Goal: Transaction & Acquisition: Purchase product/service

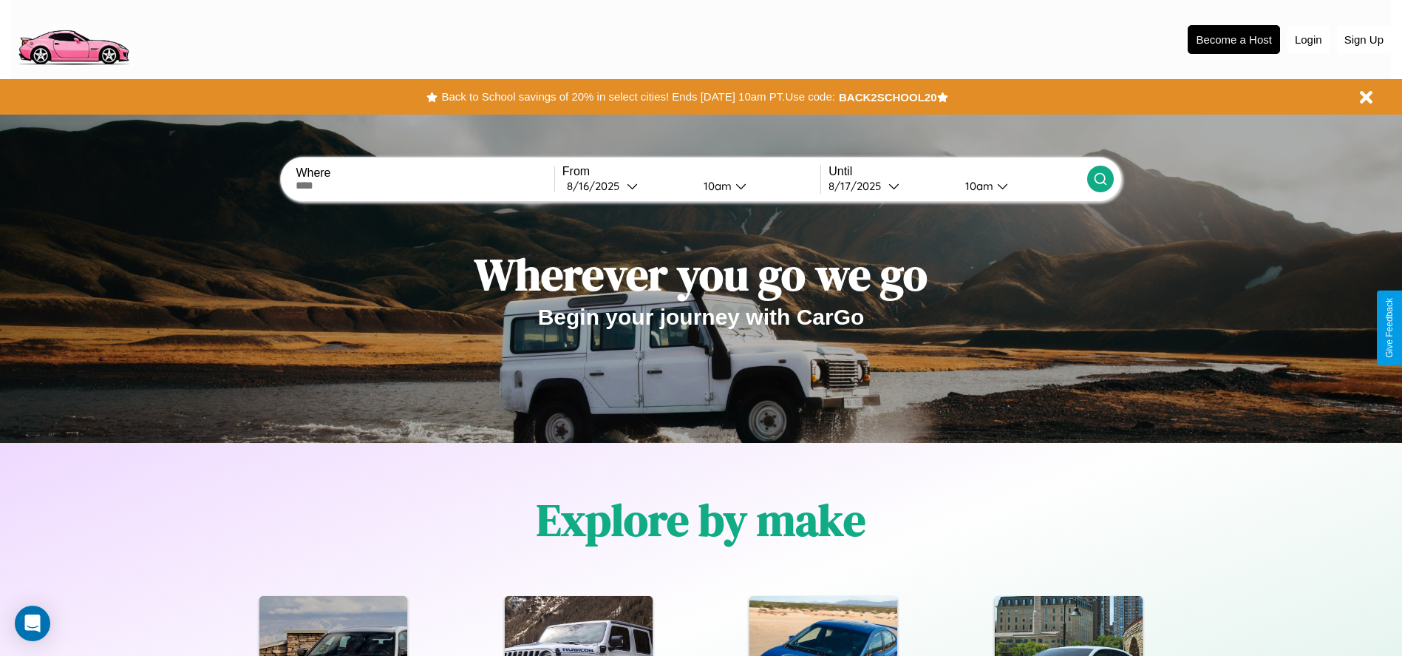
click at [425, 186] on input "text" at bounding box center [425, 186] width 258 height 12
type input "**********"
click at [627, 186] on div "8 / 16 / 2025" at bounding box center [597, 186] width 60 height 14
select select "*"
select select "****"
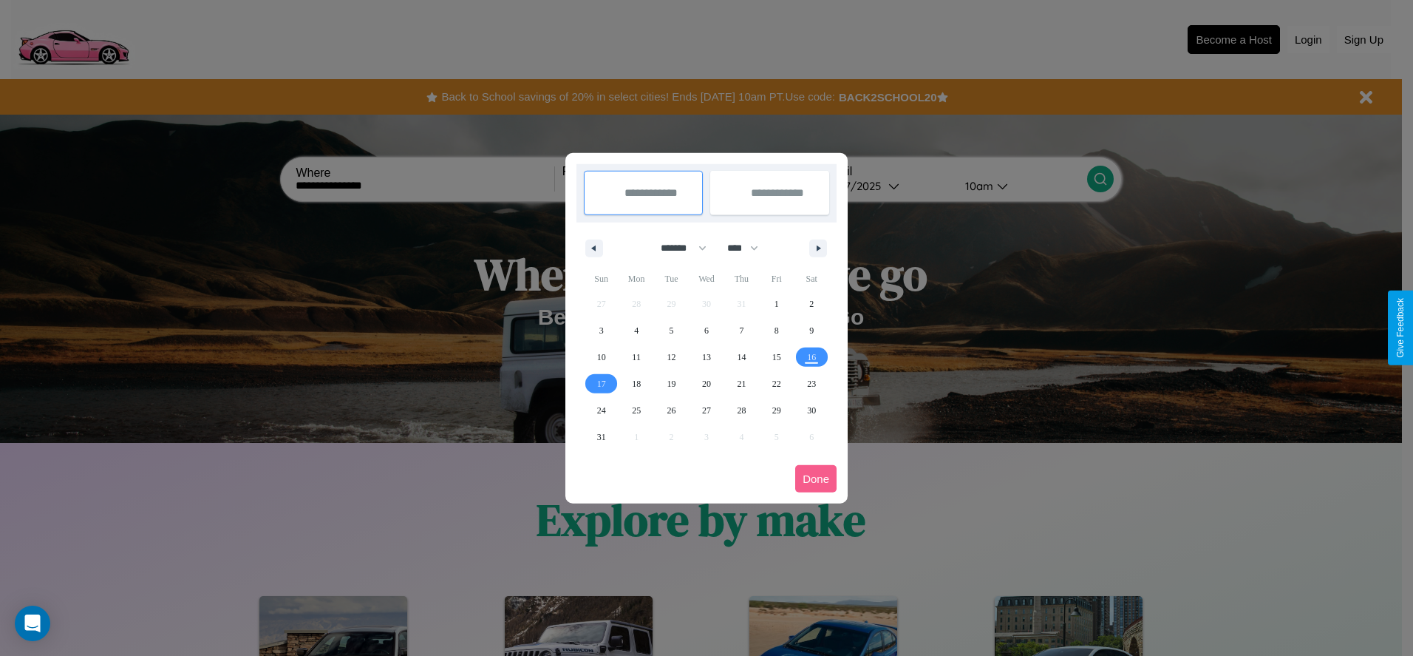
drag, startPoint x: 677, startPoint y: 248, endPoint x: 707, endPoint y: 296, distance: 57.0
click at [677, 248] on select "******* ******** ***** ***** *** **** **** ****** ********* ******* ******** **…" at bounding box center [681, 248] width 63 height 24
select select "**"
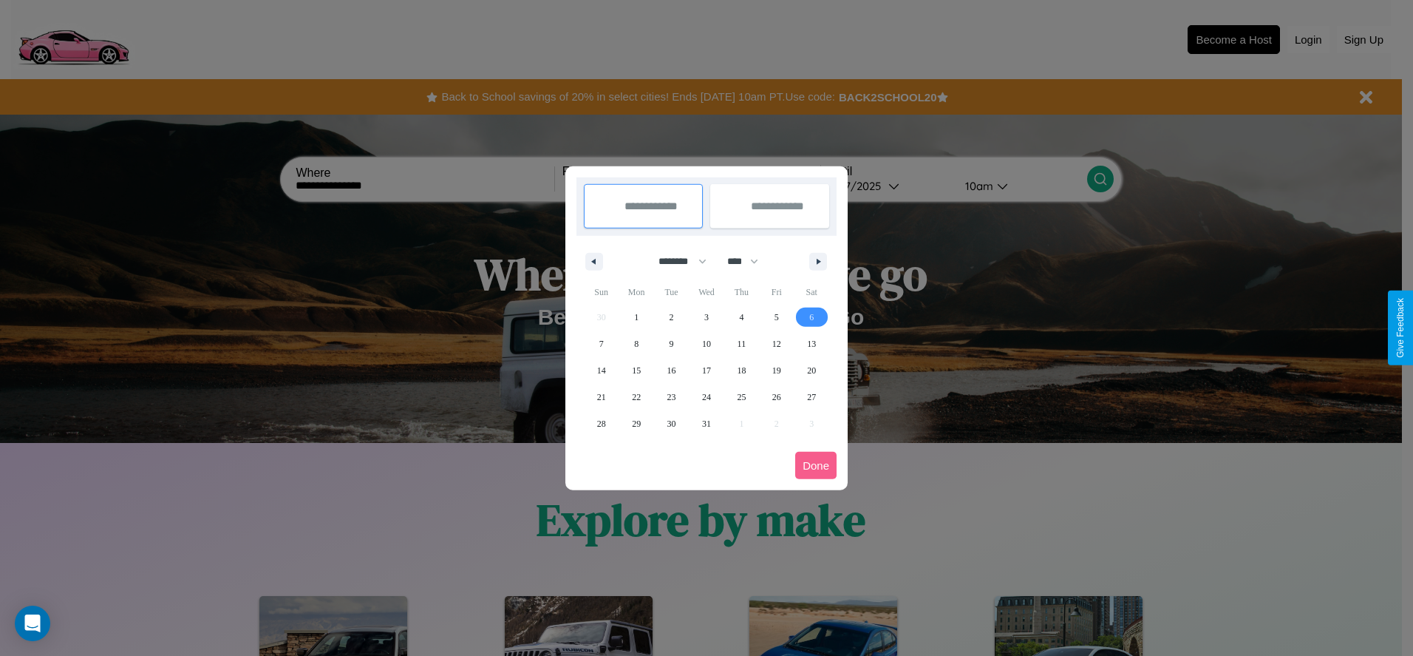
click at [812, 316] on span "6" at bounding box center [811, 317] width 4 height 27
type input "**********"
click at [671, 343] on span "9" at bounding box center [672, 343] width 4 height 27
type input "**********"
click at [816, 465] on button "Done" at bounding box center [815, 465] width 41 height 27
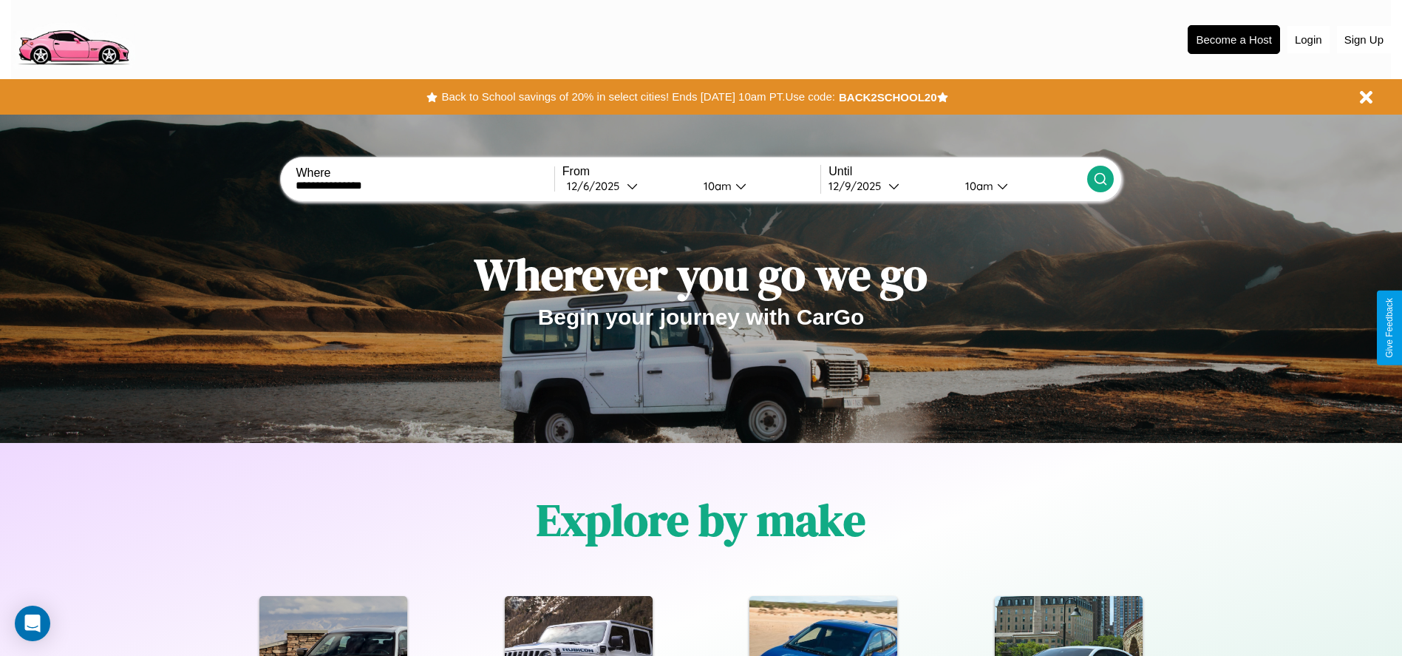
click at [1100, 179] on icon at bounding box center [1100, 178] width 15 height 15
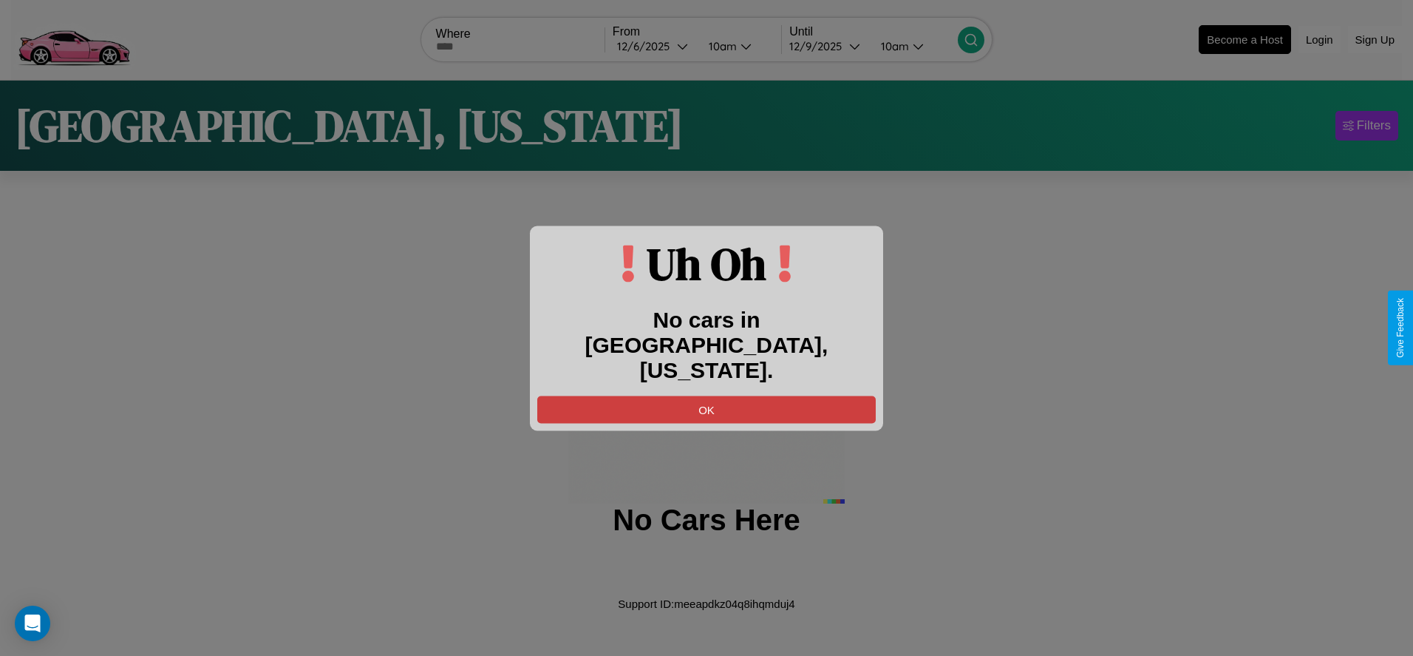
click at [707, 395] on button "OK" at bounding box center [706, 408] width 339 height 27
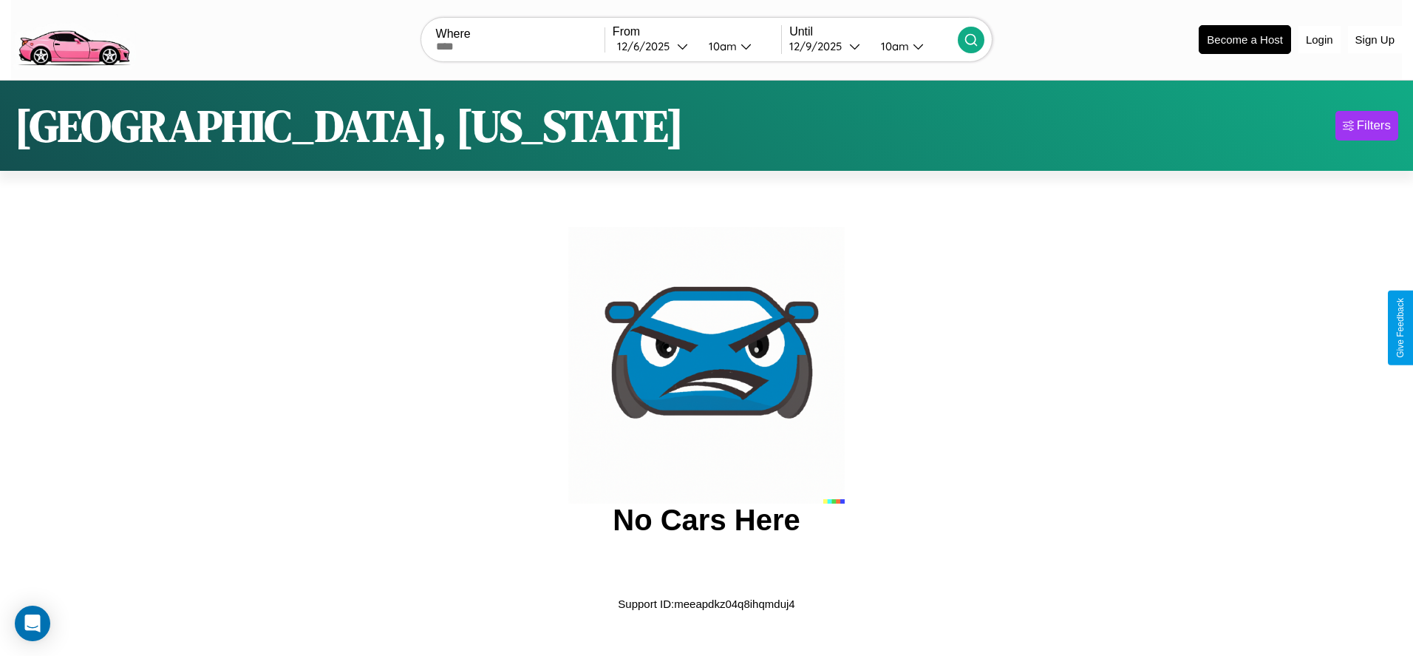
click at [73, 38] on img at bounding box center [73, 38] width 125 height 62
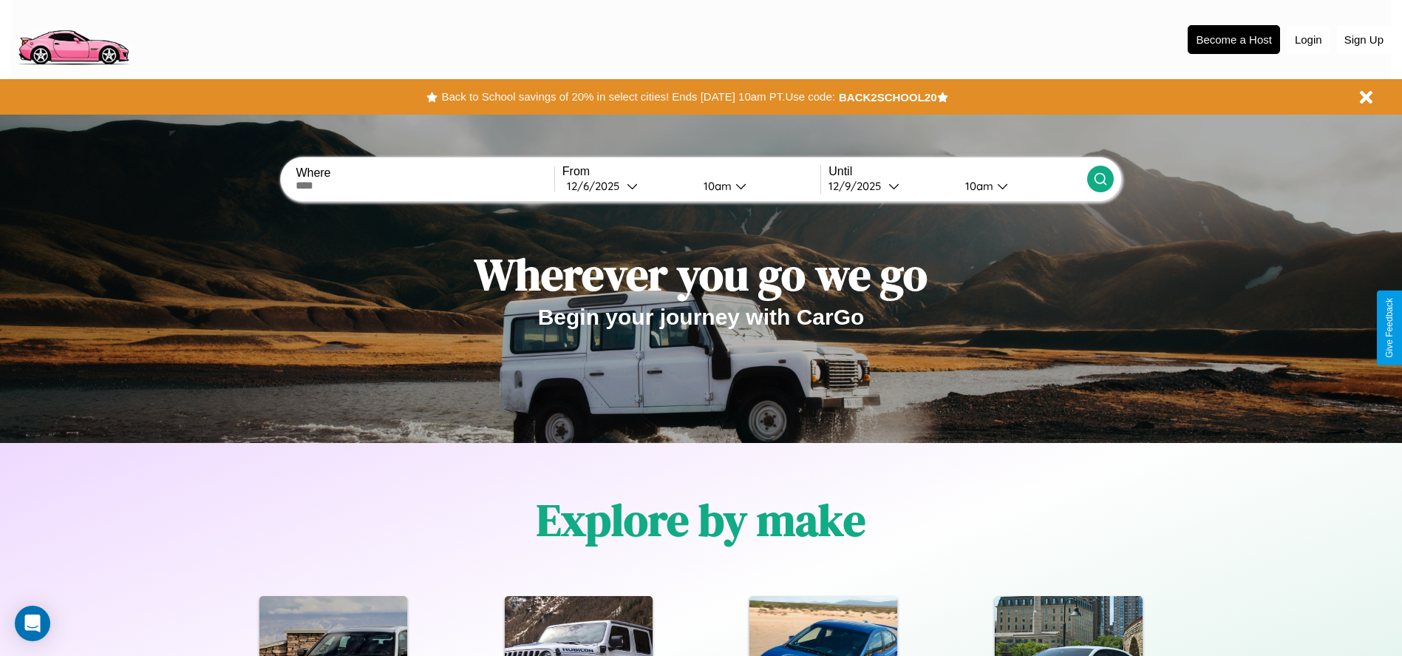
click at [425, 186] on input "text" at bounding box center [425, 186] width 258 height 12
type input "**********"
click at [627, 186] on div "12 / 6 / 2025" at bounding box center [597, 186] width 60 height 14
select select "*"
select select "****"
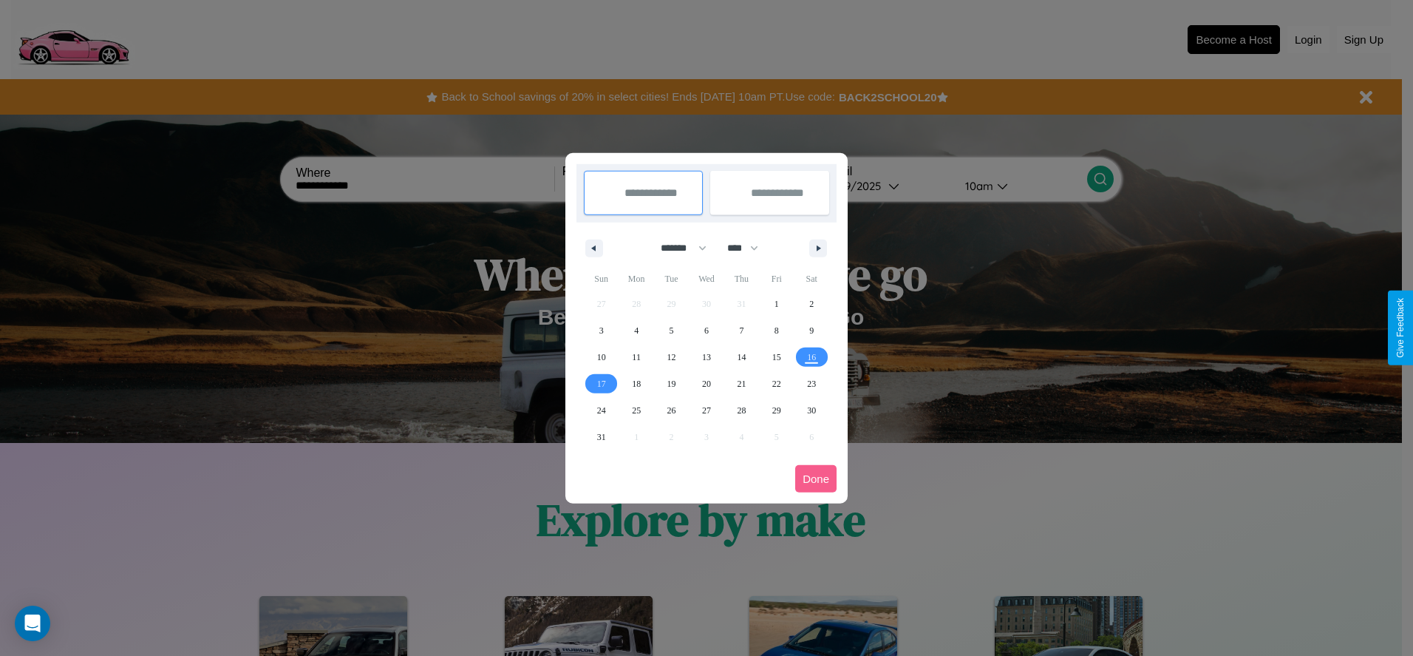
drag, startPoint x: 677, startPoint y: 248, endPoint x: 707, endPoint y: 296, distance: 57.0
click at [677, 248] on select "******* ******** ***** ***** *** **** **** ****** ********* ******* ******** **…" at bounding box center [681, 248] width 63 height 24
select select "*"
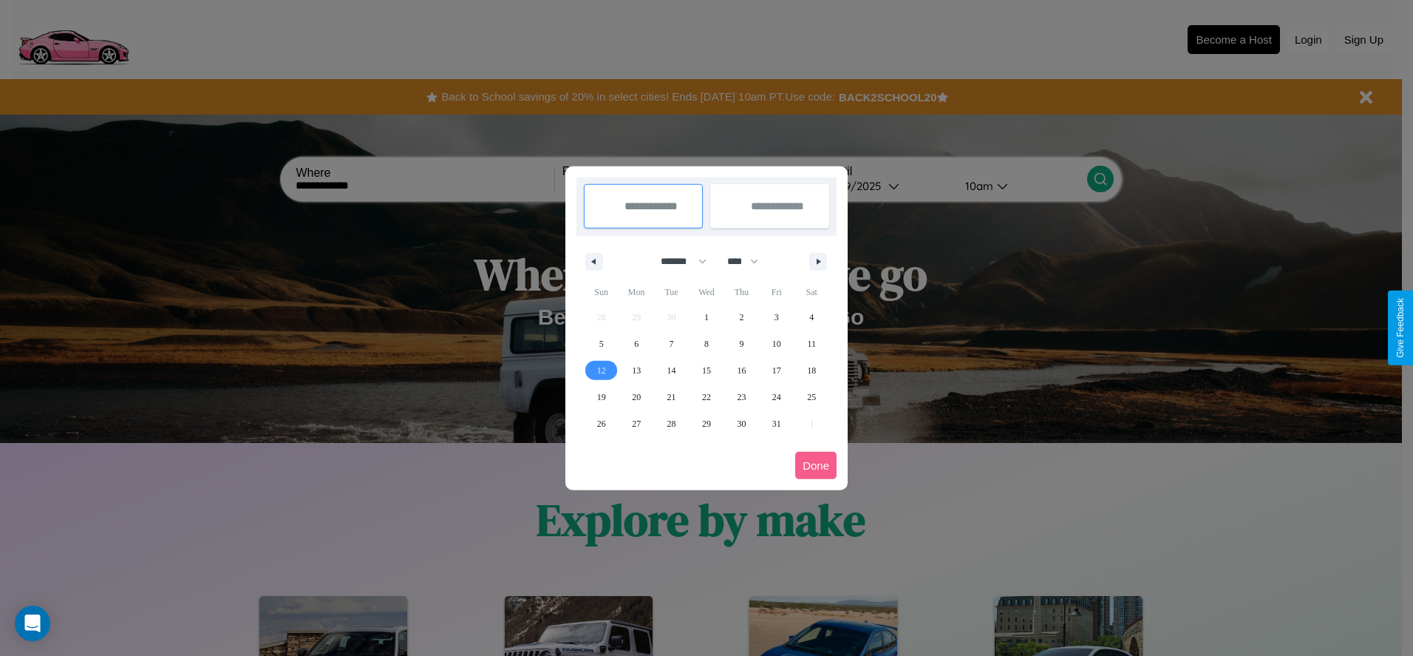
click at [601, 370] on span "12" at bounding box center [601, 370] width 9 height 27
type input "**********"
click at [671, 370] on span "14" at bounding box center [671, 370] width 9 height 27
type input "**********"
click at [816, 465] on button "Done" at bounding box center [815, 465] width 41 height 27
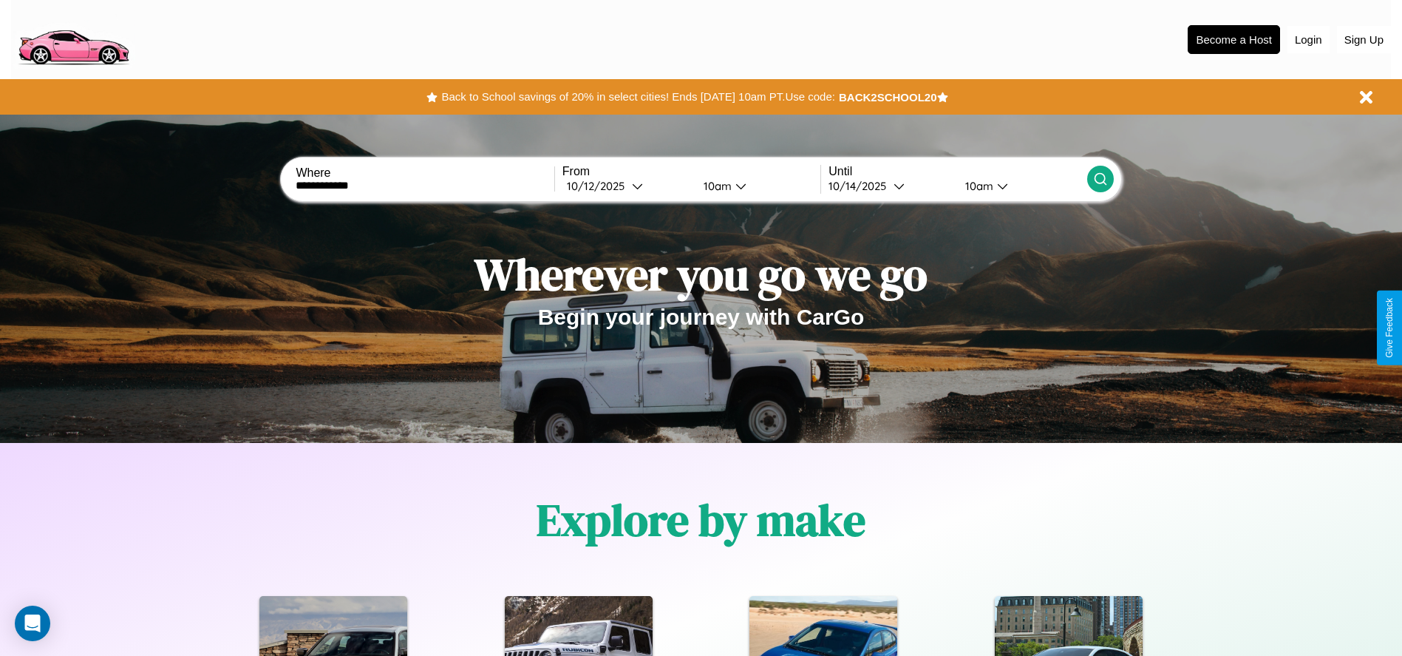
click at [715, 186] on div "10am" at bounding box center [715, 186] width 39 height 14
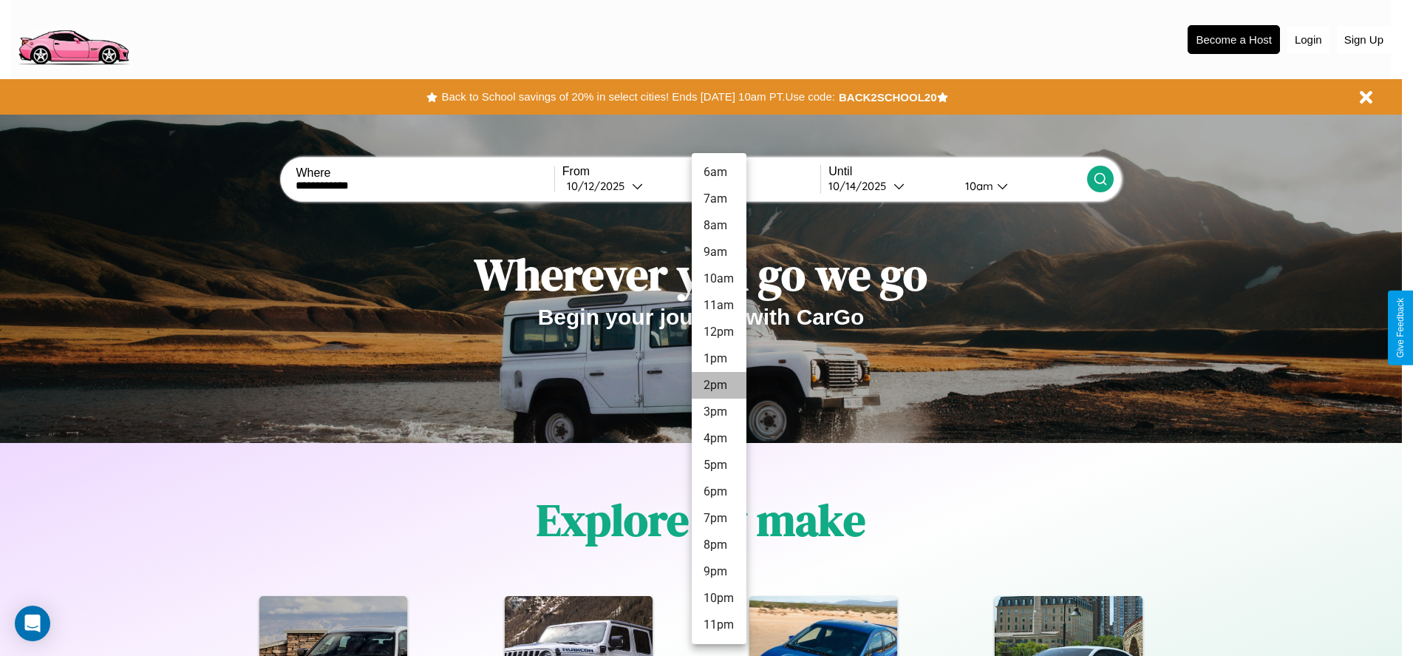
click at [718, 385] on li "2pm" at bounding box center [719, 385] width 55 height 27
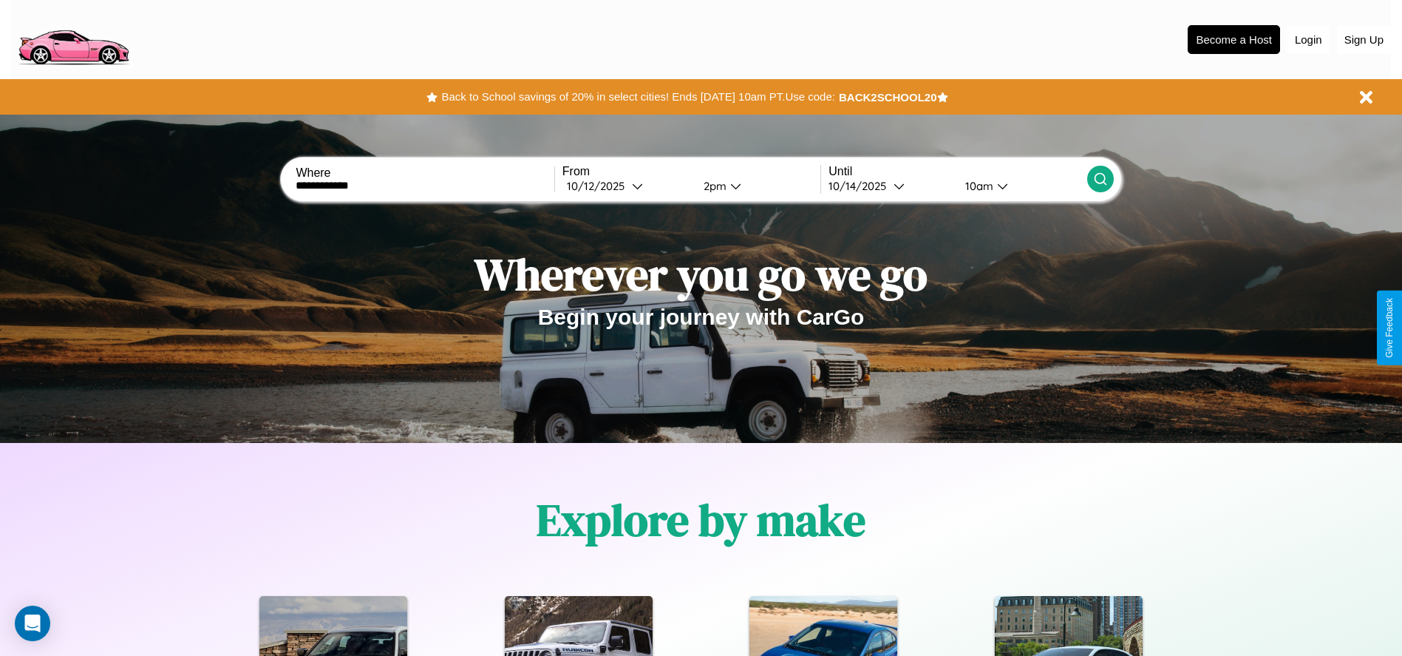
click at [977, 186] on div "10am" at bounding box center [977, 186] width 39 height 14
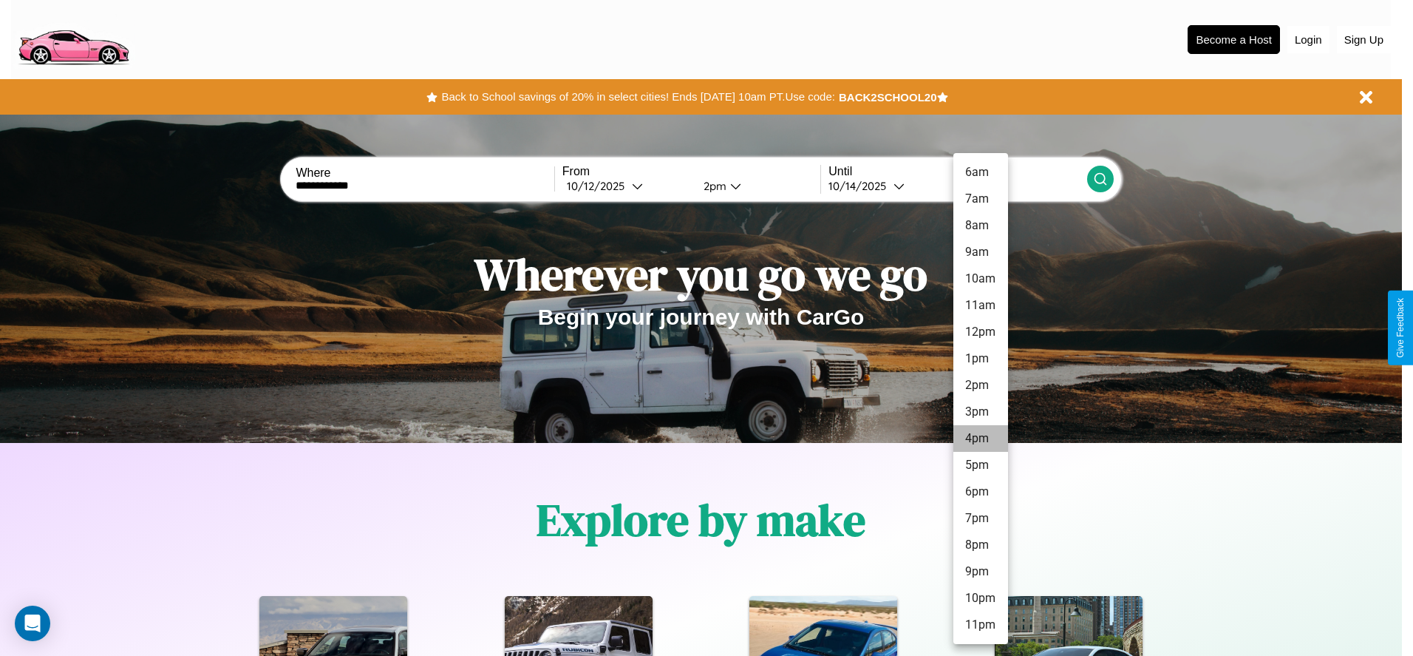
click at [980, 438] on li "4pm" at bounding box center [981, 438] width 55 height 27
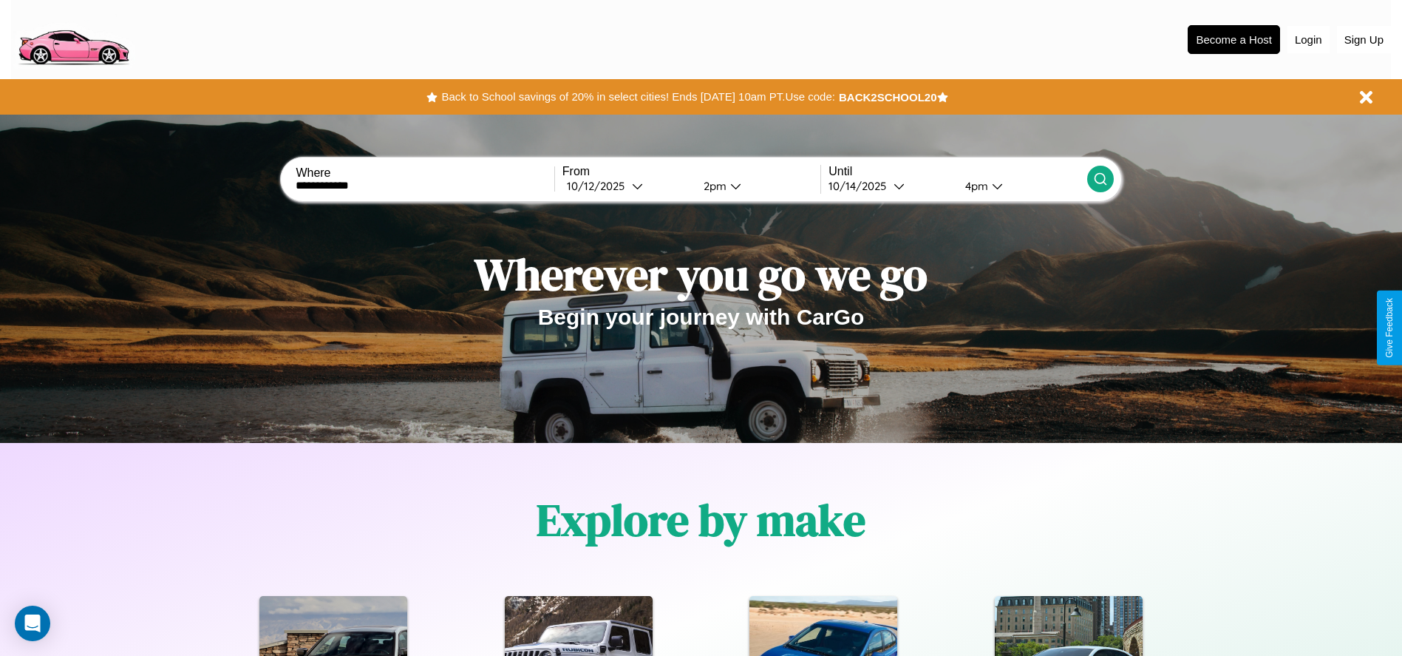
click at [1100, 179] on icon at bounding box center [1100, 178] width 15 height 15
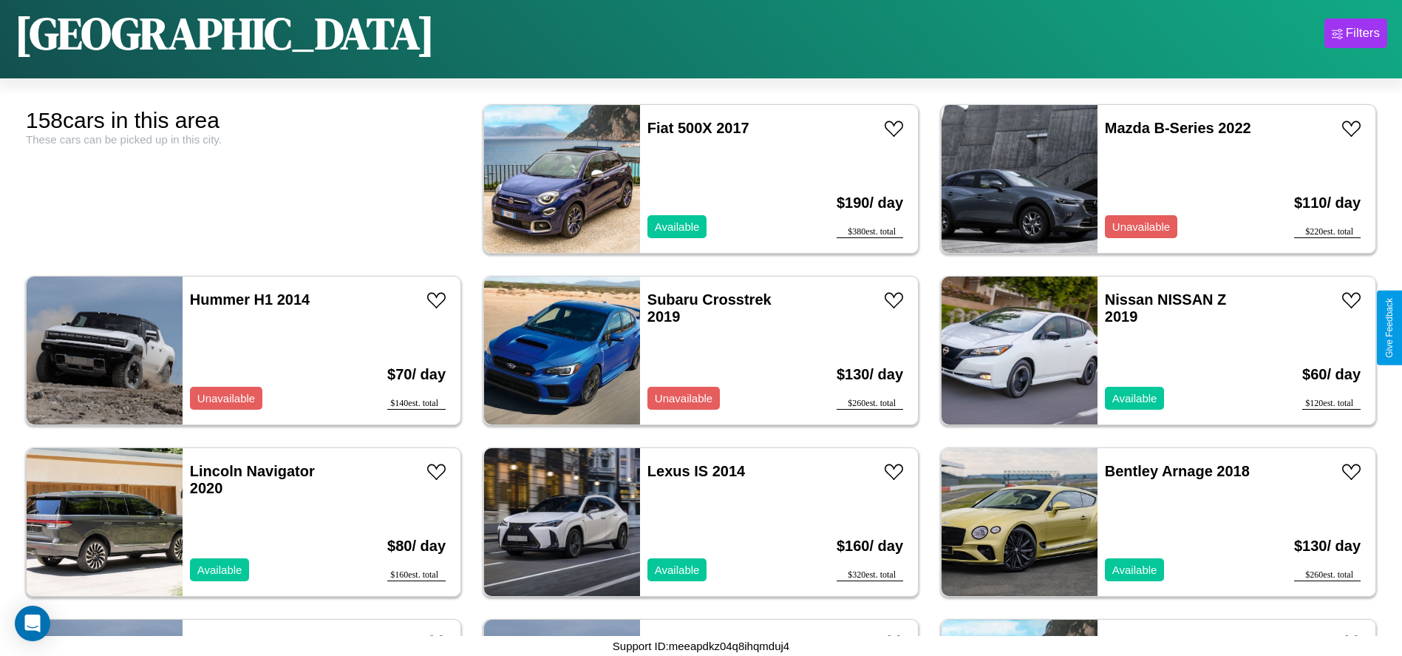
scroll to position [165, 0]
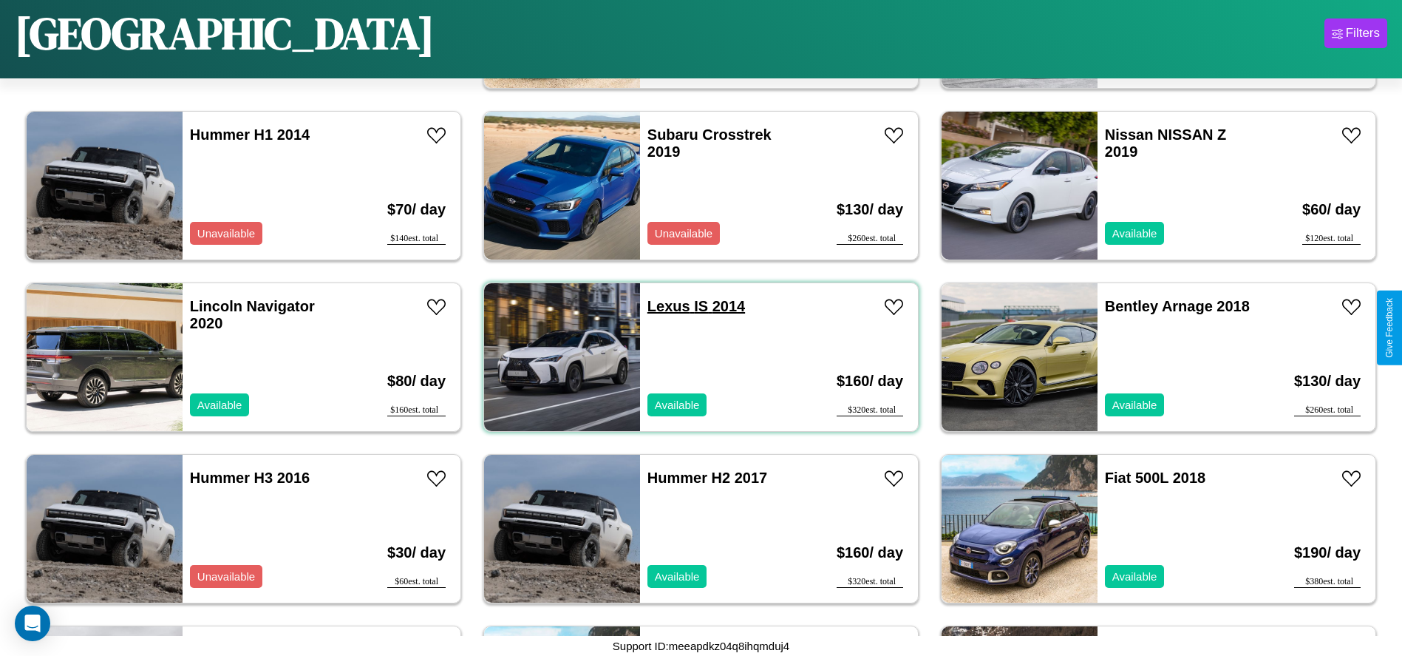
click at [663, 306] on link "Lexus IS 2014" at bounding box center [697, 306] width 98 height 16
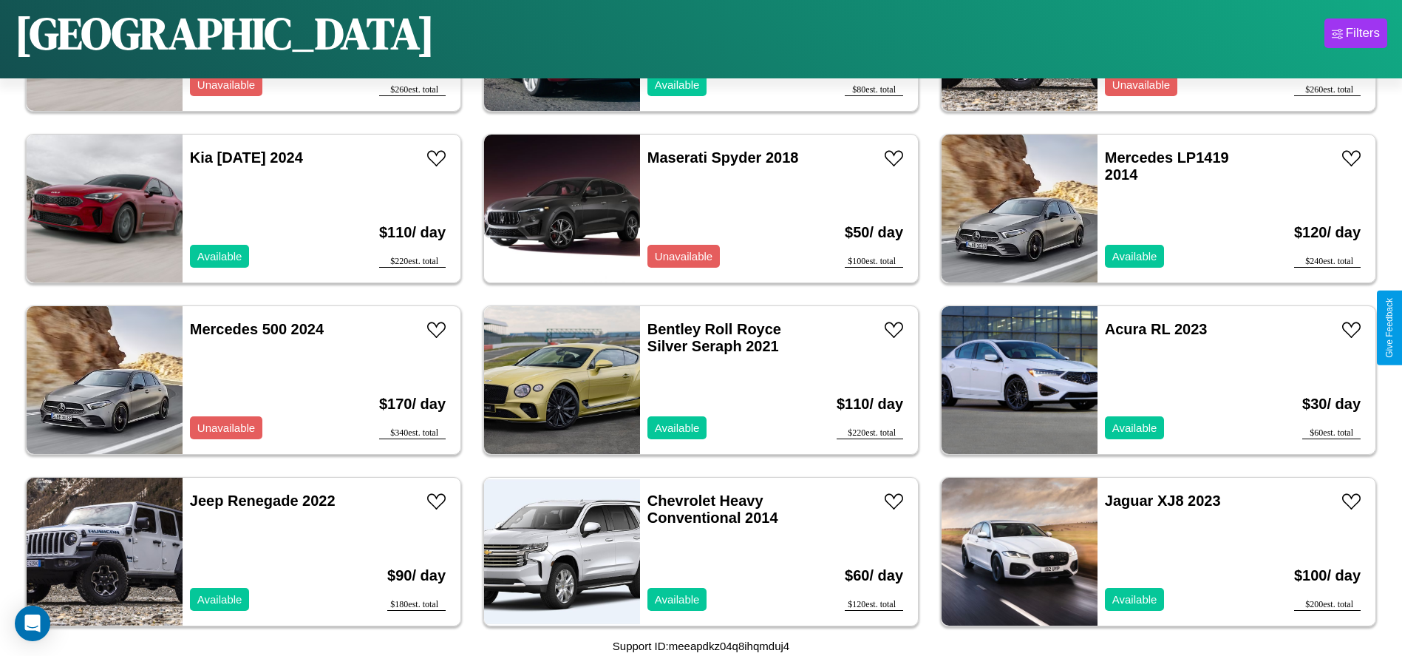
scroll to position [5310, 0]
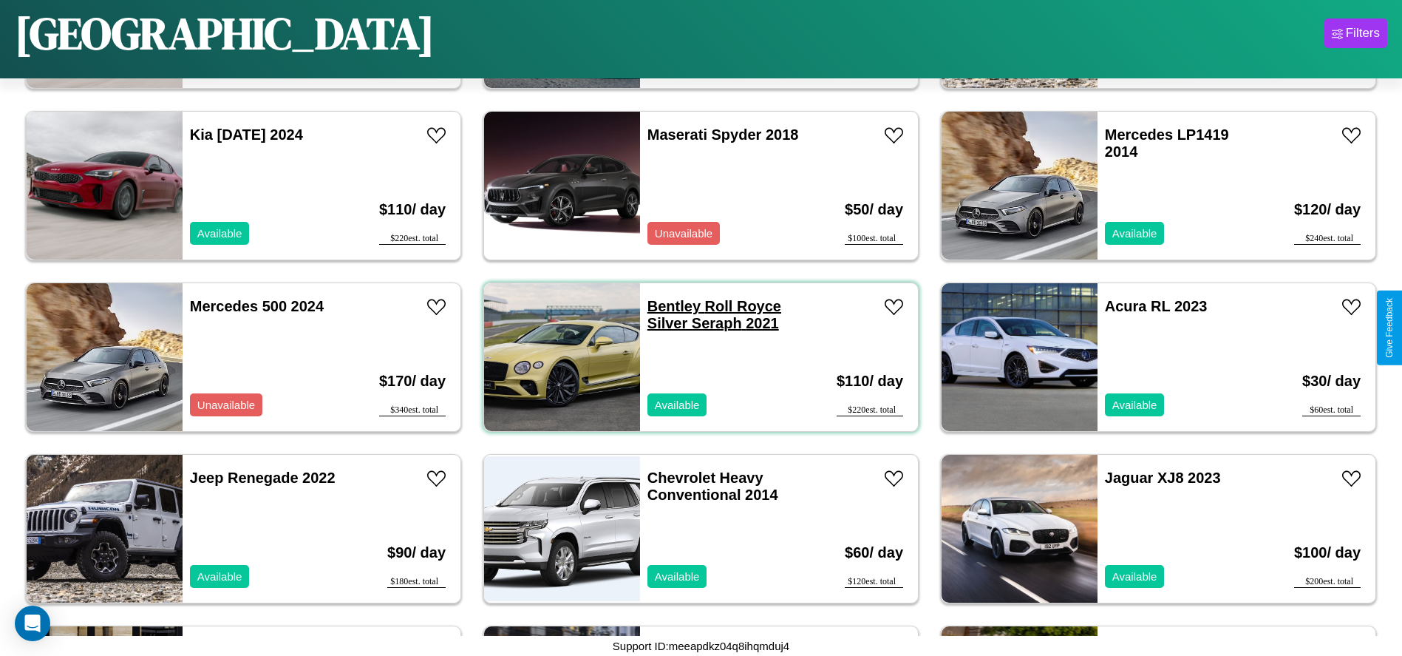
click at [668, 306] on link "Bentley Roll Royce Silver Seraph 2021" at bounding box center [715, 314] width 134 height 33
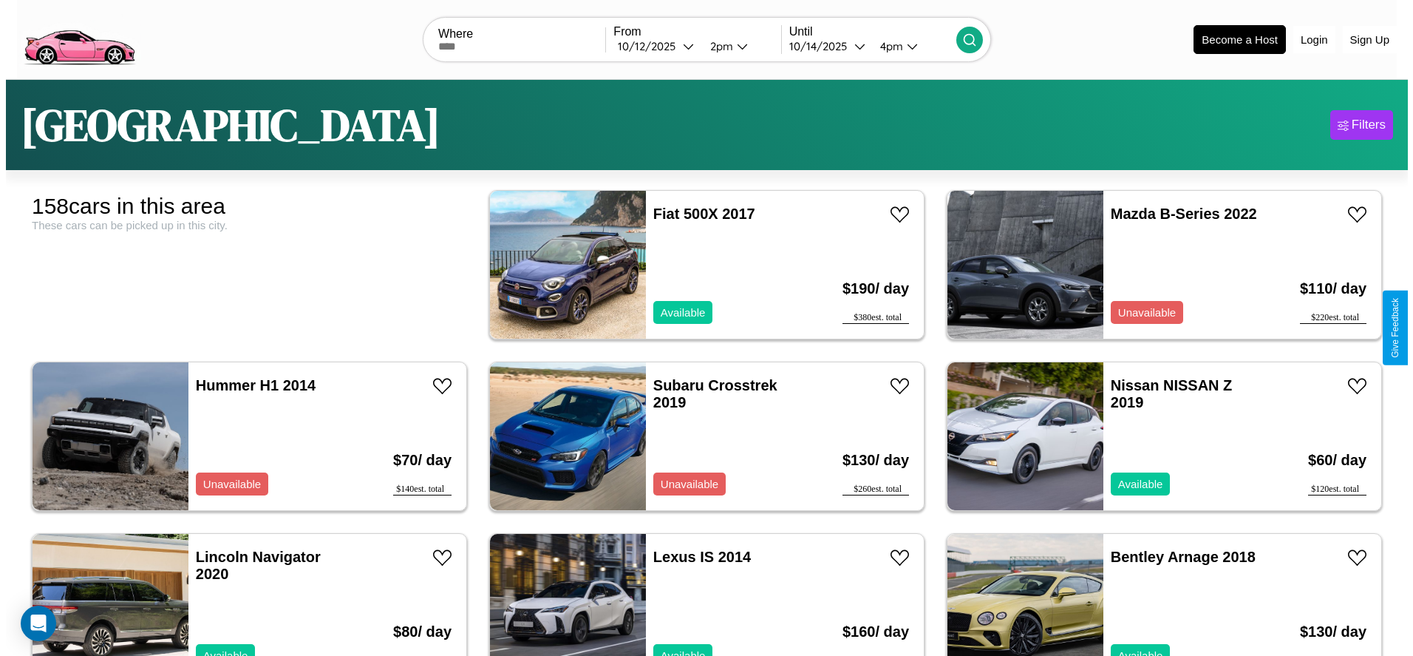
scroll to position [0, 0]
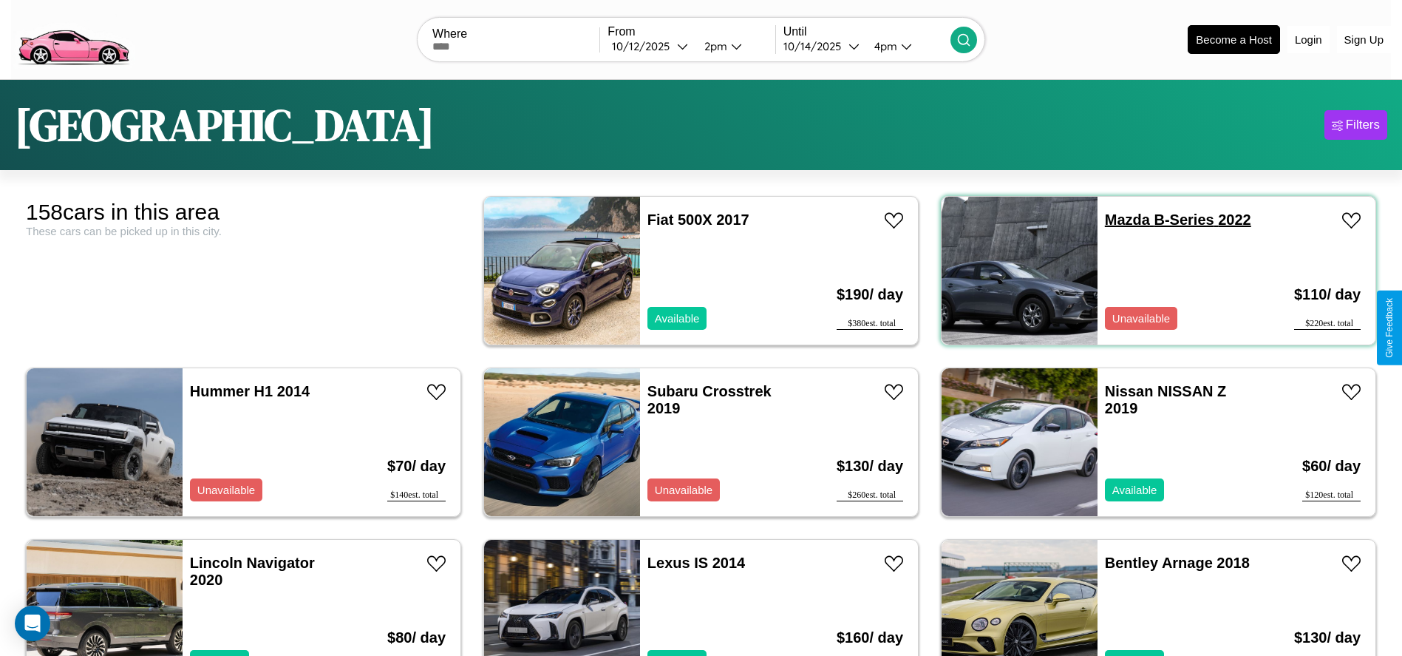
click at [1118, 220] on link "Mazda B-Series 2022" at bounding box center [1178, 219] width 146 height 16
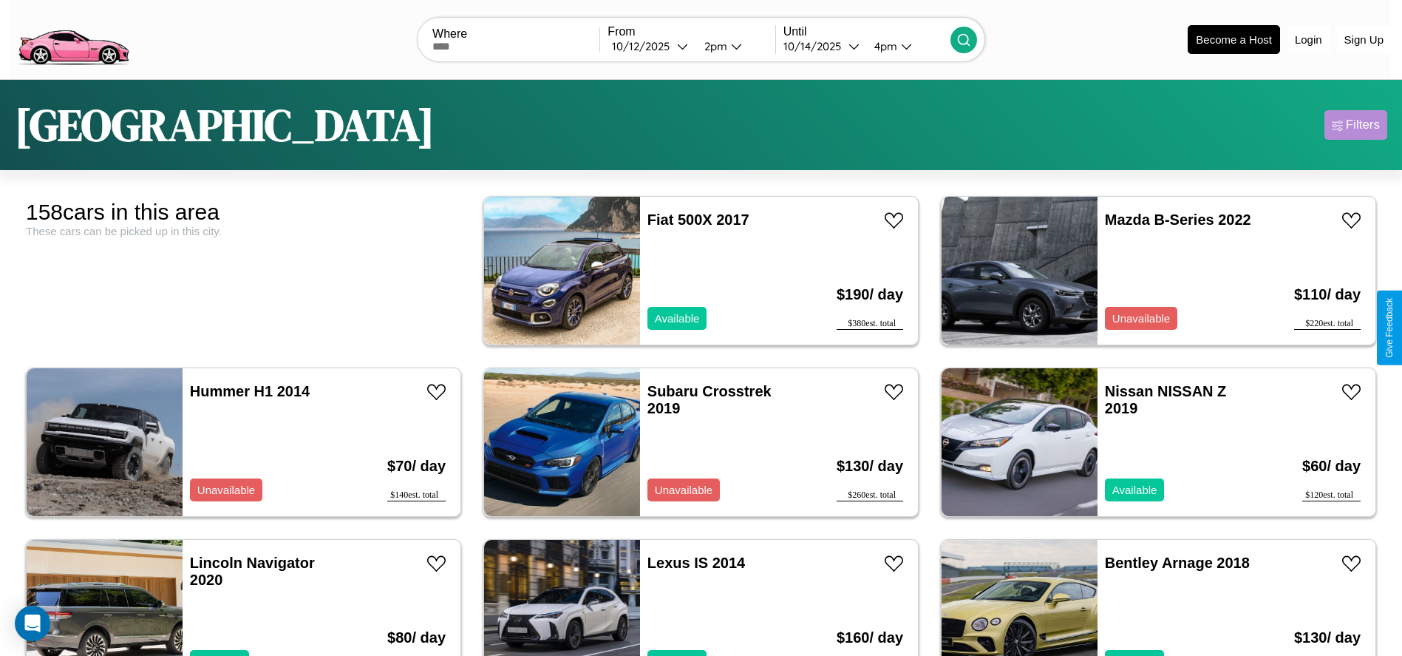
click at [1356, 125] on div "Filters" at bounding box center [1363, 125] width 34 height 15
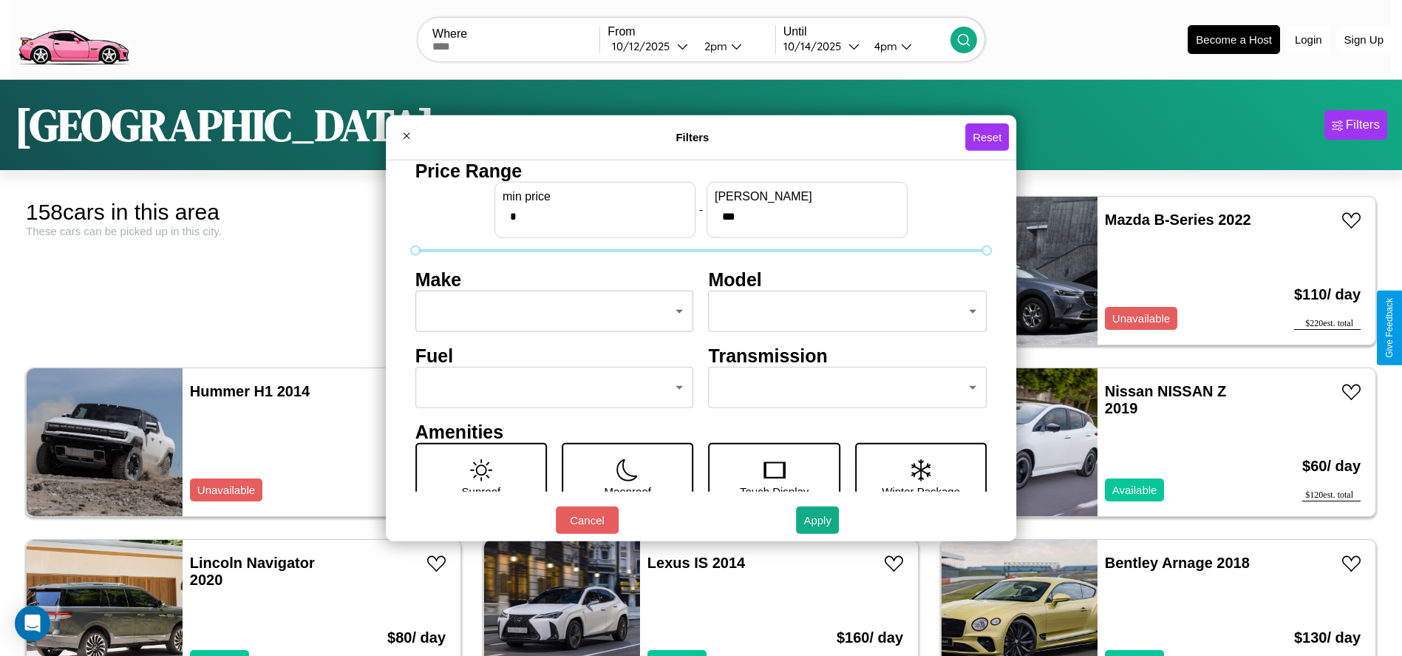
click at [550, 311] on body "CarGo Where From 10 / 12 / 2025 2pm Until 10 / 14 / 2025 4pm Become a Host Logi…" at bounding box center [701, 373] width 1402 height 747
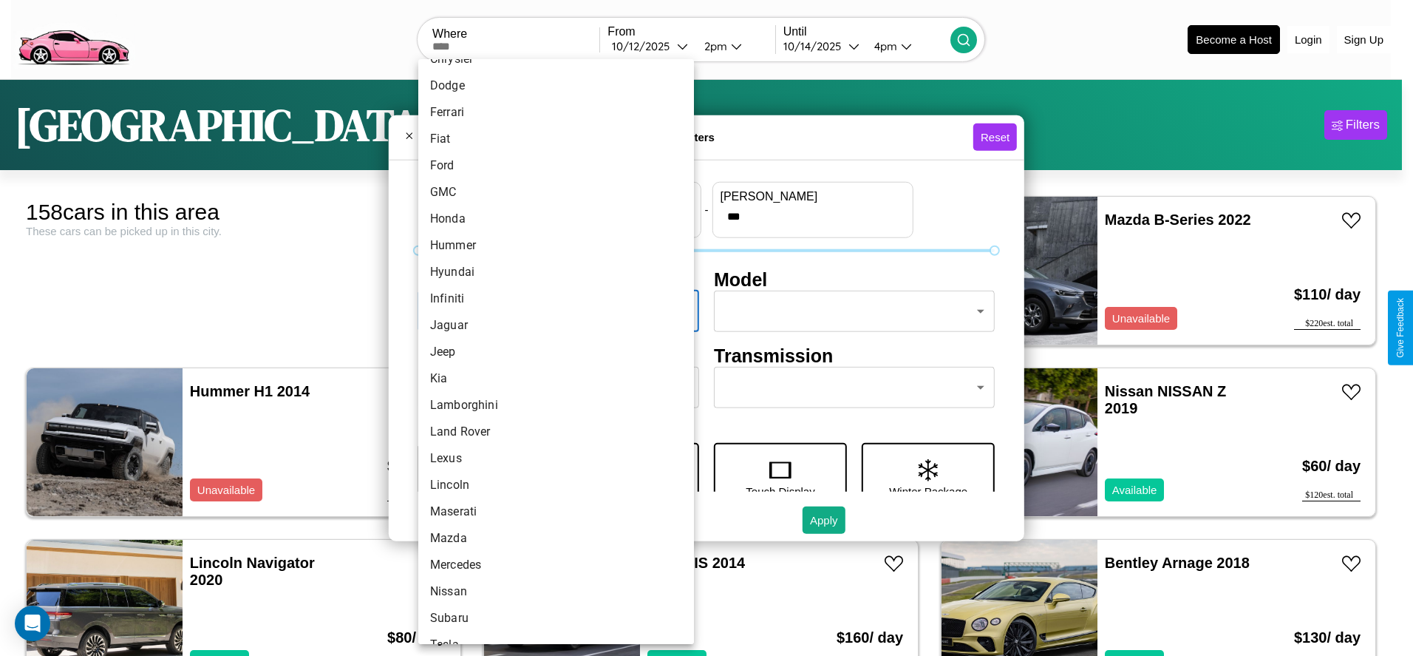
scroll to position [286, 0]
click at [551, 351] on li "Jeep" at bounding box center [556, 351] width 276 height 27
type input "****"
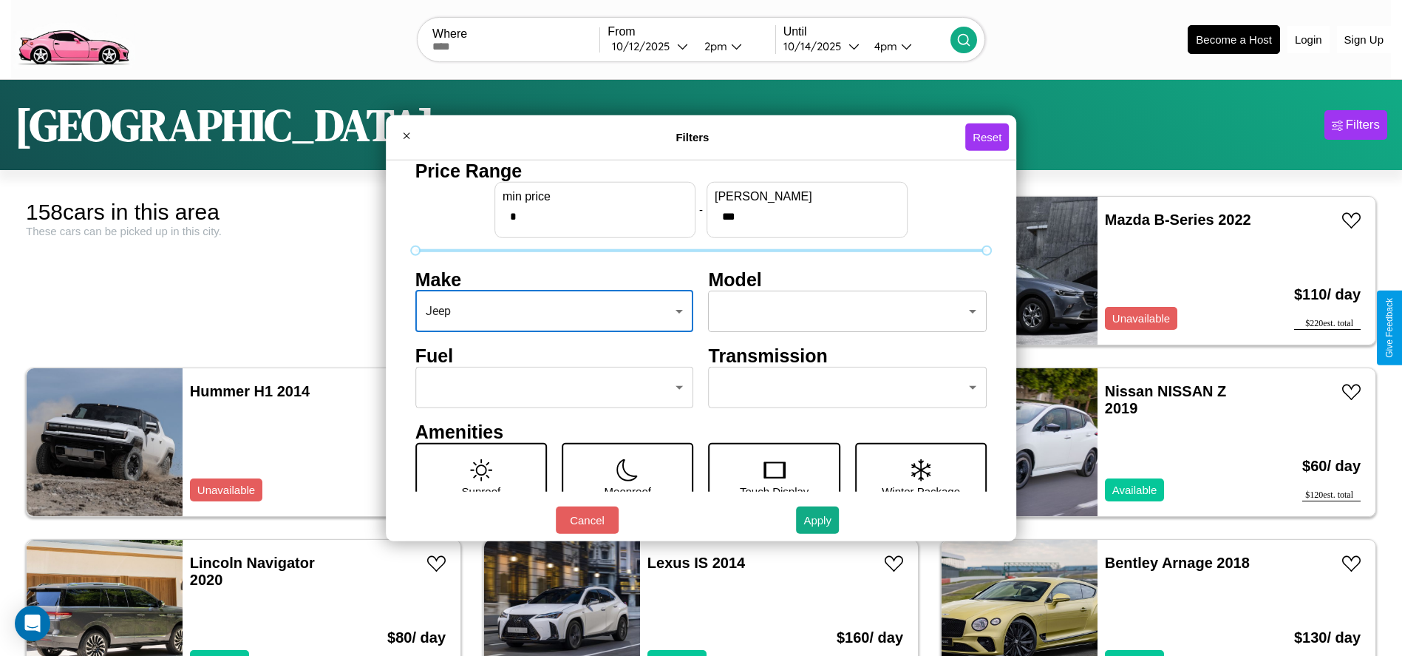
click at [840, 311] on body "CarGo Where From 10 / 12 / 2025 2pm Until 10 / 14 / 2025 4pm Become a Host Logi…" at bounding box center [701, 373] width 1402 height 747
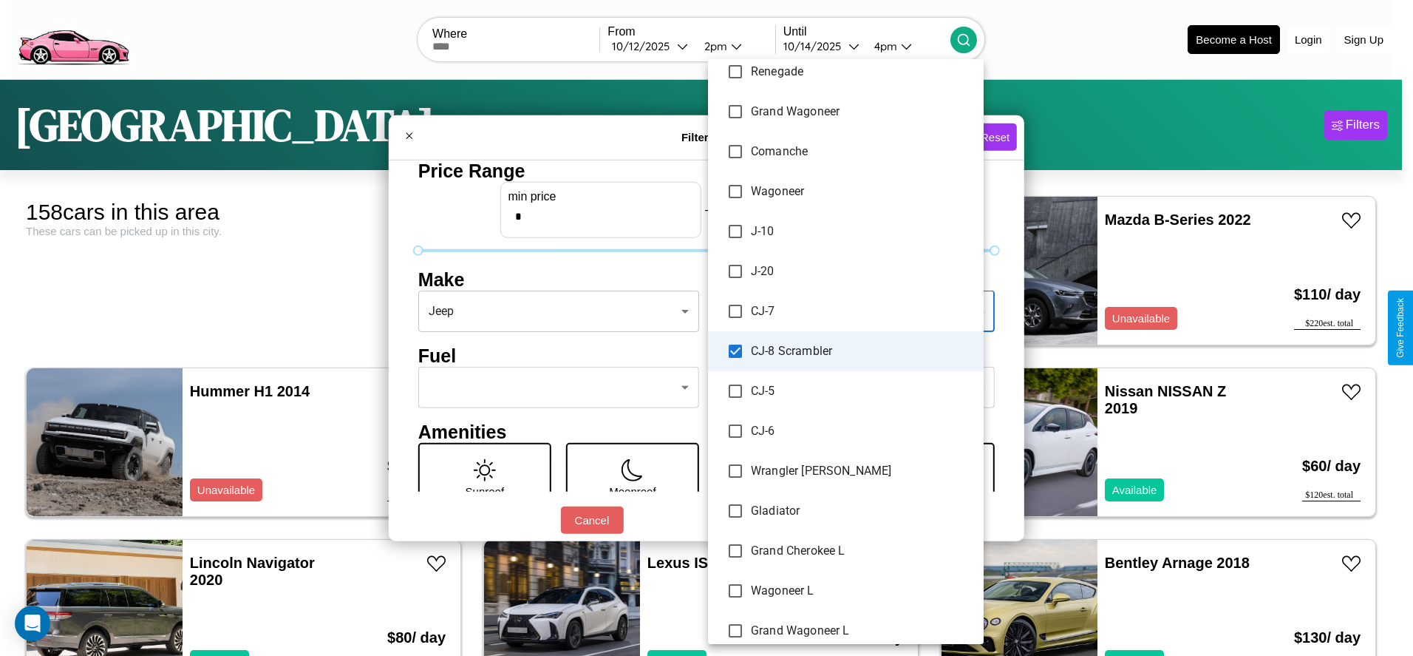
scroll to position [372, 0]
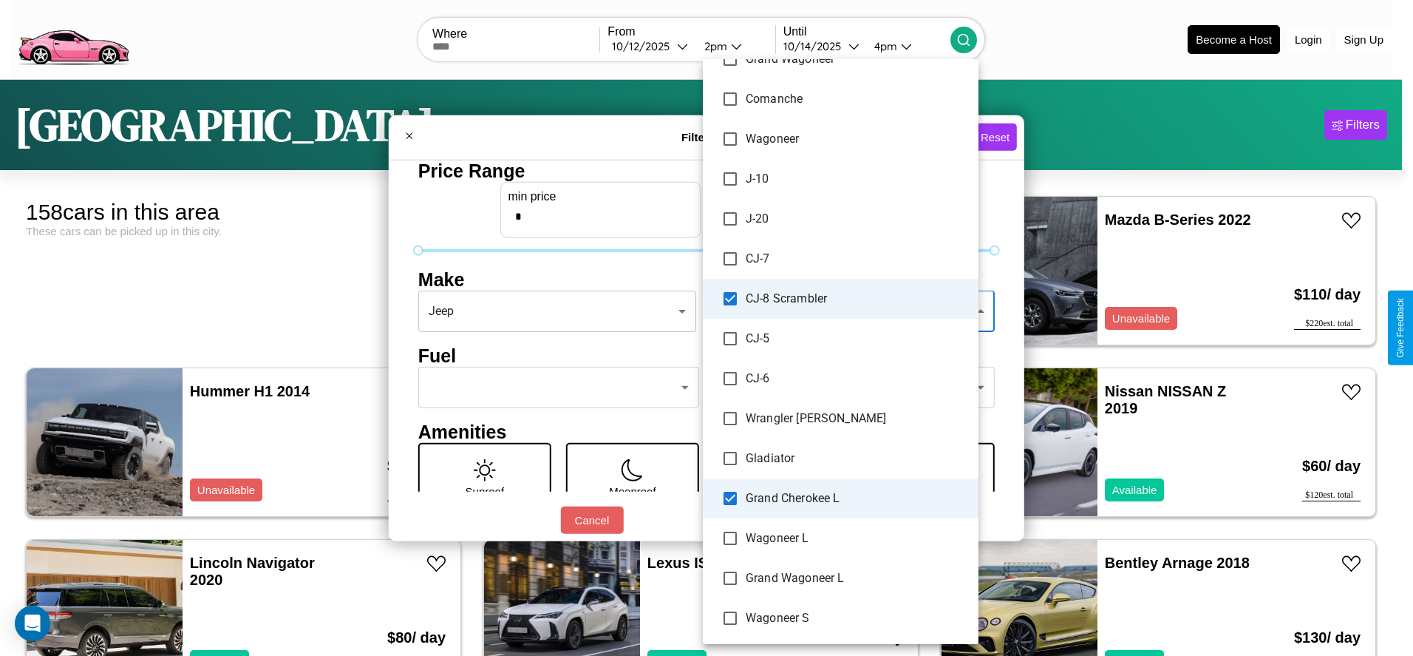
click at [823, 520] on L "Wagoneer L" at bounding box center [841, 538] width 276 height 40
type input "**********"
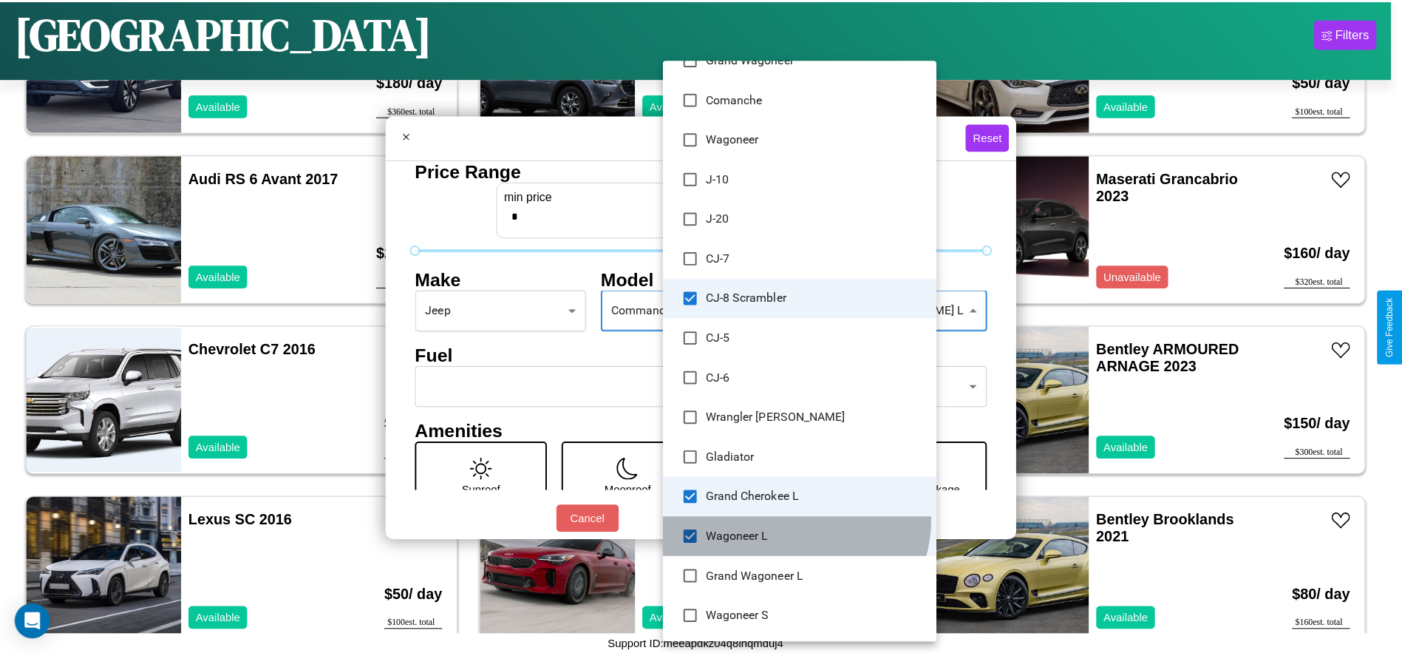
scroll to position [5824, 0]
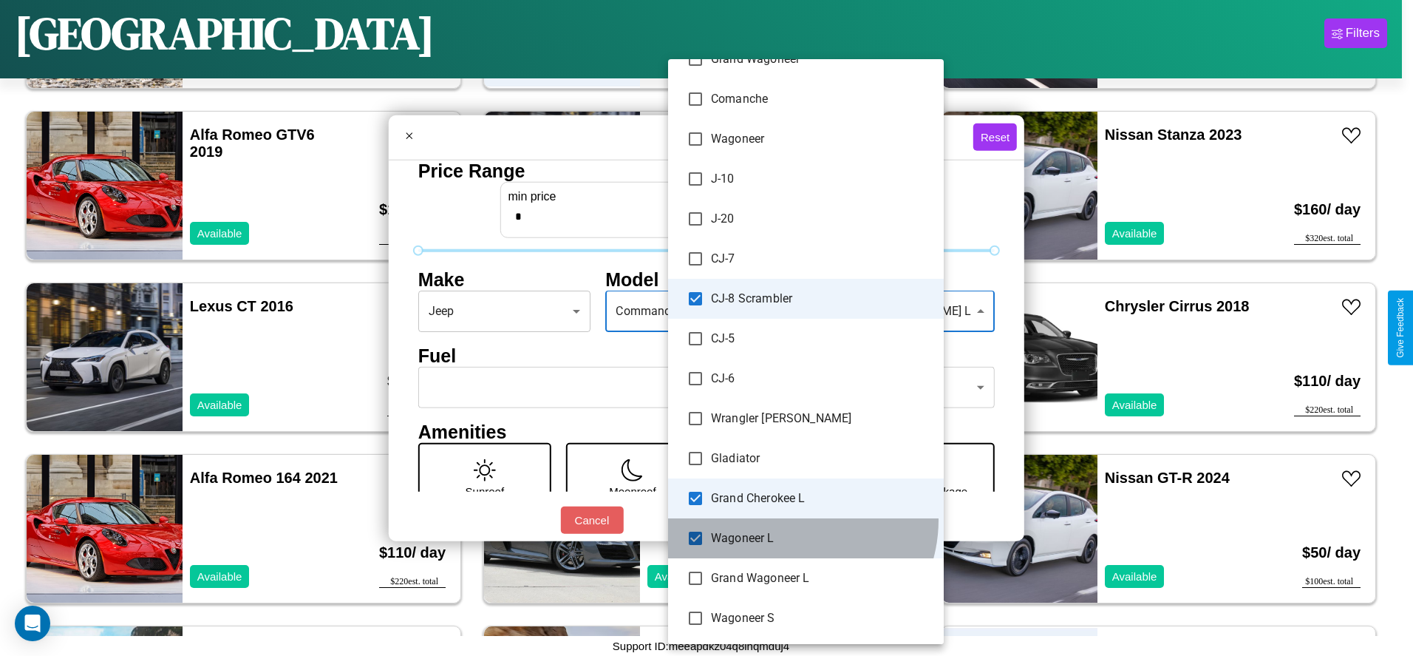
click at [662, 306] on div at bounding box center [706, 328] width 1413 height 656
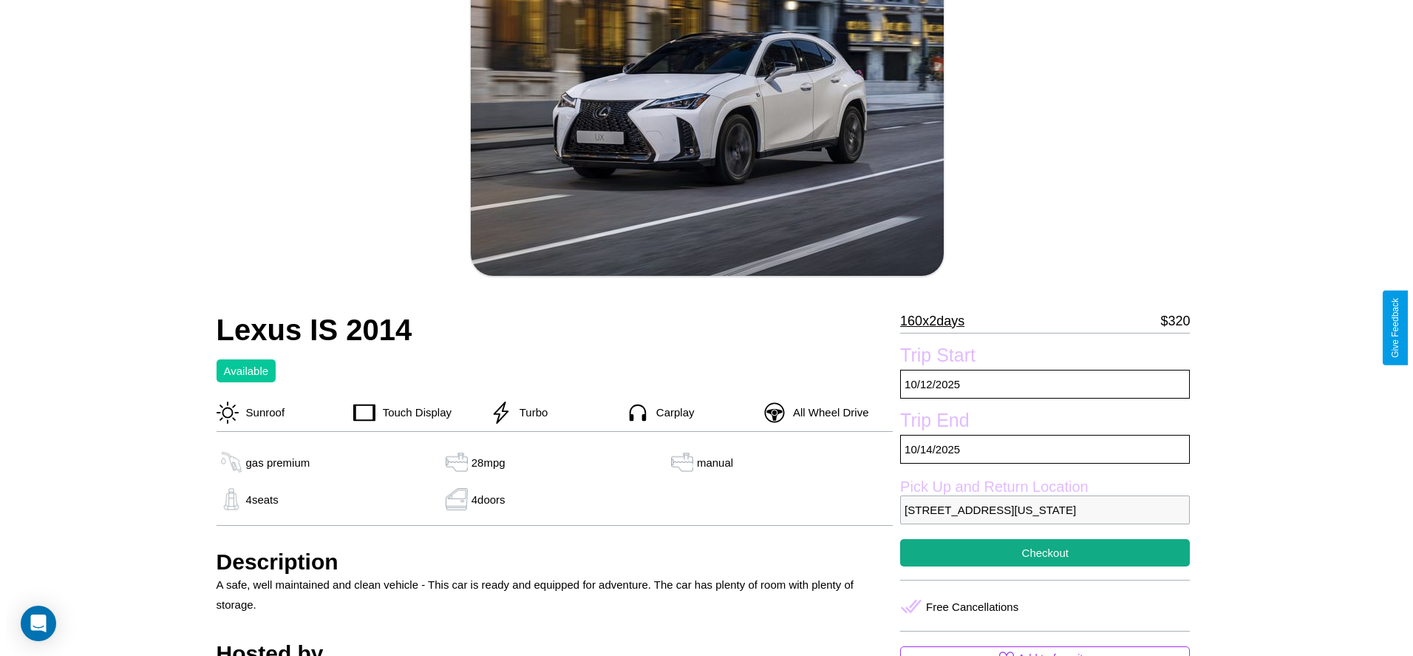
scroll to position [214, 0]
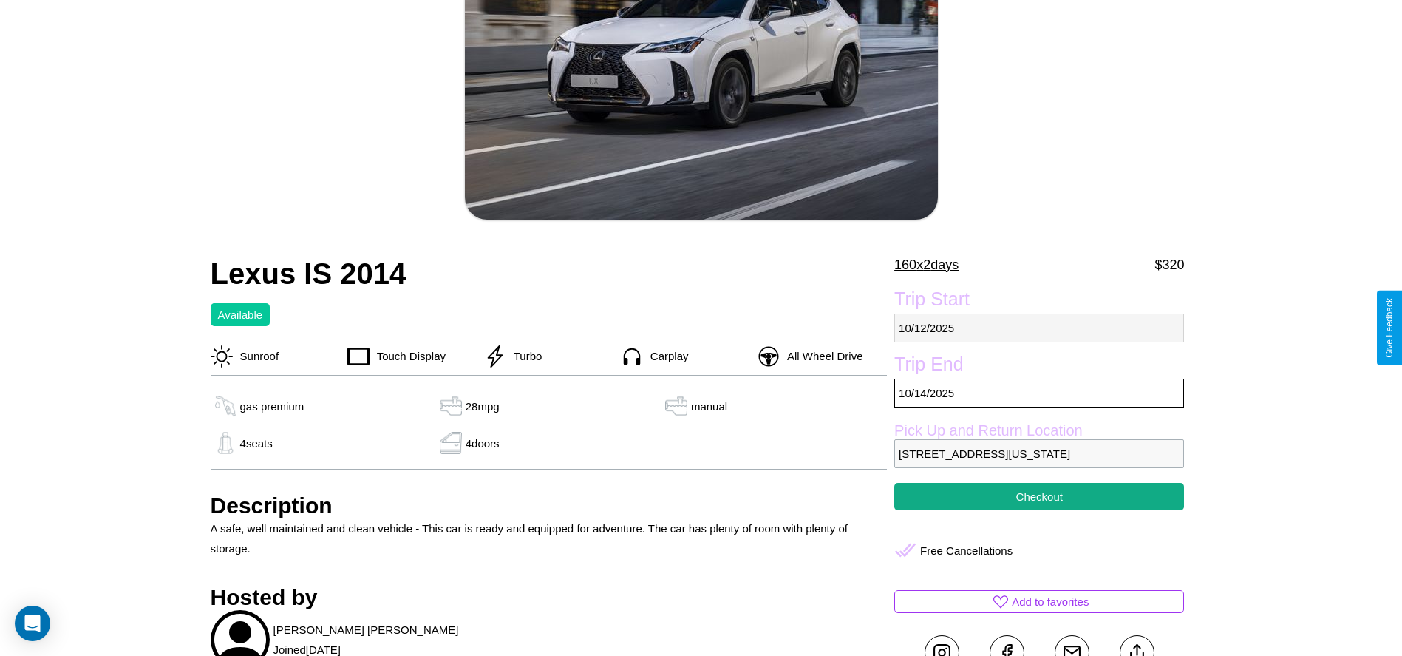
click at [1039, 327] on p "[DATE]" at bounding box center [1039, 327] width 290 height 29
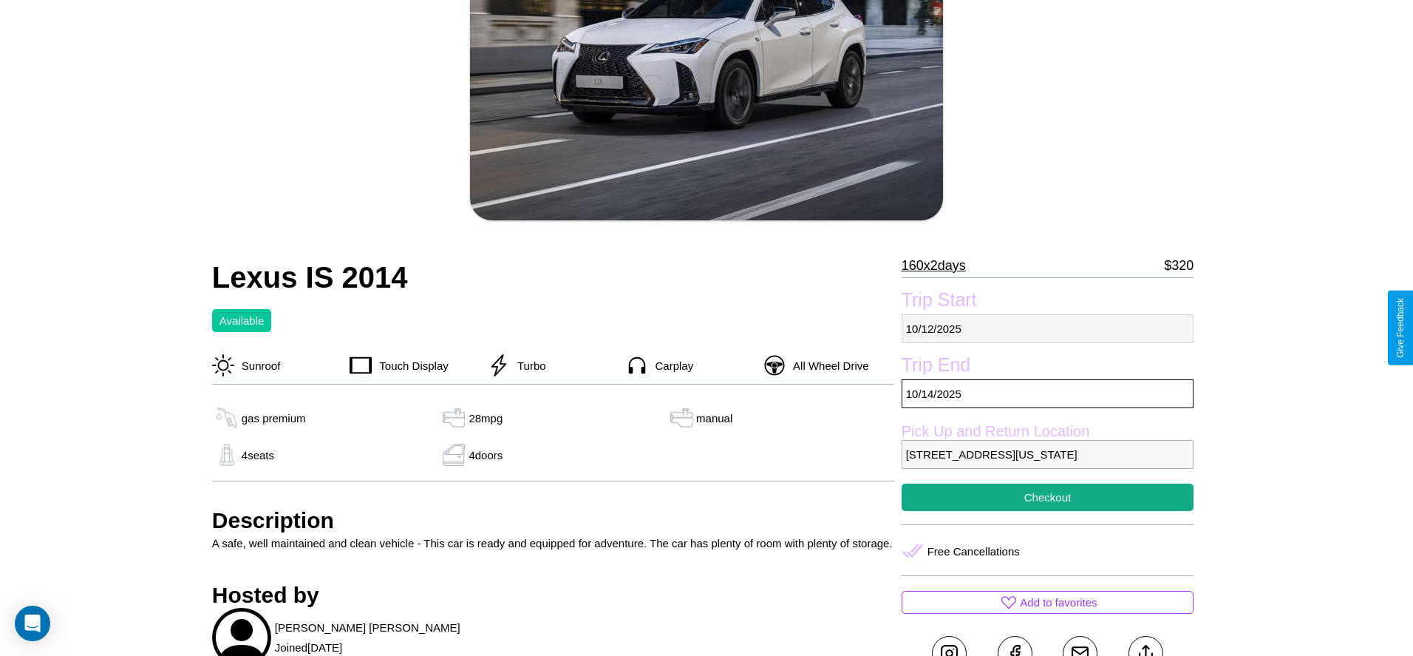
select select "*"
select select "****"
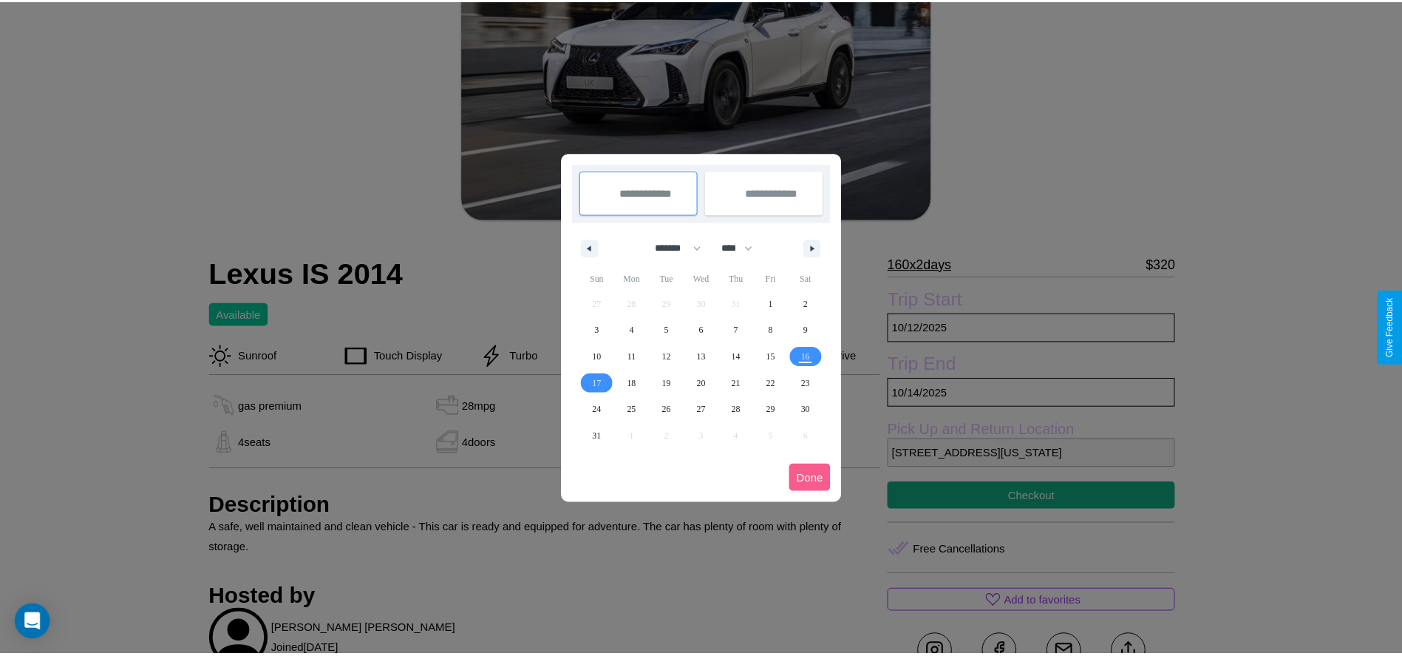
scroll to position [0, 0]
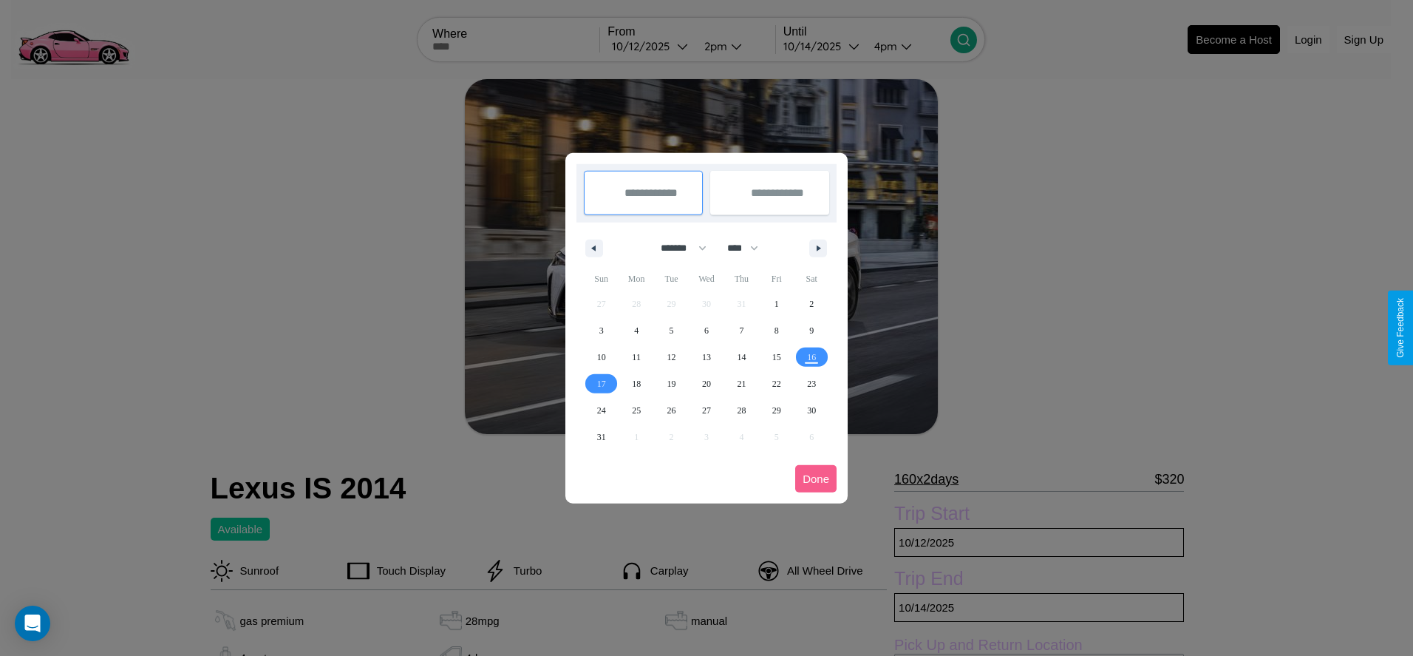
click at [650, 46] on div at bounding box center [706, 328] width 1413 height 656
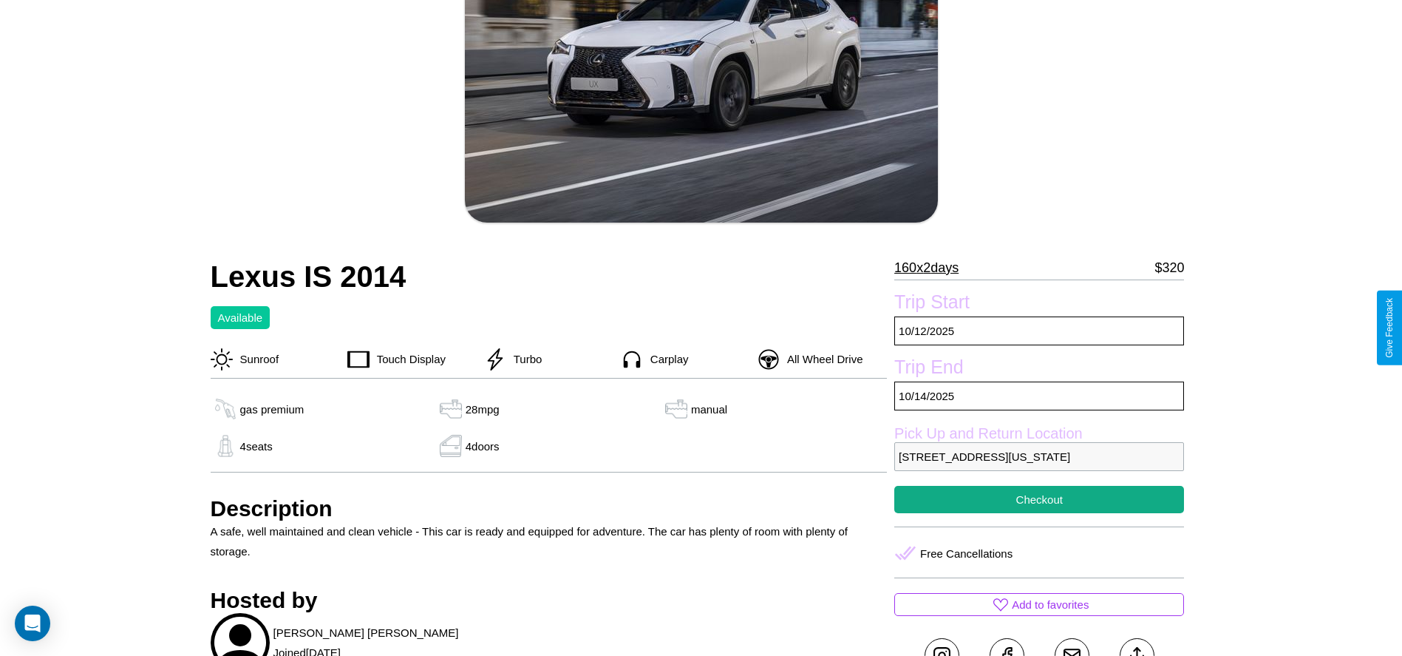
scroll to position [403, 0]
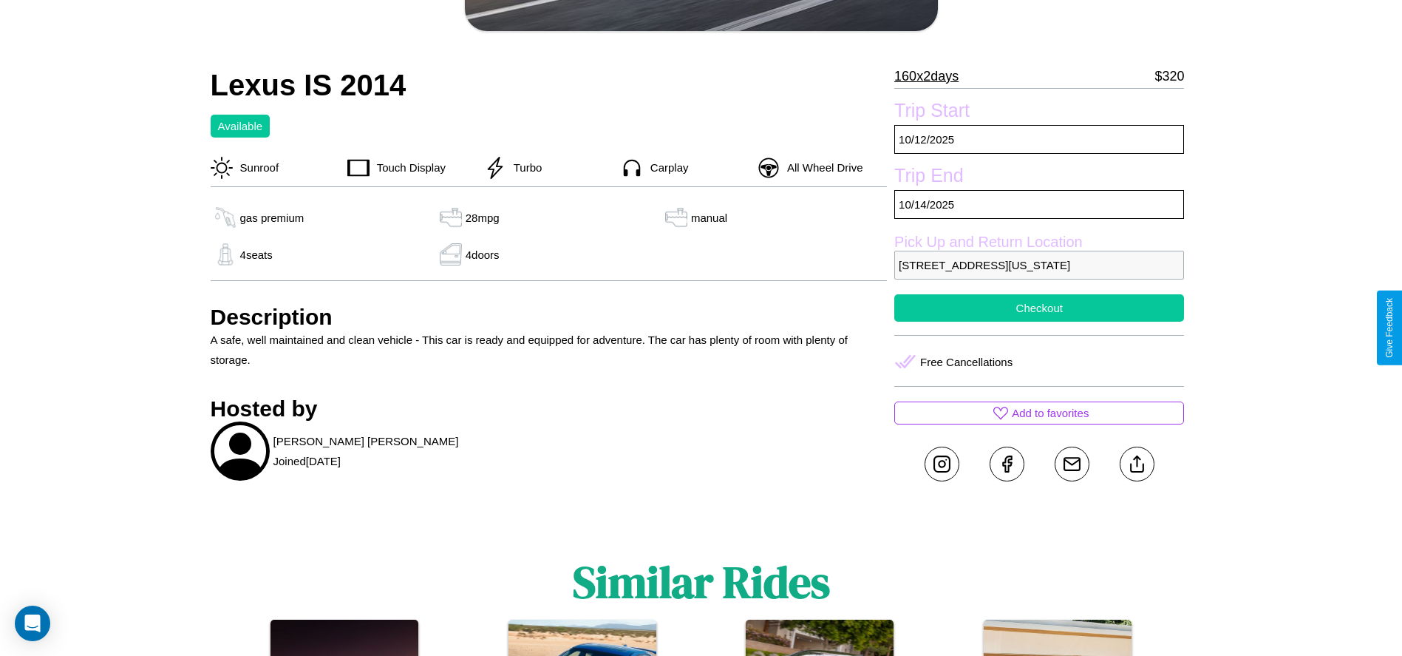
click at [1039, 322] on button "Checkout" at bounding box center [1039, 307] width 290 height 27
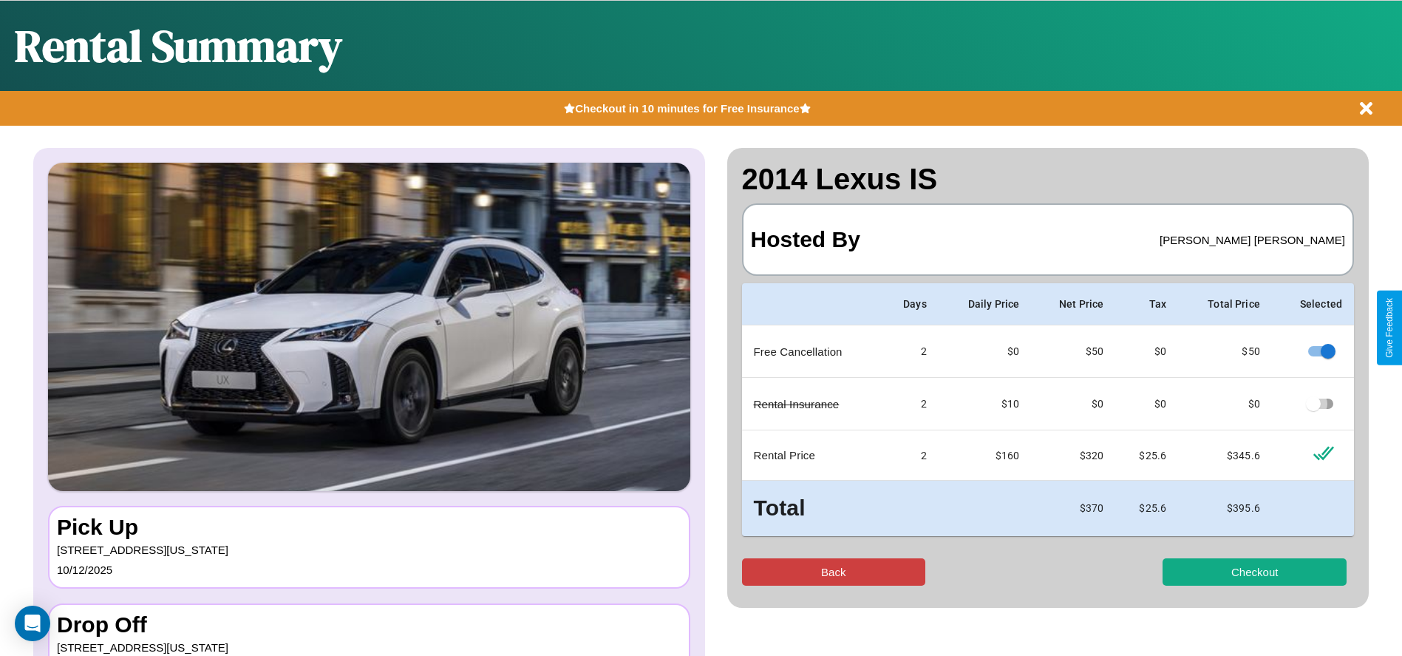
click at [833, 571] on button "Back" at bounding box center [834, 571] width 184 height 27
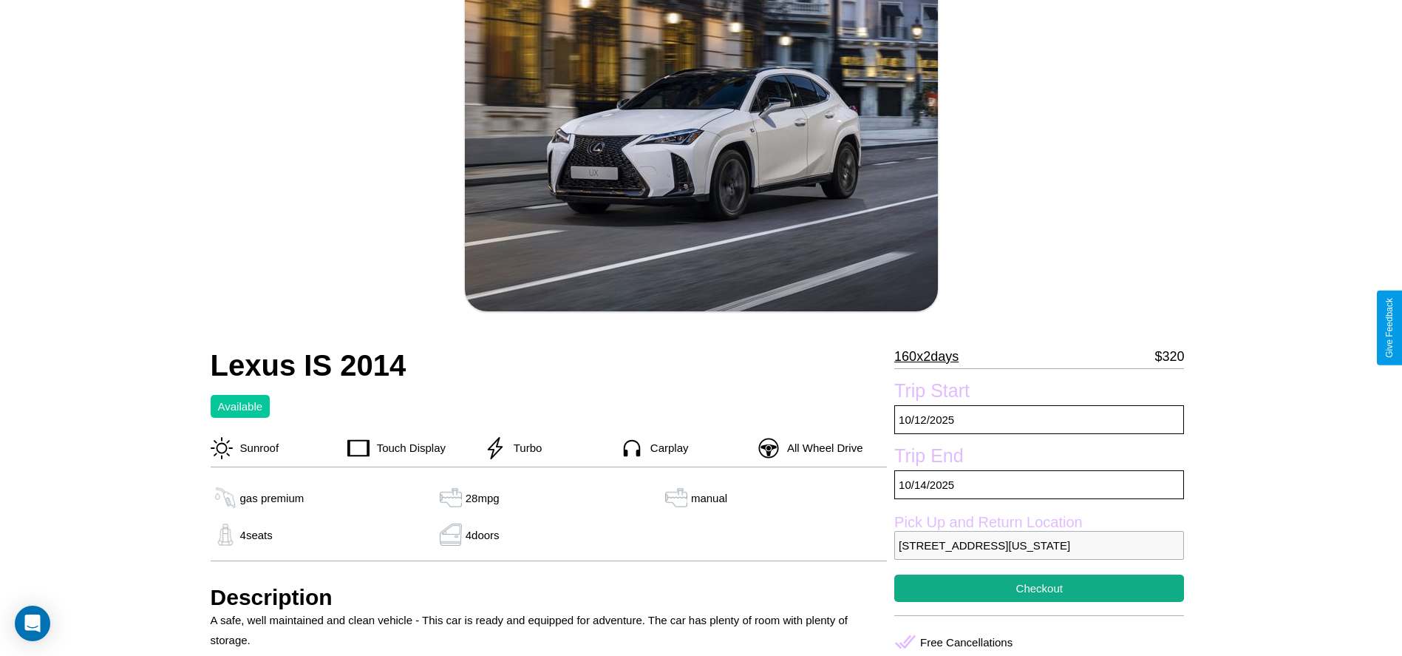
scroll to position [152, 0]
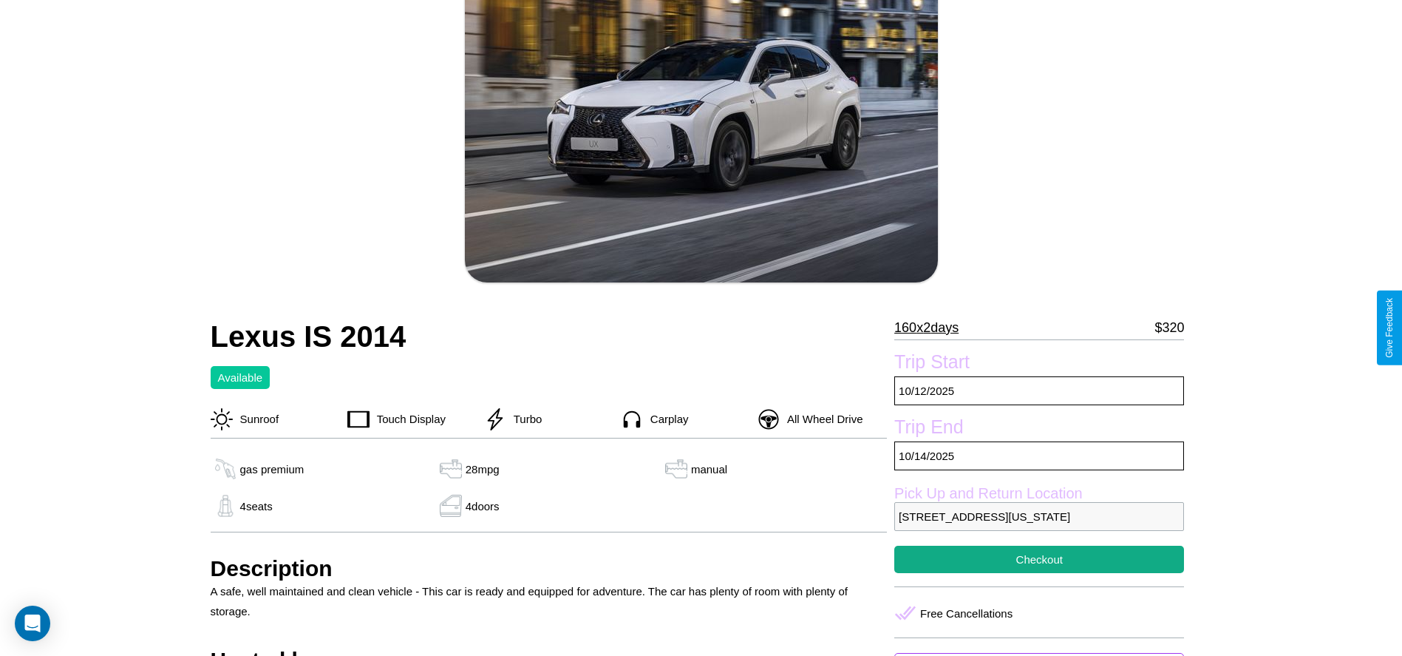
click at [932, 327] on p "160 x 2 days" at bounding box center [926, 328] width 64 height 24
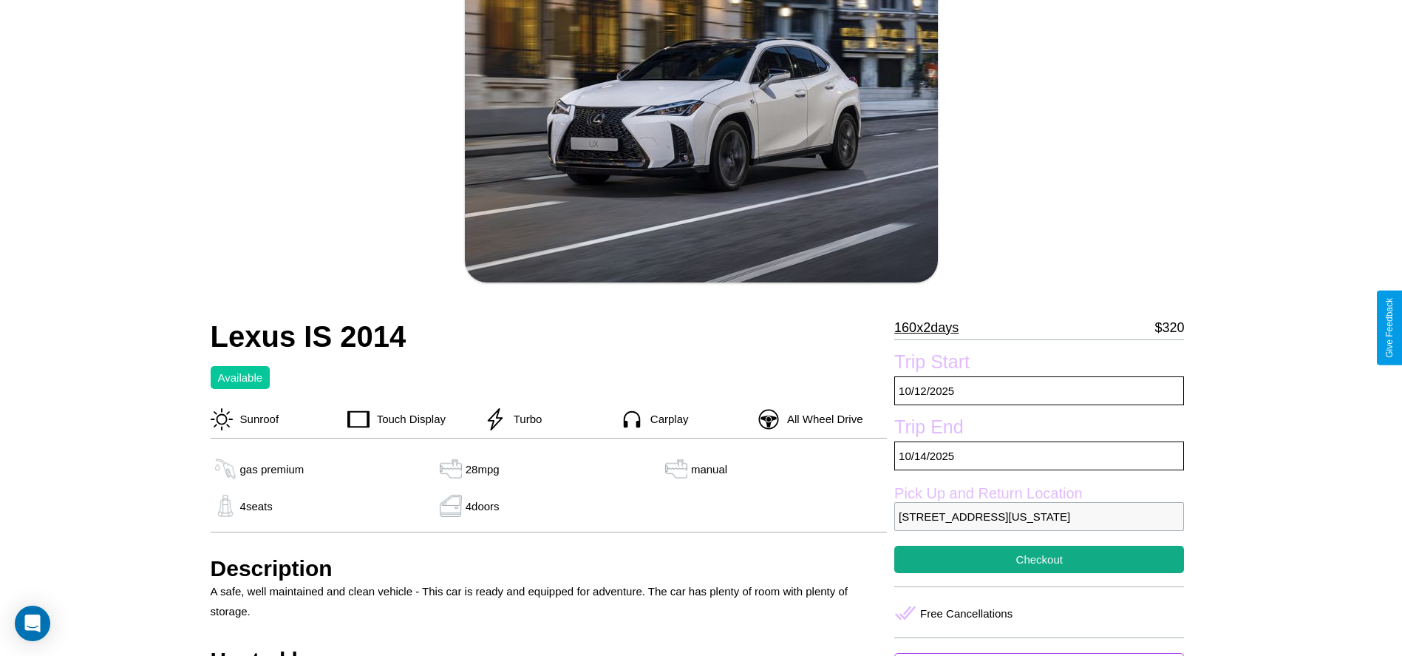
click at [932, 327] on p "160 x 2 days" at bounding box center [926, 328] width 64 height 24
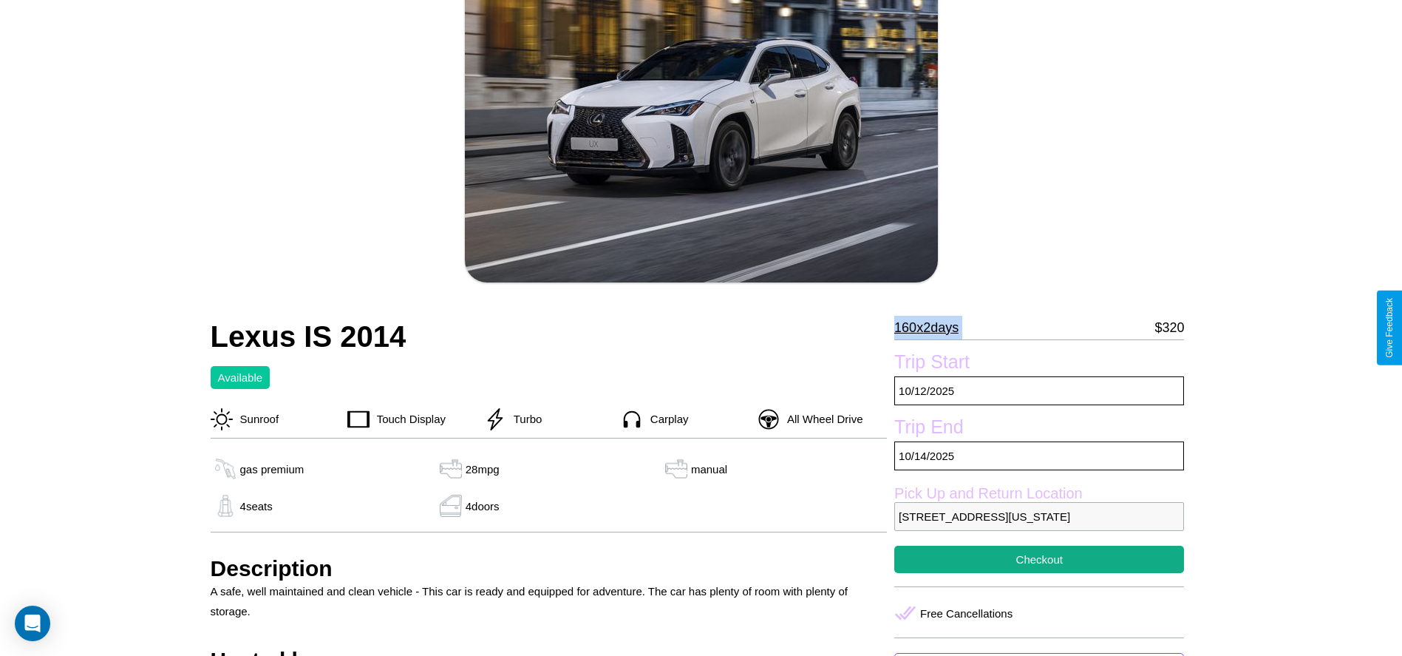
click at [932, 327] on p "160 x 2 days" at bounding box center [926, 328] width 64 height 24
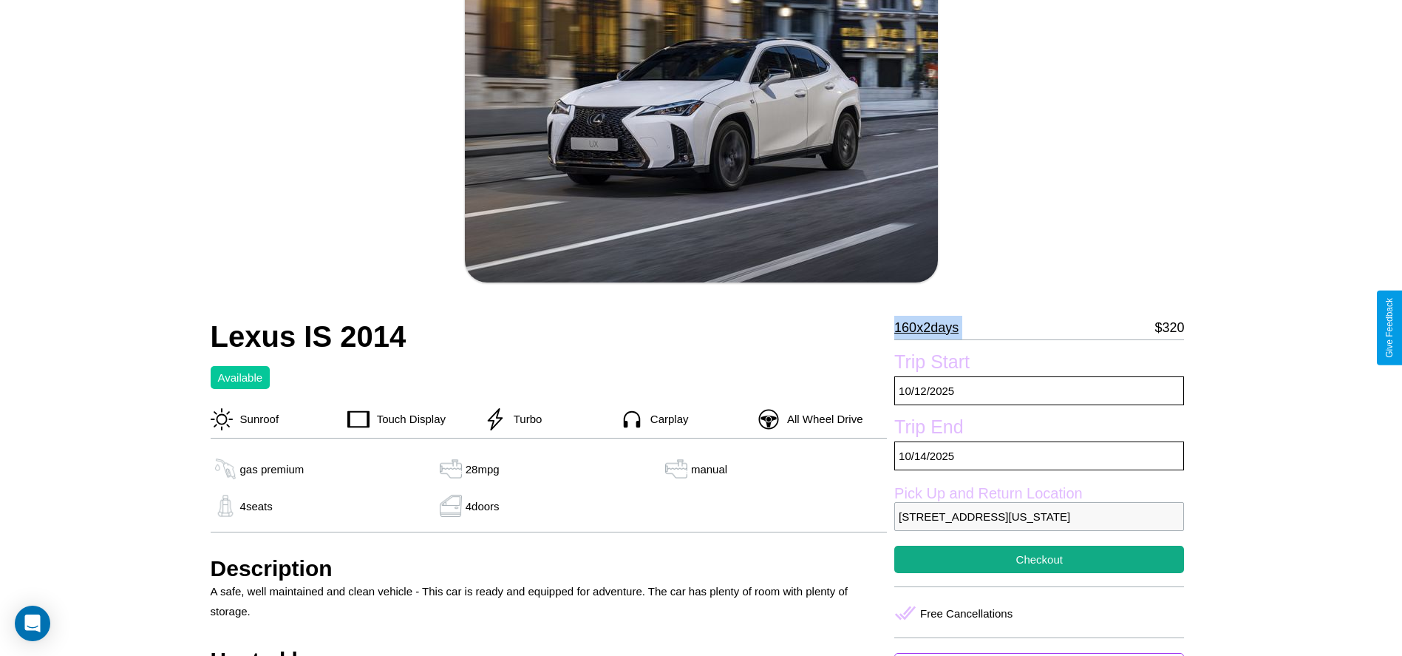
click at [932, 327] on p "160 x 2 days" at bounding box center [926, 328] width 64 height 24
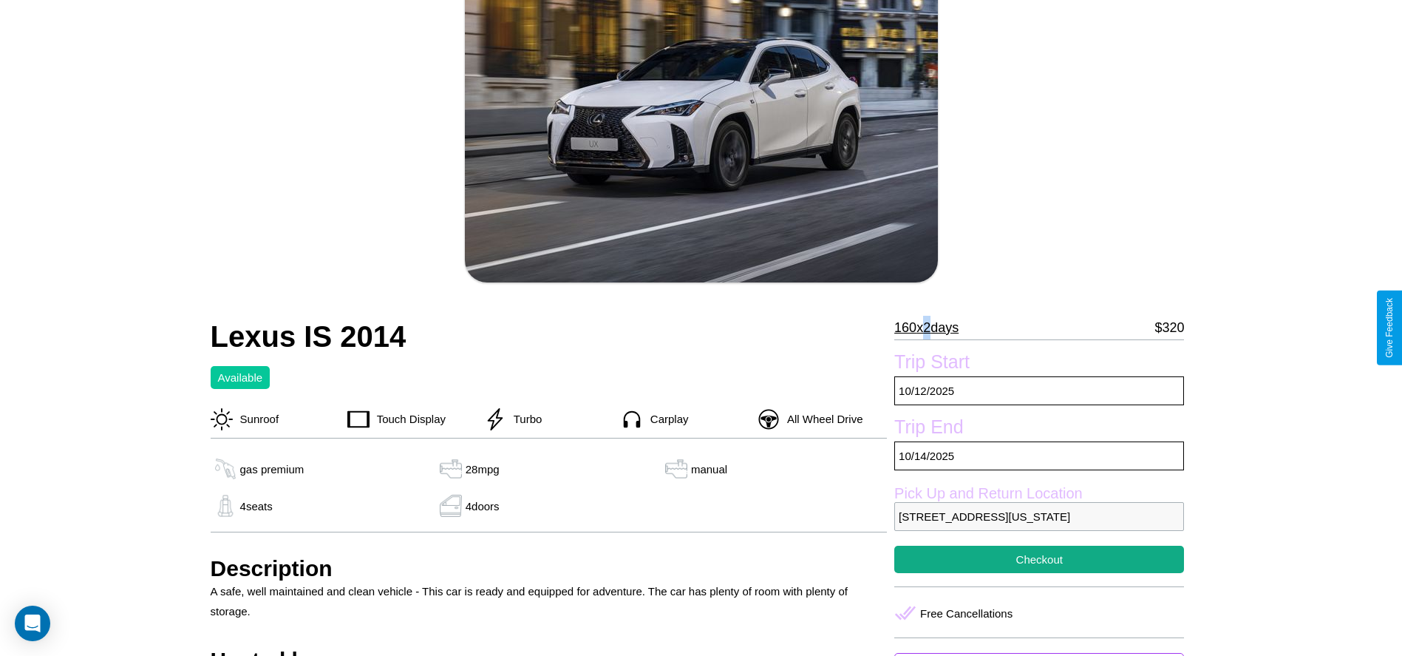
click at [932, 327] on p "160 x 2 days" at bounding box center [926, 328] width 64 height 24
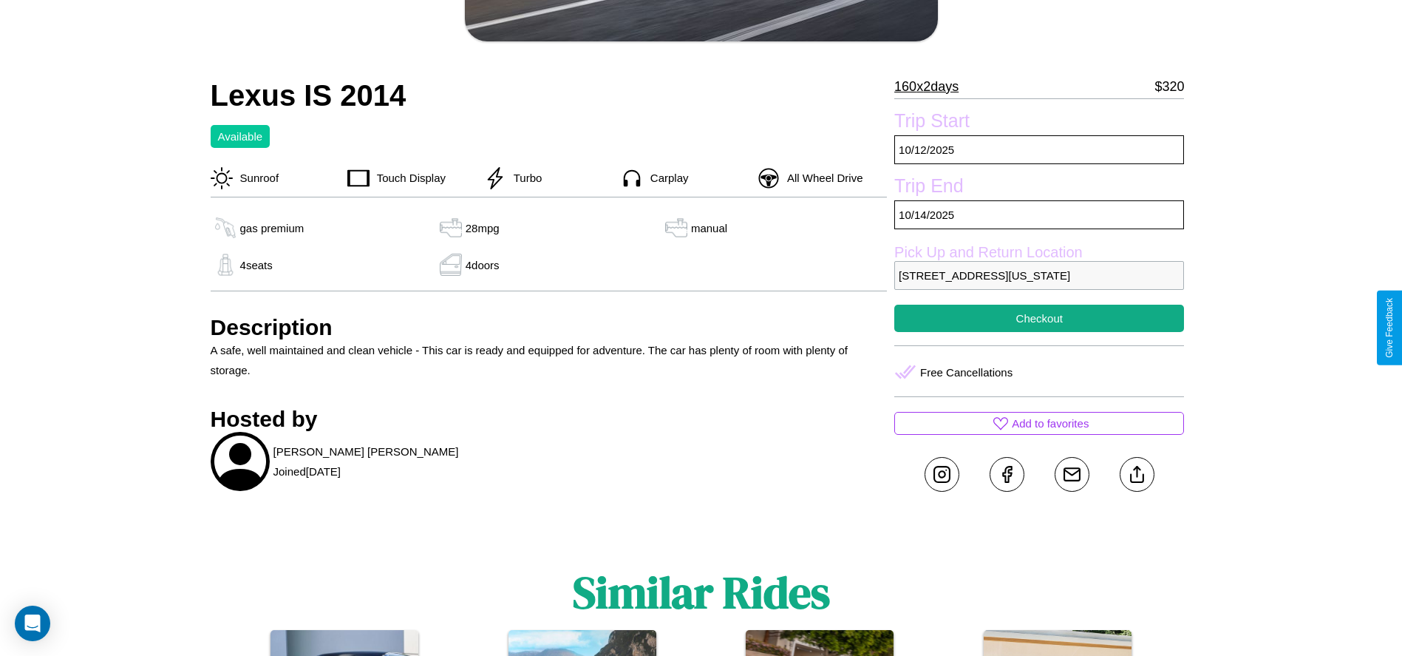
scroll to position [559, 0]
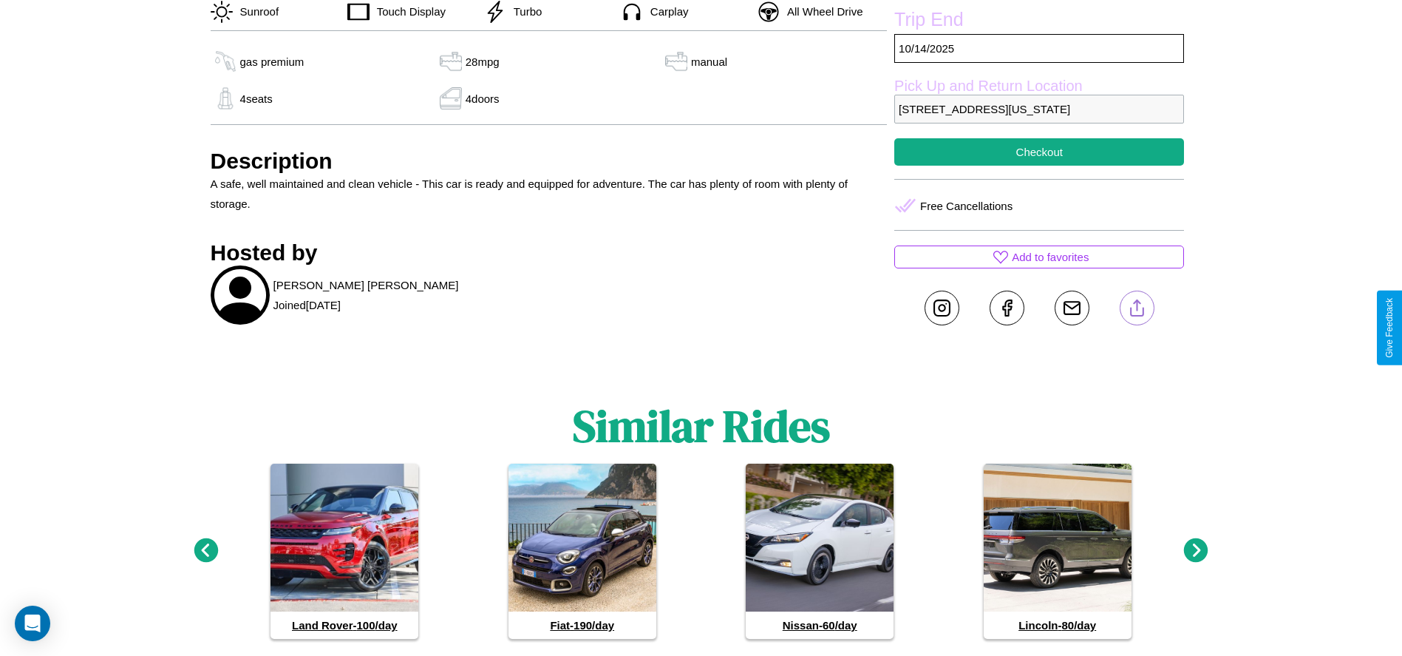
click at [1137, 310] on line at bounding box center [1137, 305] width 0 height 10
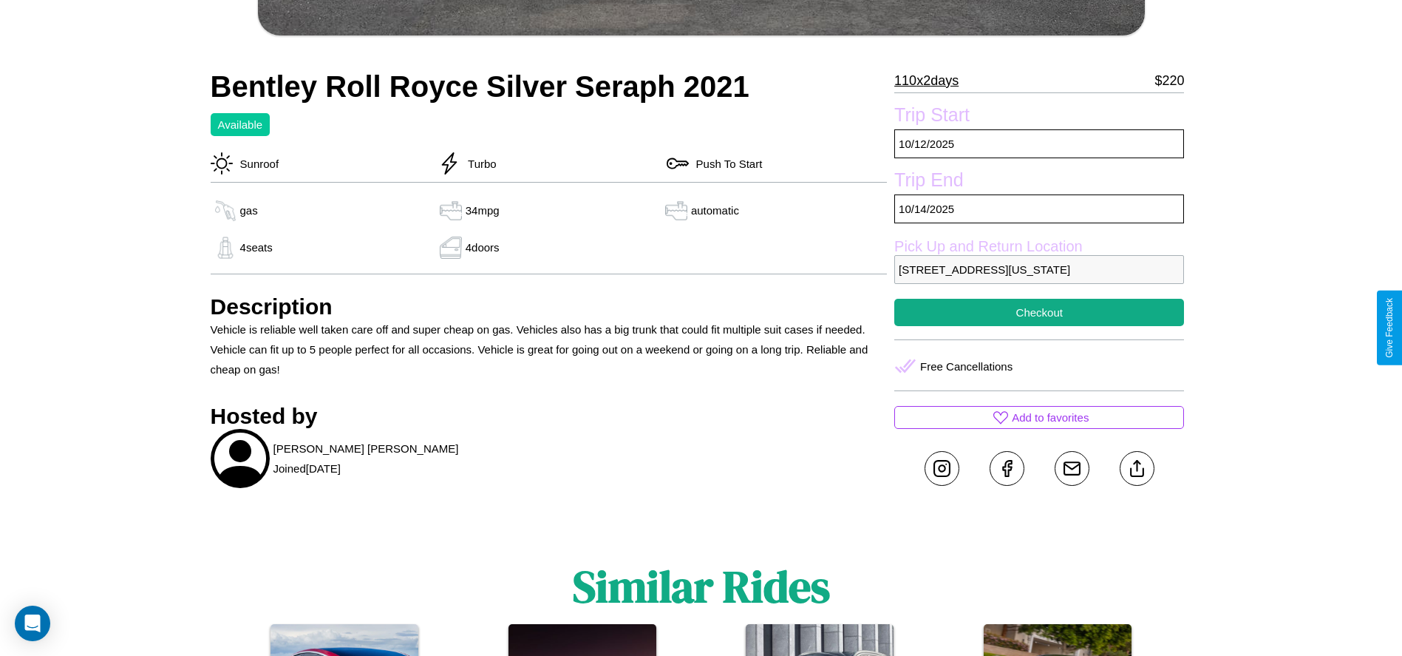
scroll to position [493, 0]
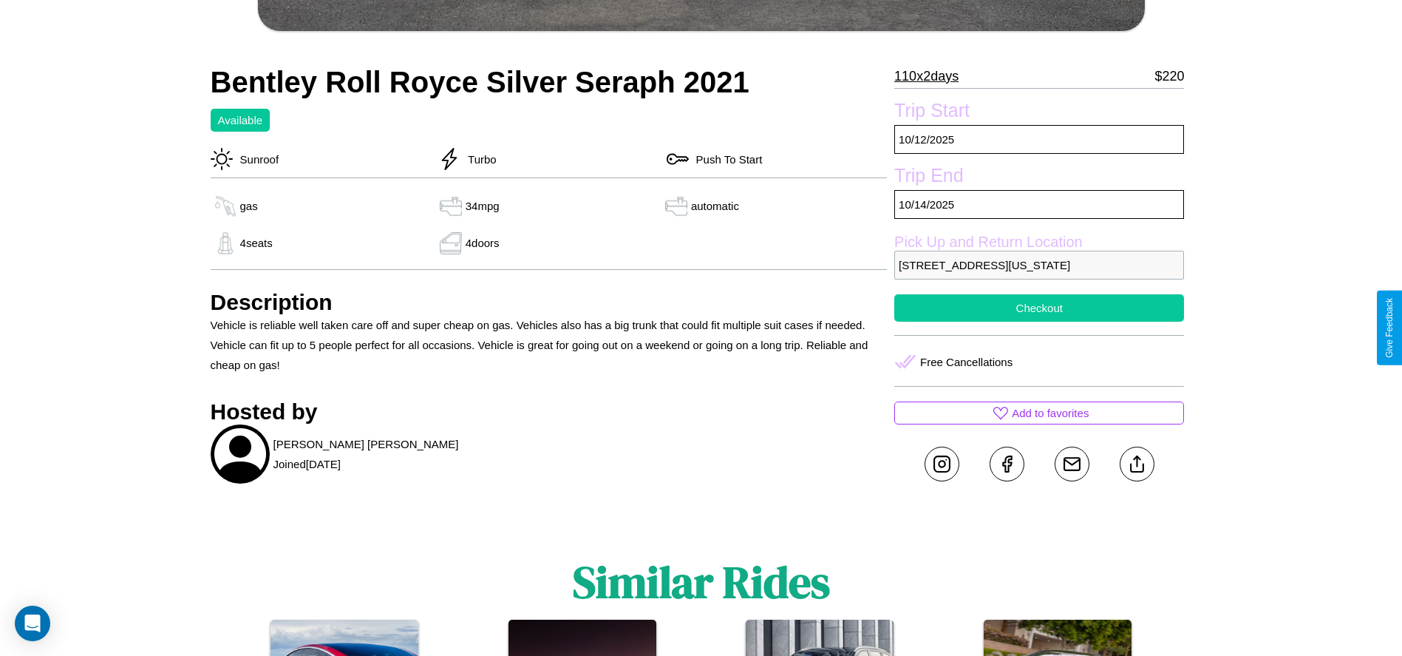
click at [1039, 322] on button "Checkout" at bounding box center [1039, 307] width 290 height 27
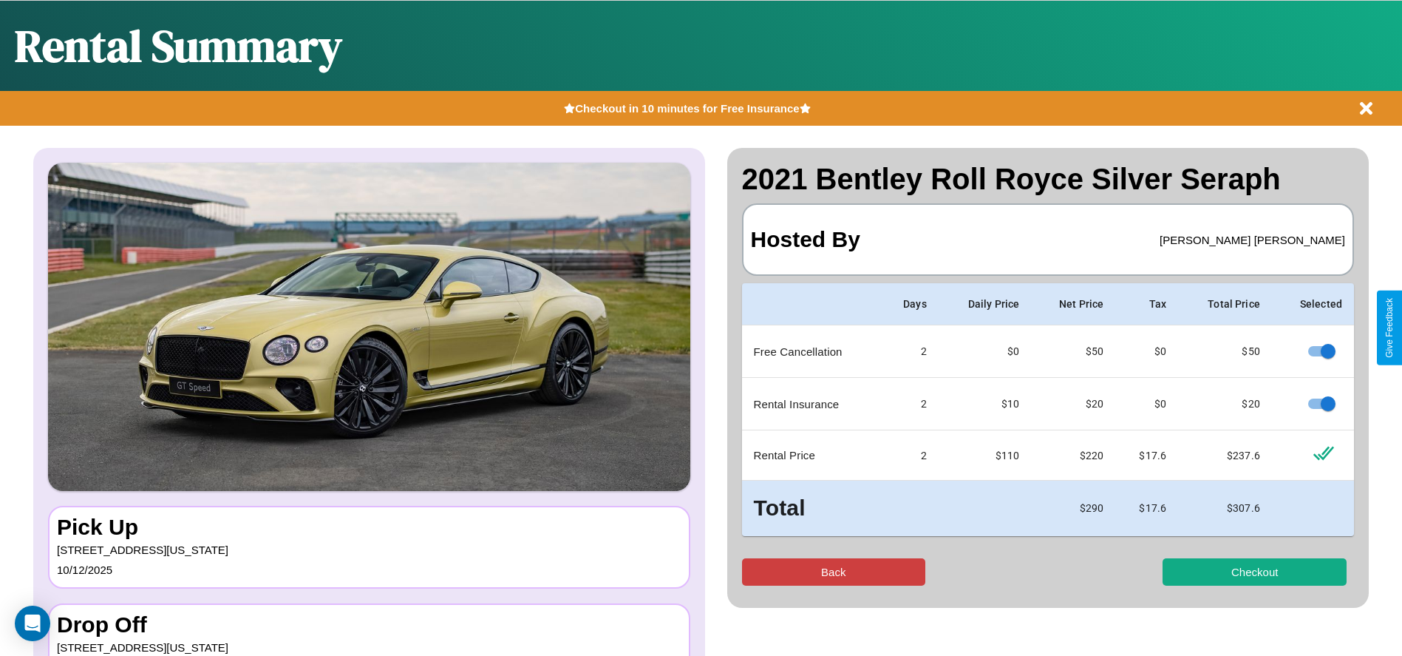
click at [833, 571] on button "Back" at bounding box center [834, 571] width 184 height 27
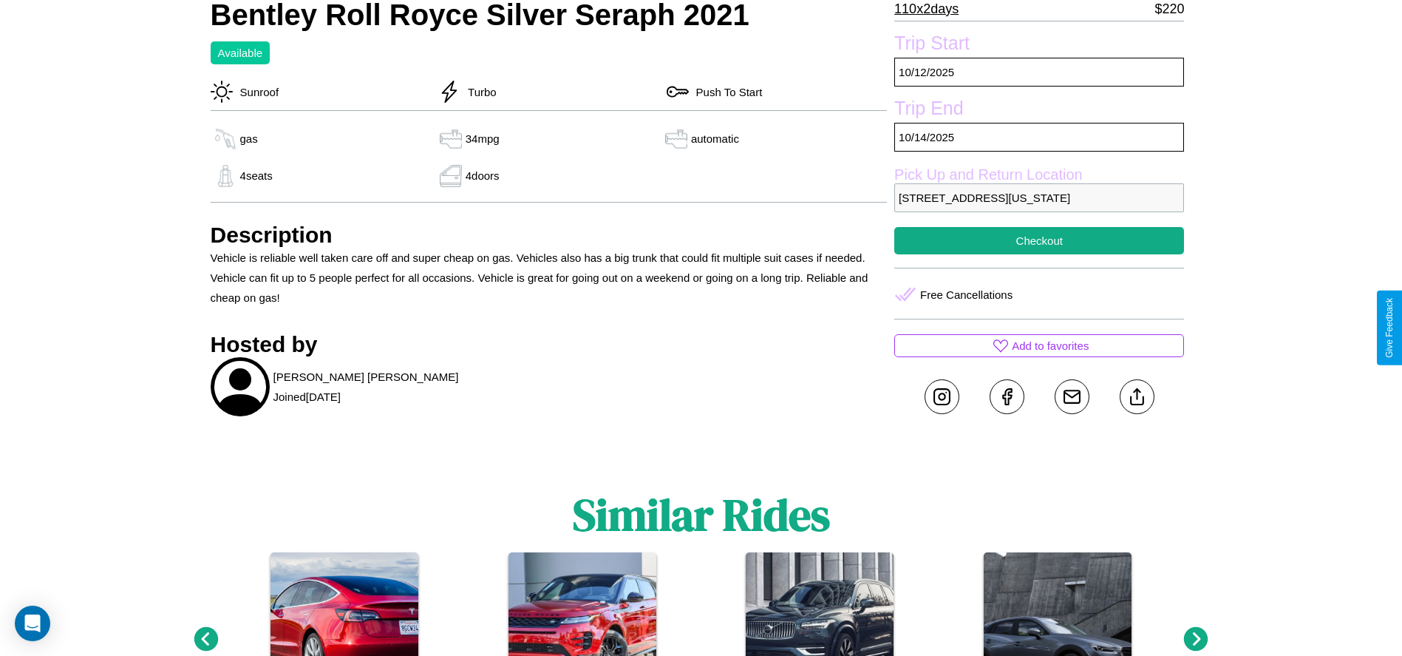
scroll to position [649, 0]
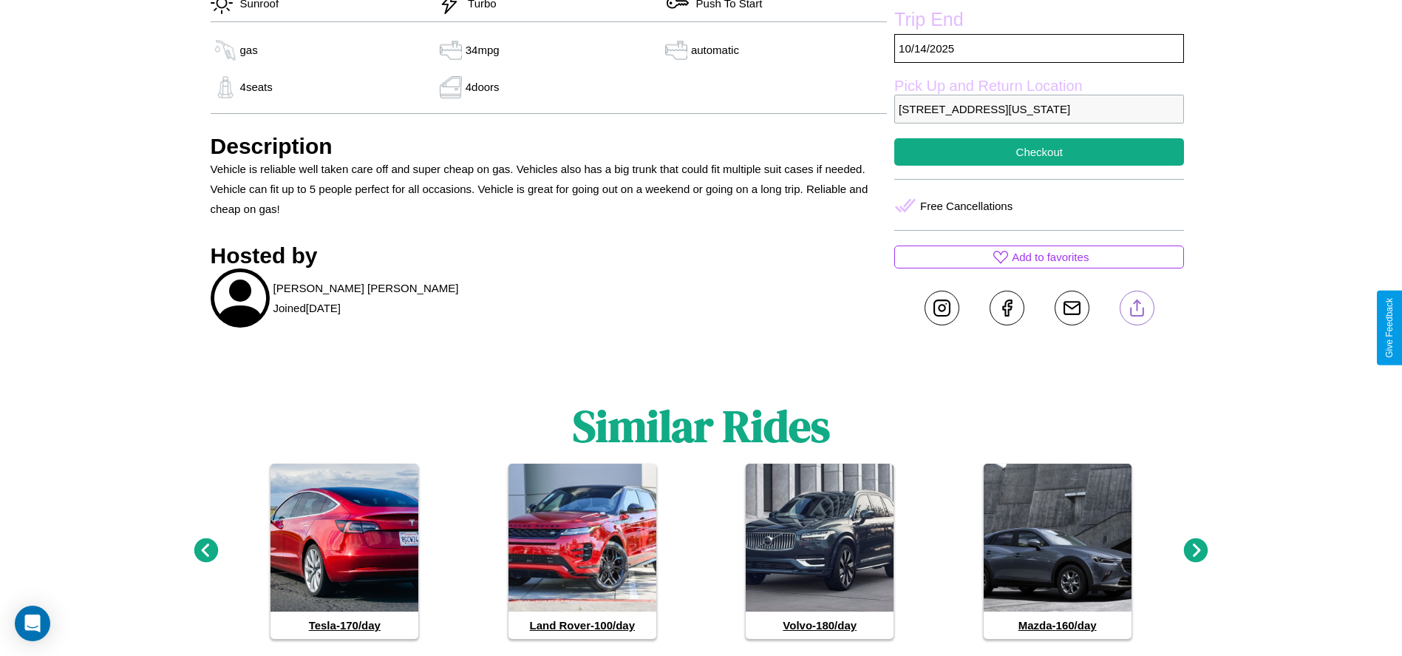
click at [1137, 310] on line at bounding box center [1137, 305] width 0 height 10
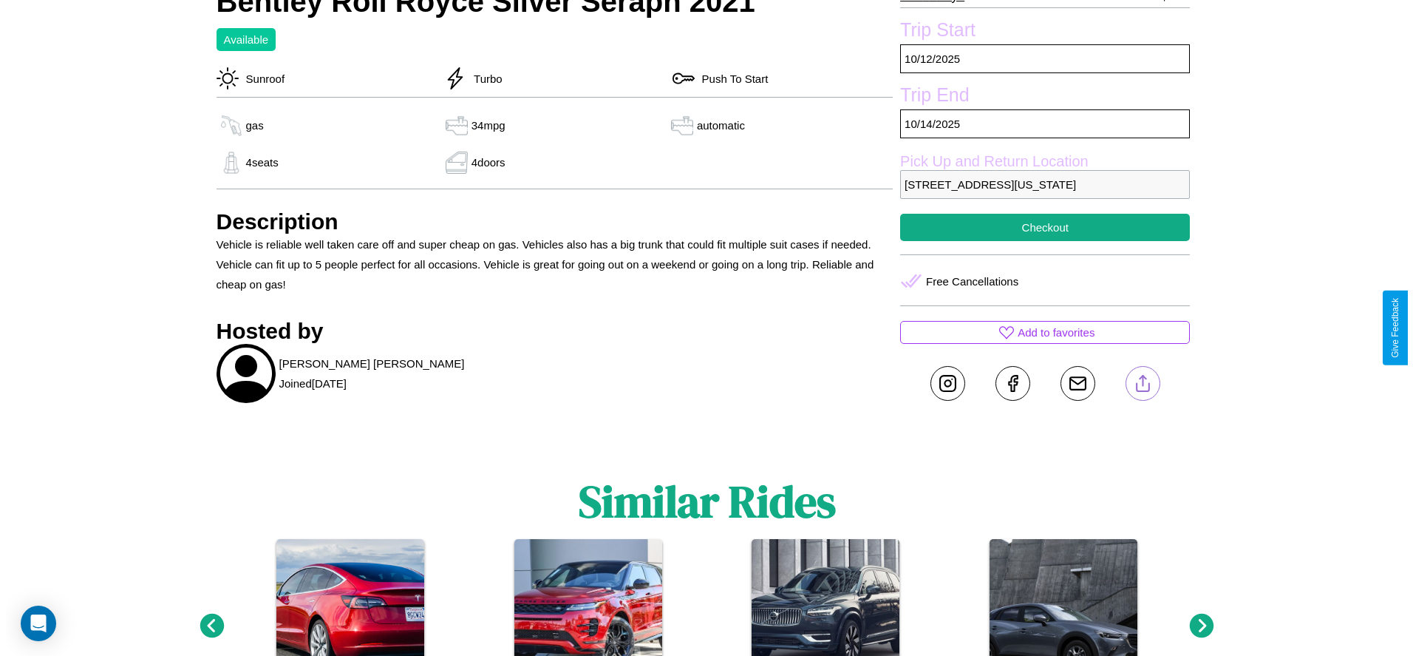
scroll to position [305, 0]
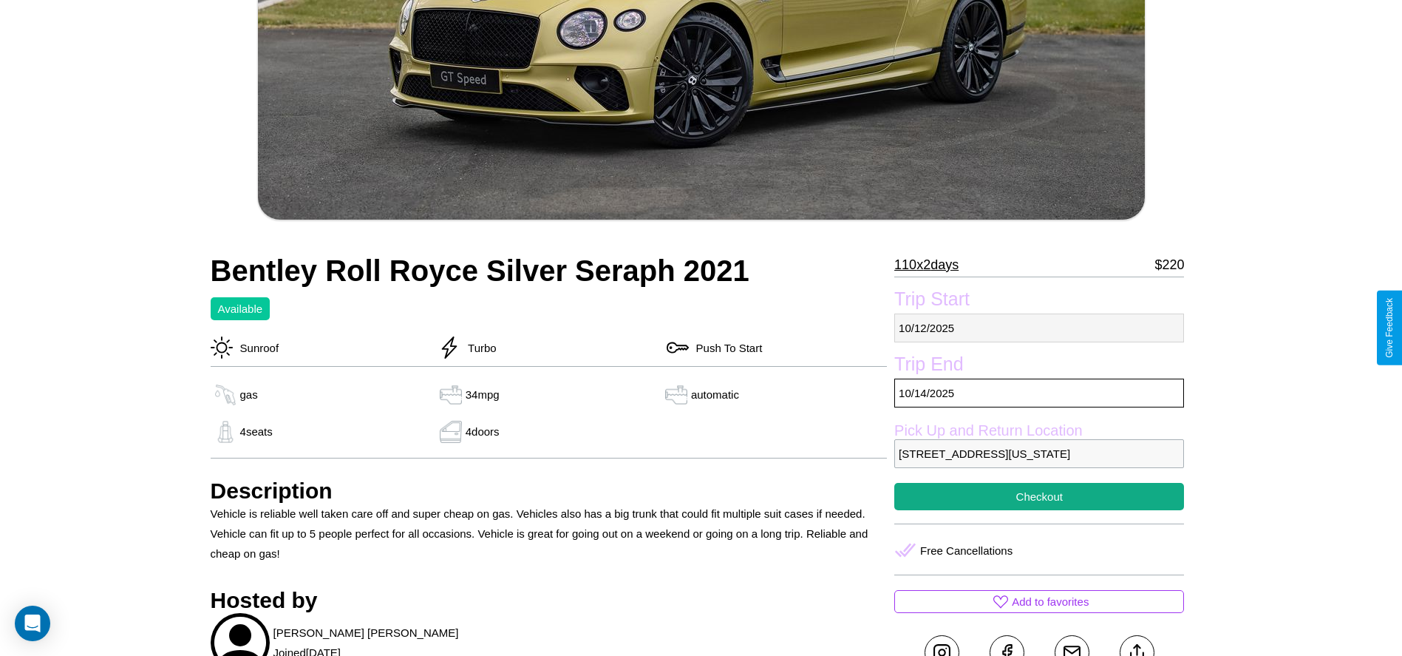
click at [1039, 327] on p "[DATE]" at bounding box center [1039, 327] width 290 height 29
select select "*"
select select "****"
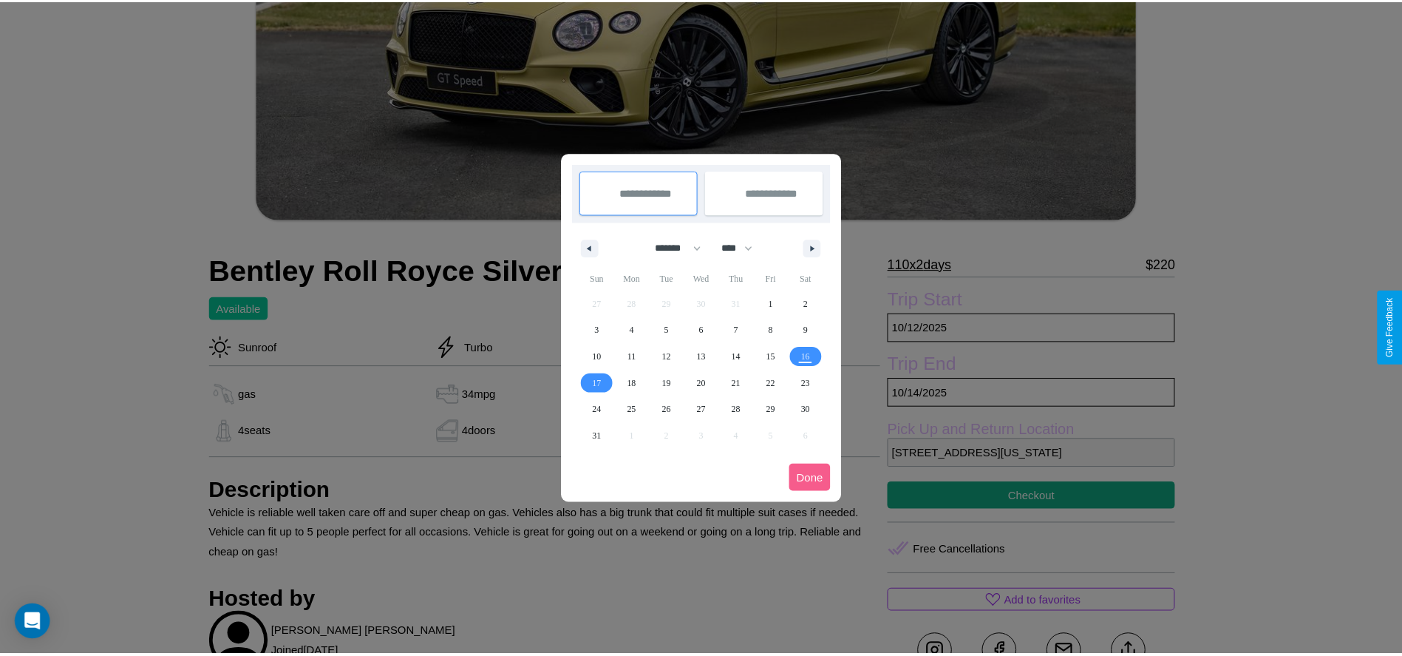
scroll to position [0, 0]
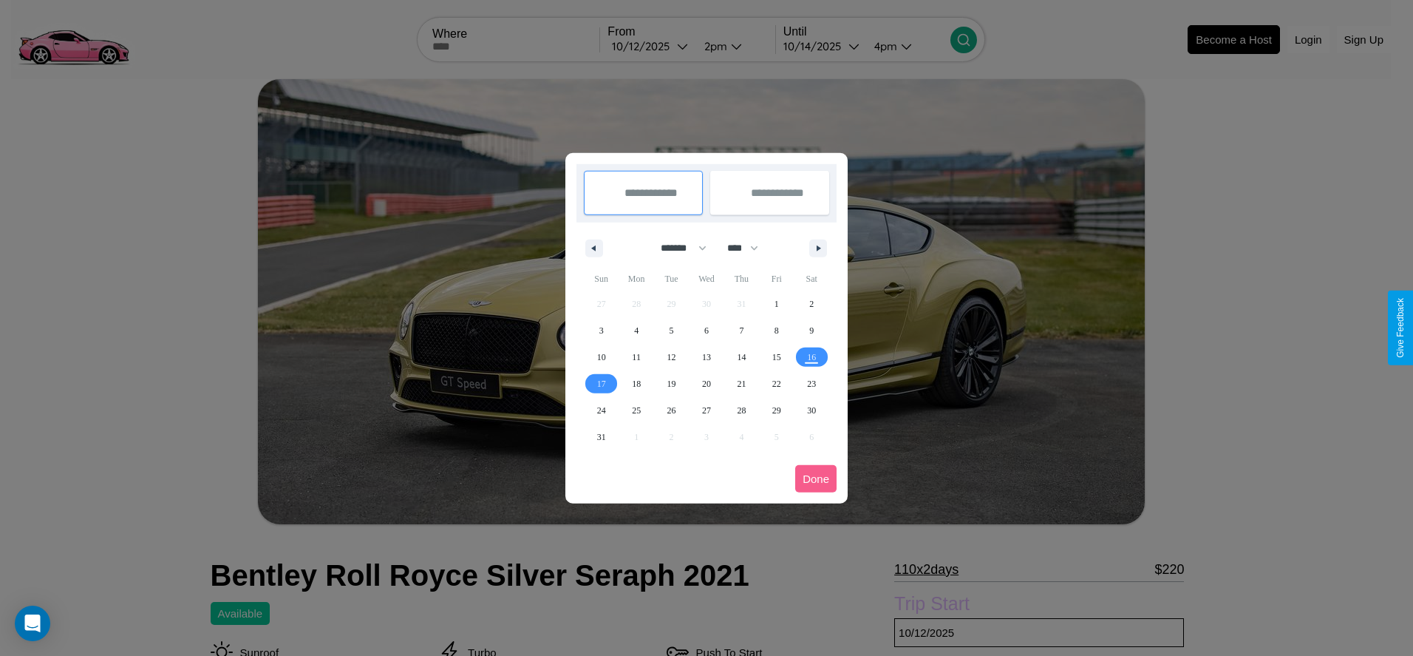
click at [650, 46] on div at bounding box center [706, 328] width 1413 height 656
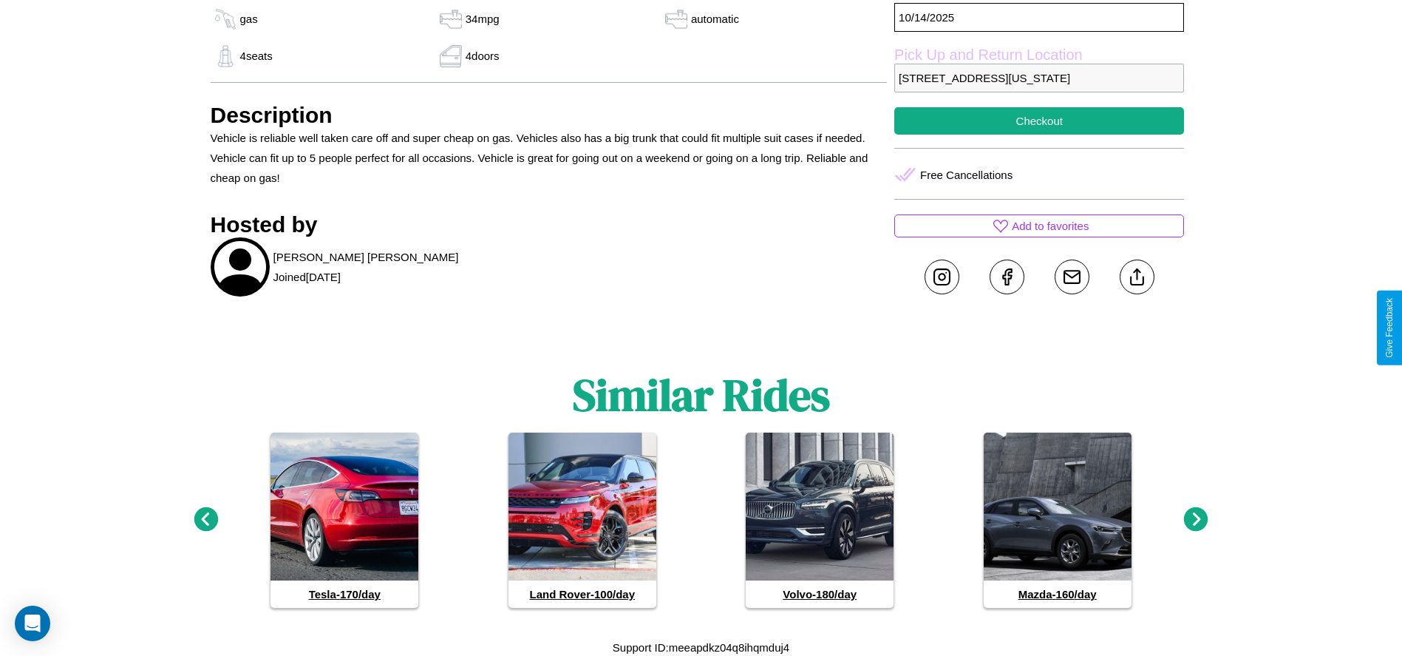
scroll to position [701, 0]
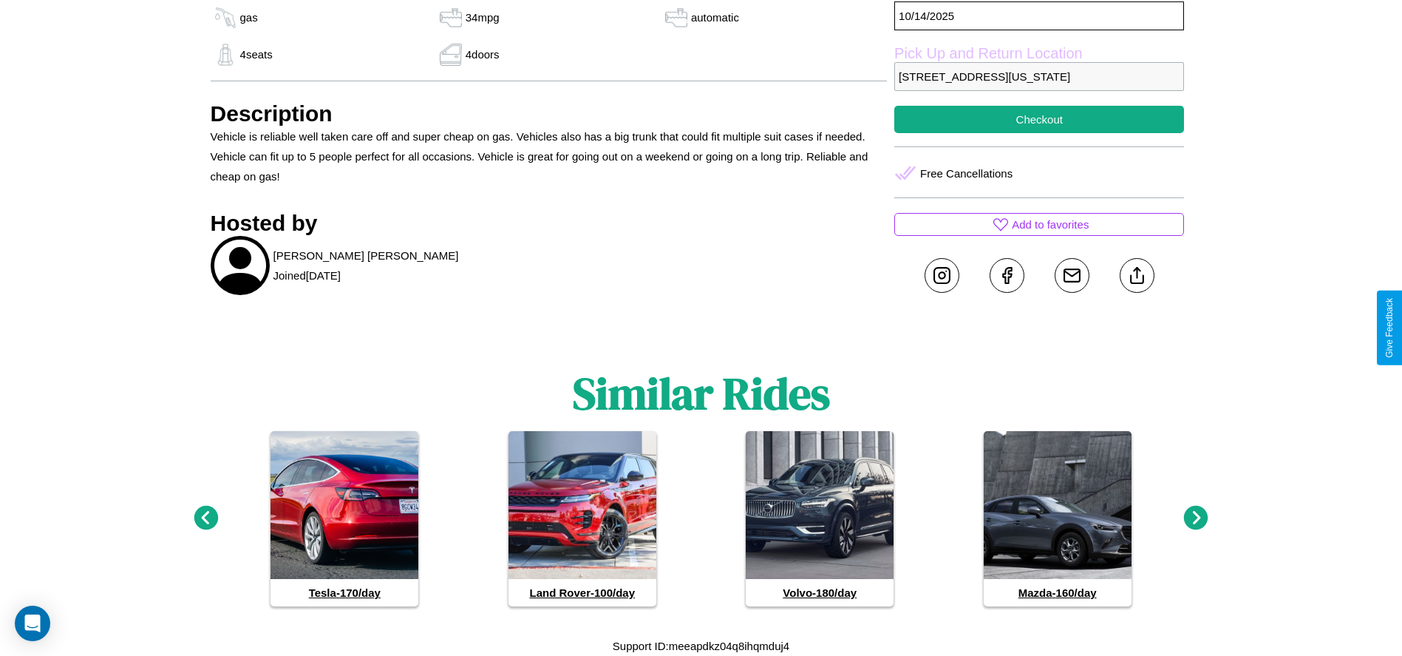
click at [1196, 518] on icon at bounding box center [1196, 518] width 24 height 24
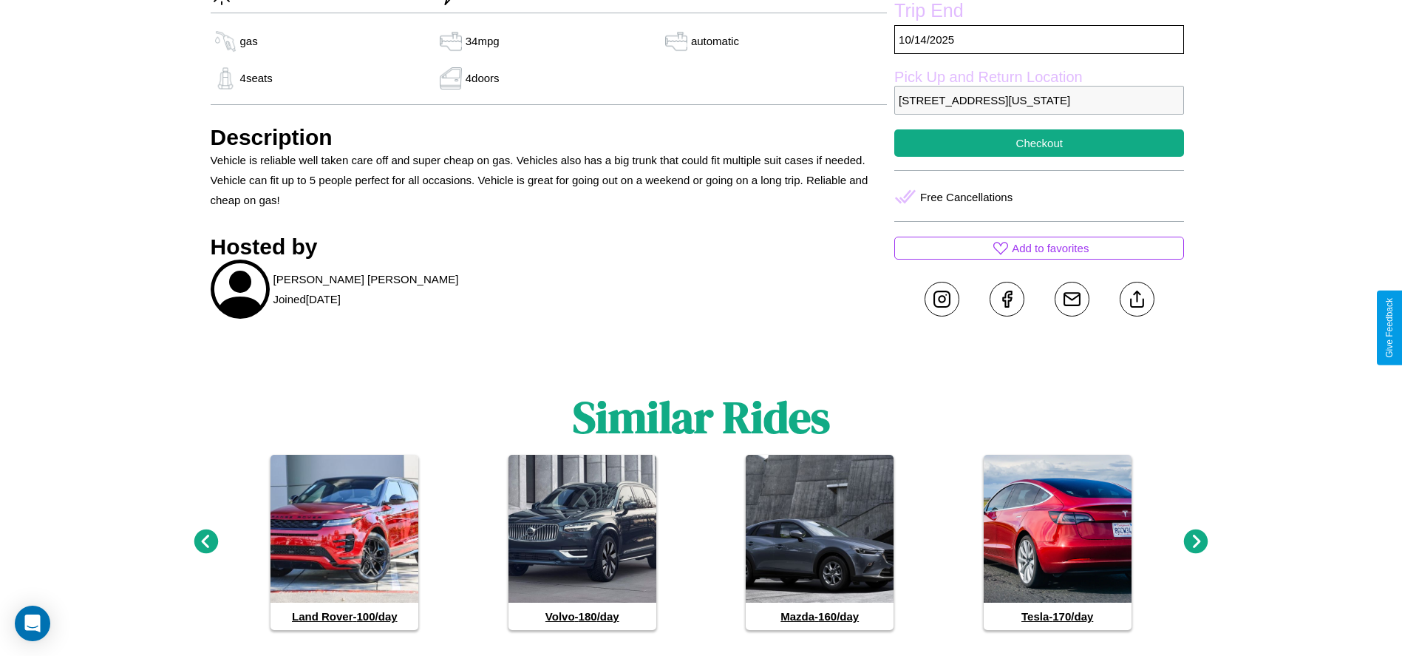
scroll to position [649, 0]
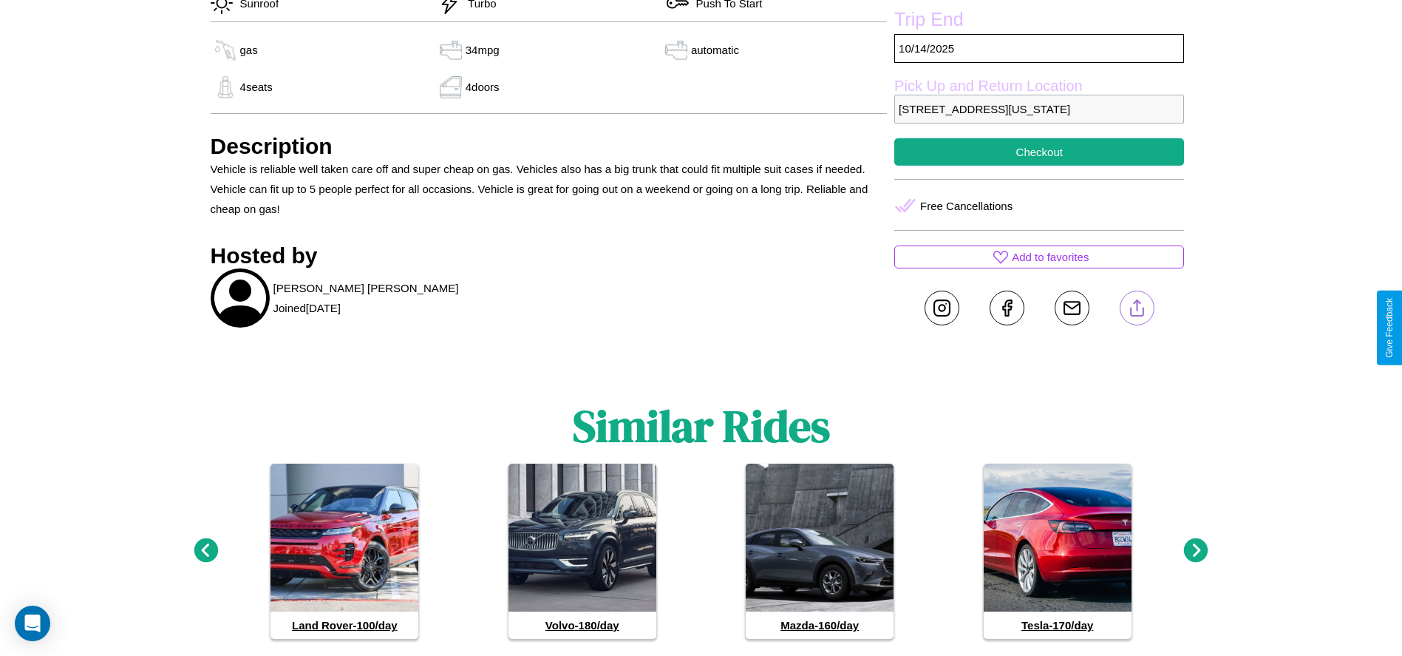
click at [1137, 310] on line at bounding box center [1137, 305] width 0 height 10
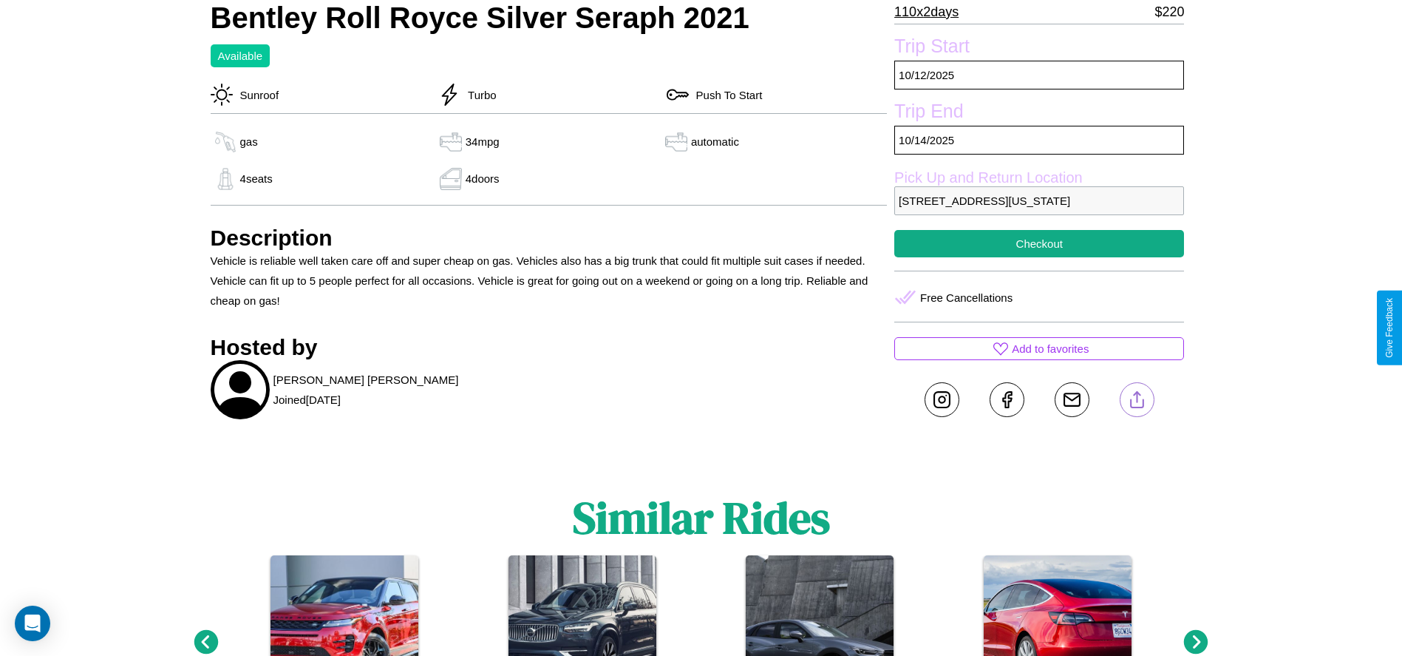
scroll to position [493, 0]
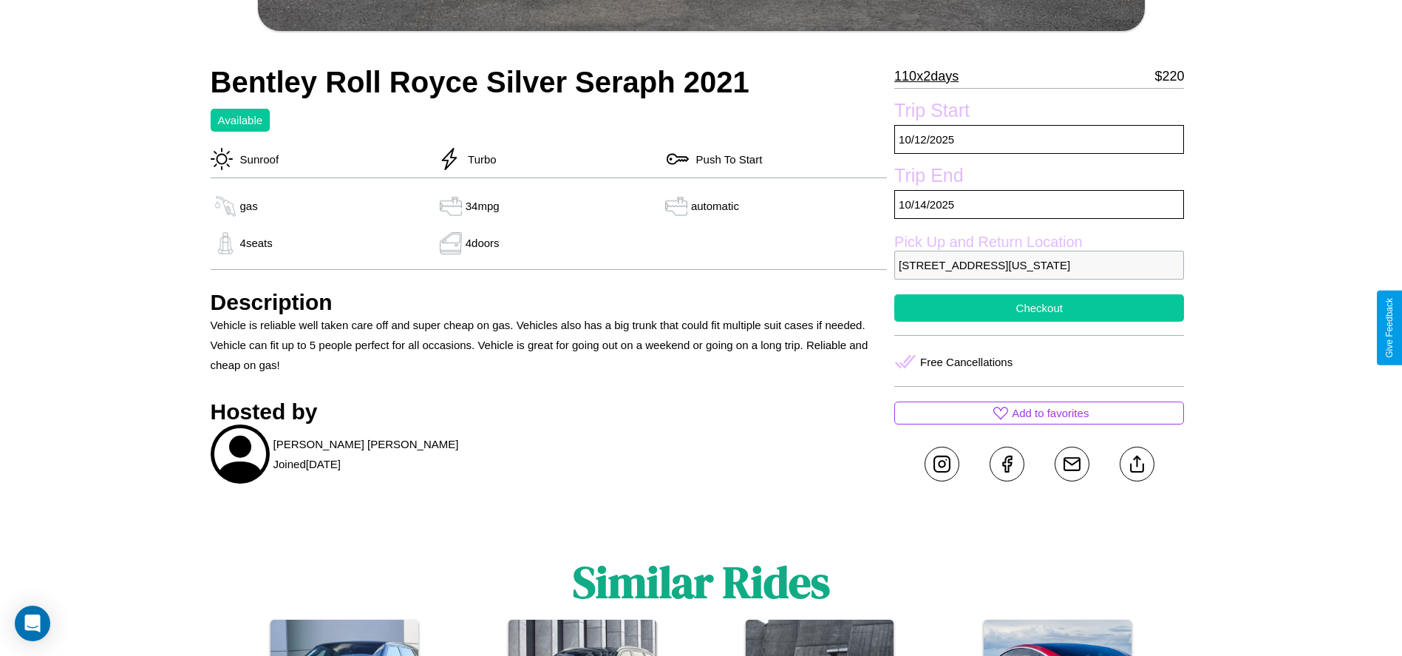
click at [1039, 322] on button "Checkout" at bounding box center [1039, 307] width 290 height 27
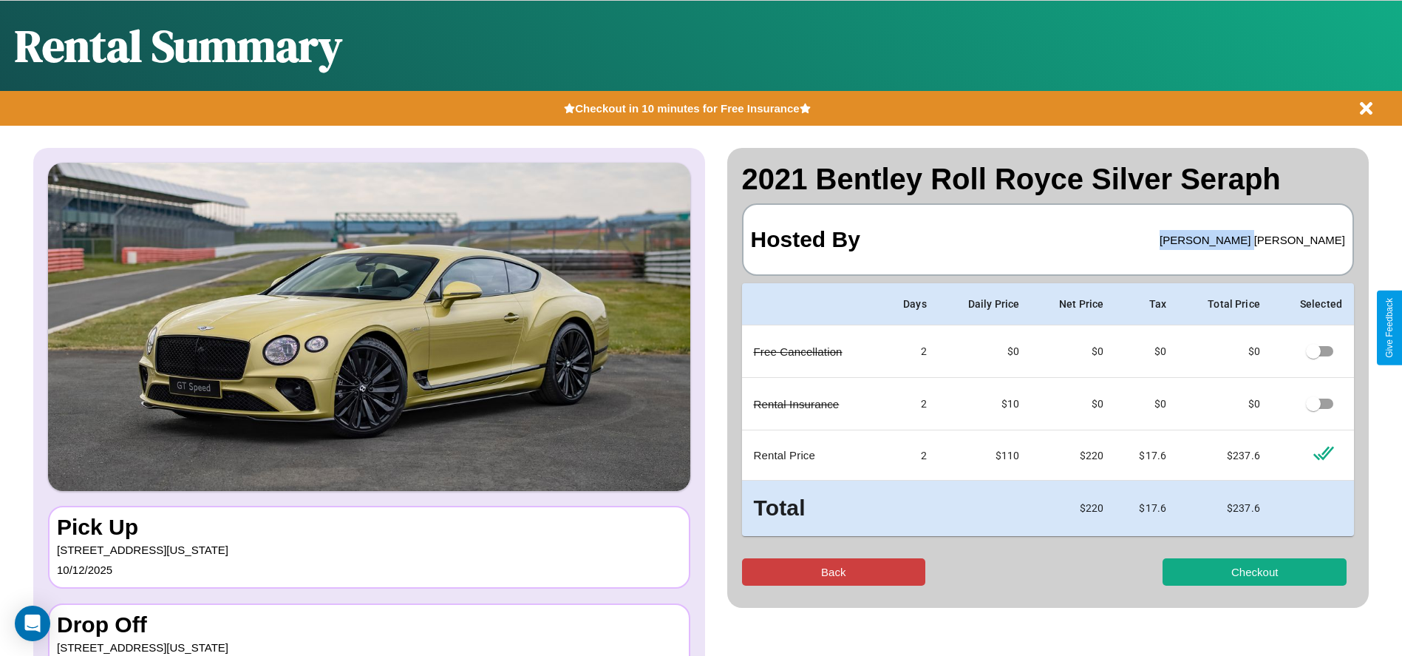
click at [833, 571] on button "Back" at bounding box center [834, 571] width 184 height 27
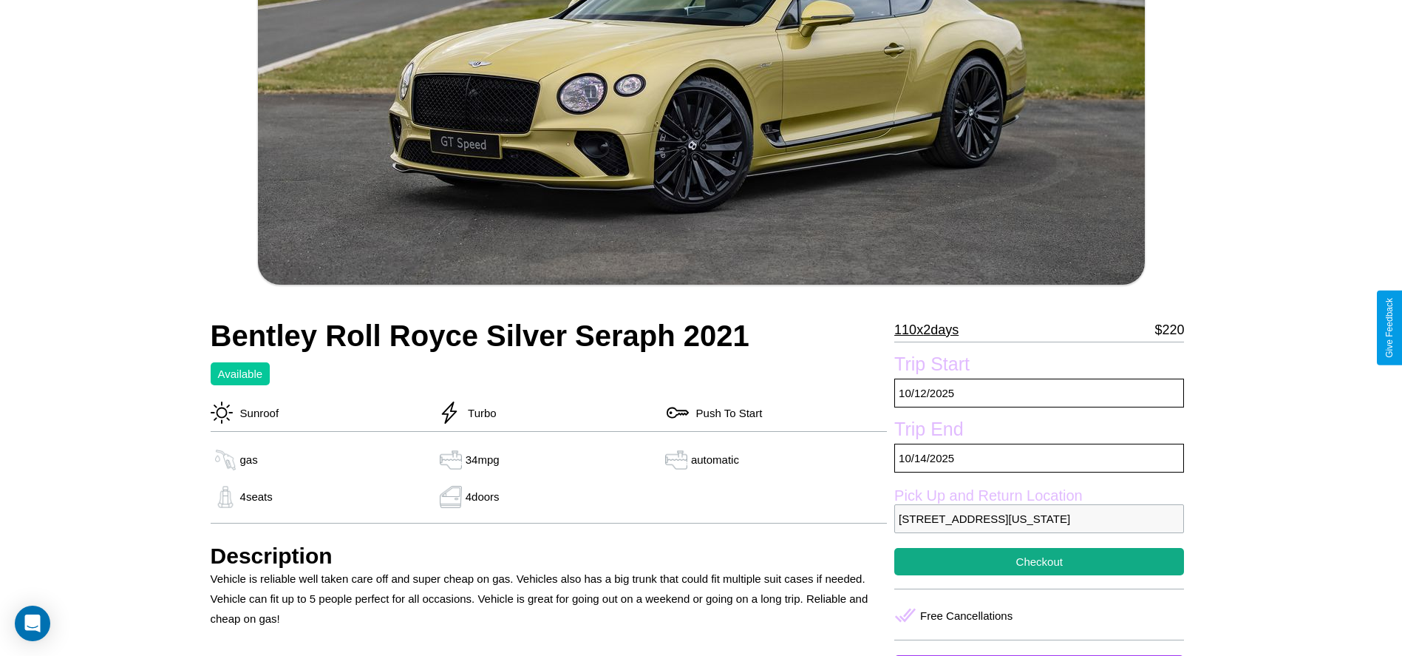
scroll to position [242, 0]
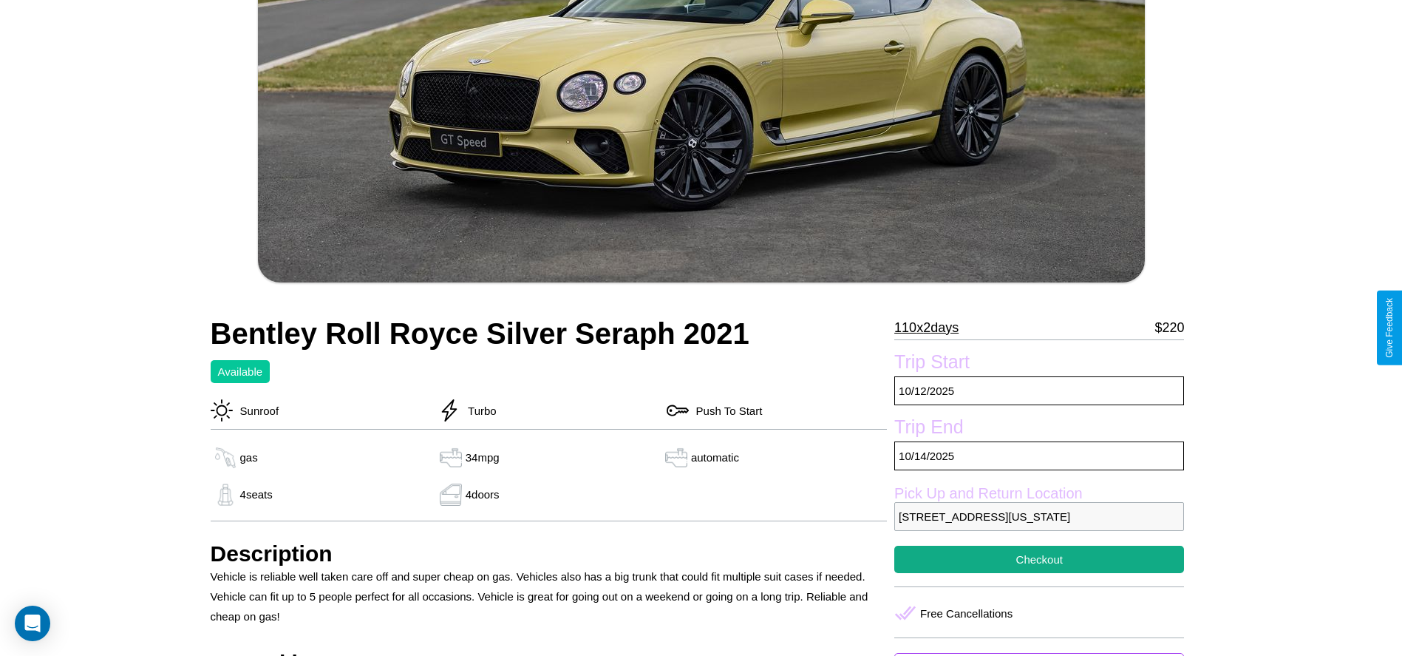
click at [931, 327] on p "110 x 2 days" at bounding box center [926, 328] width 64 height 24
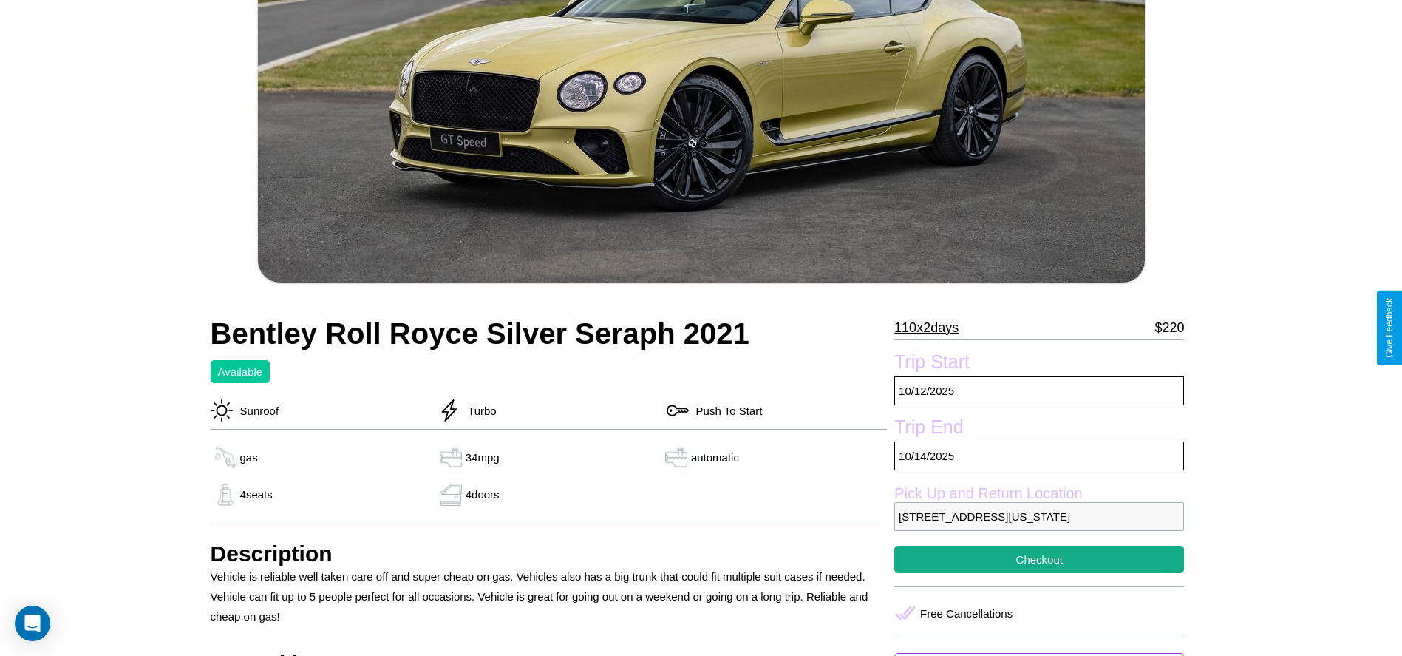
click at [931, 327] on p "110 x 2 days" at bounding box center [926, 328] width 64 height 24
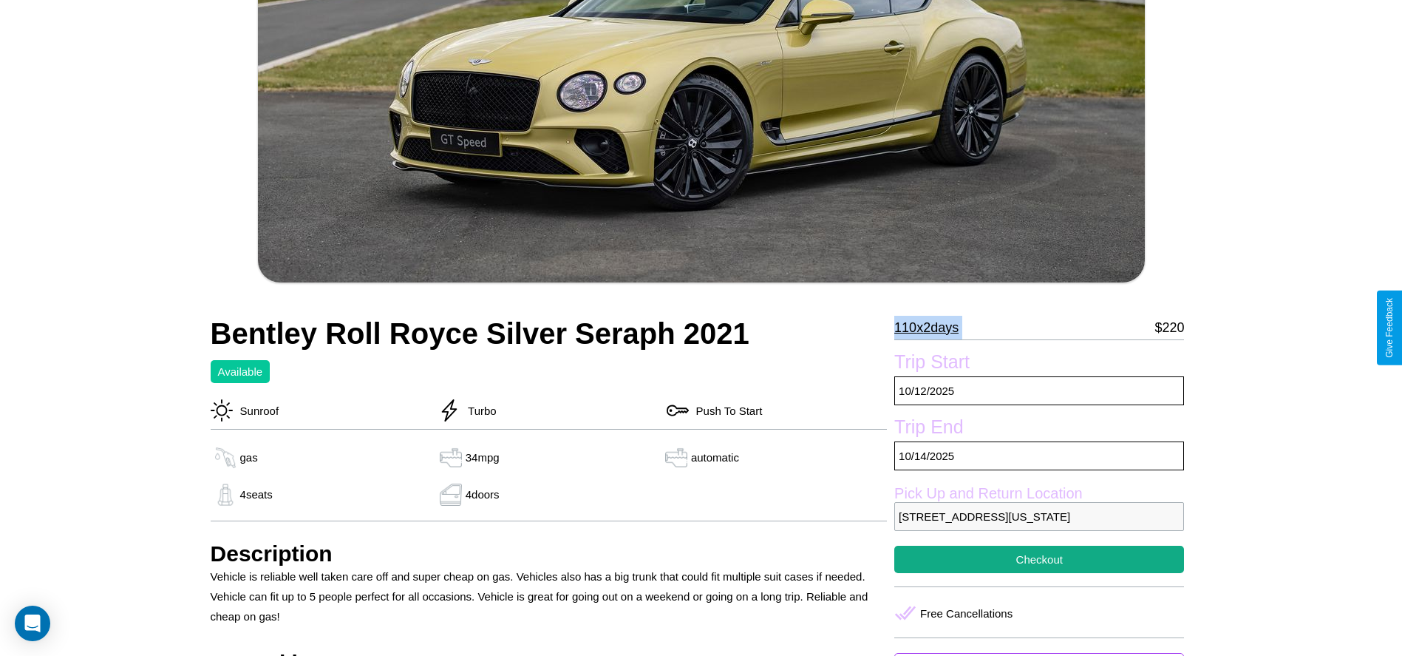
click at [931, 327] on p "110 x 2 days" at bounding box center [926, 328] width 64 height 24
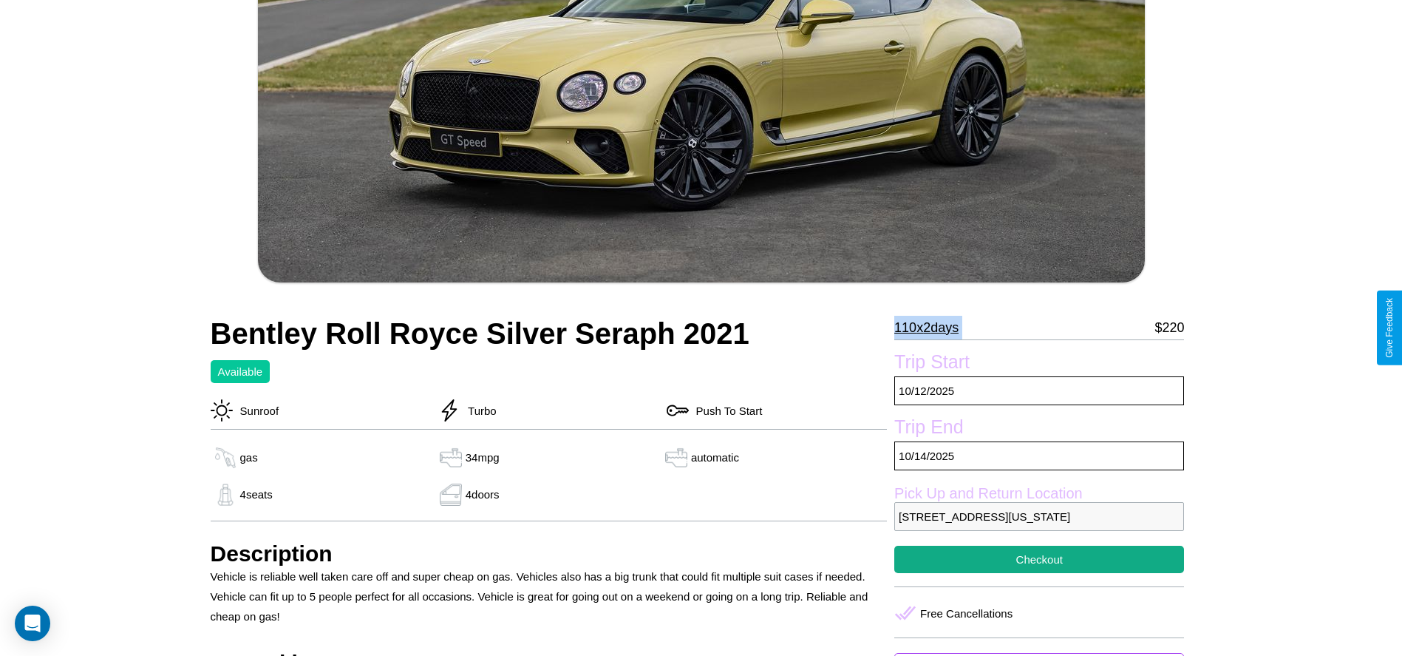
click at [931, 327] on p "110 x 2 days" at bounding box center [926, 328] width 64 height 24
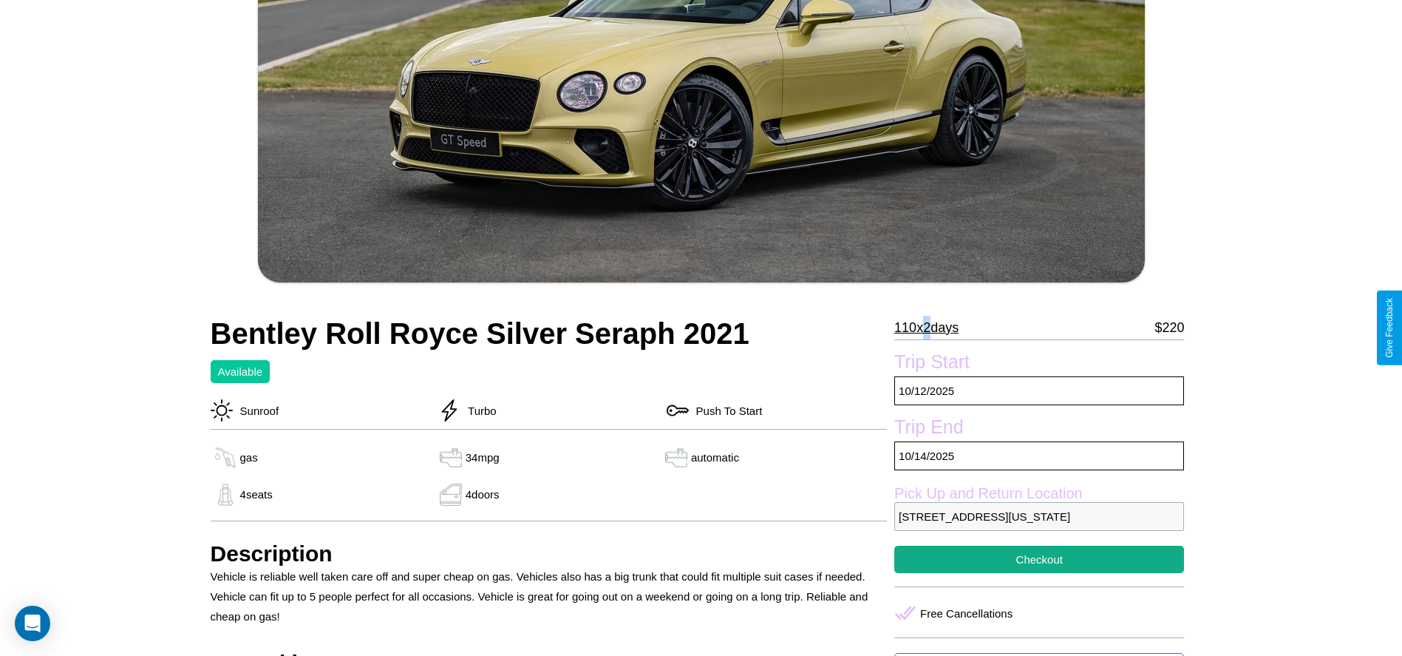
click at [931, 327] on p "110 x 2 days" at bounding box center [926, 328] width 64 height 24
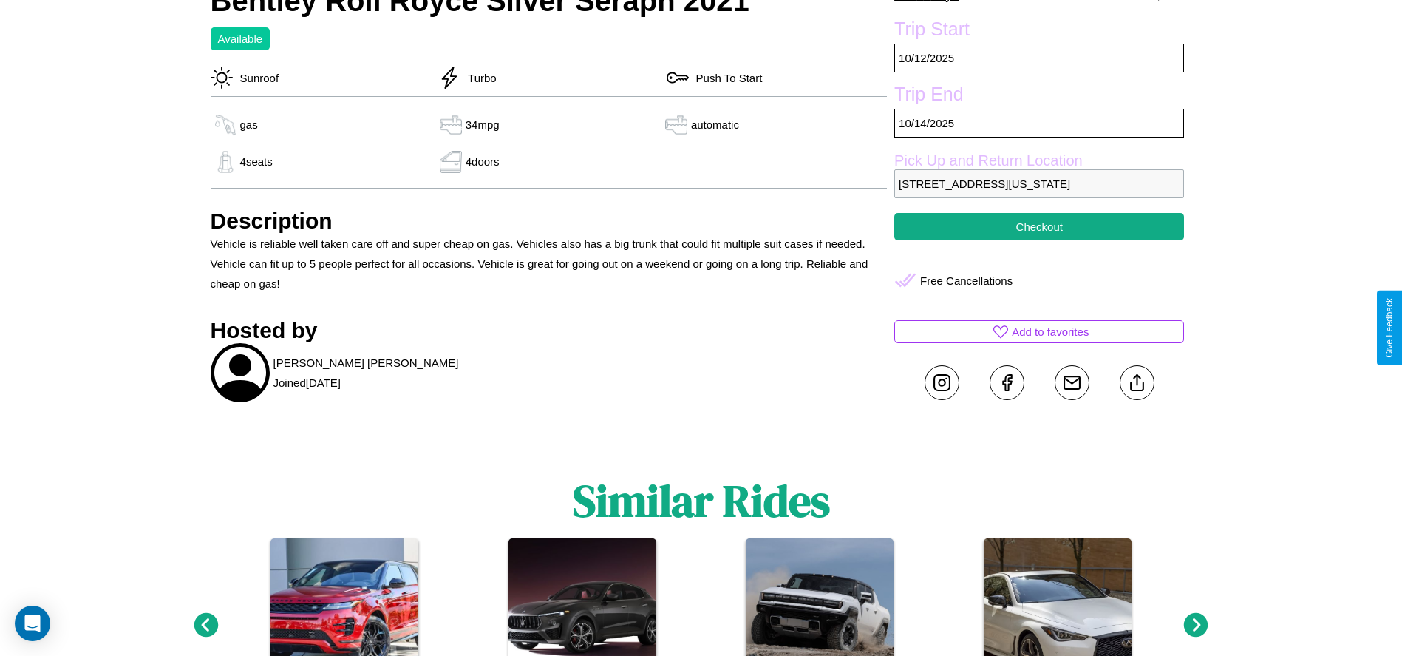
scroll to position [598, 0]
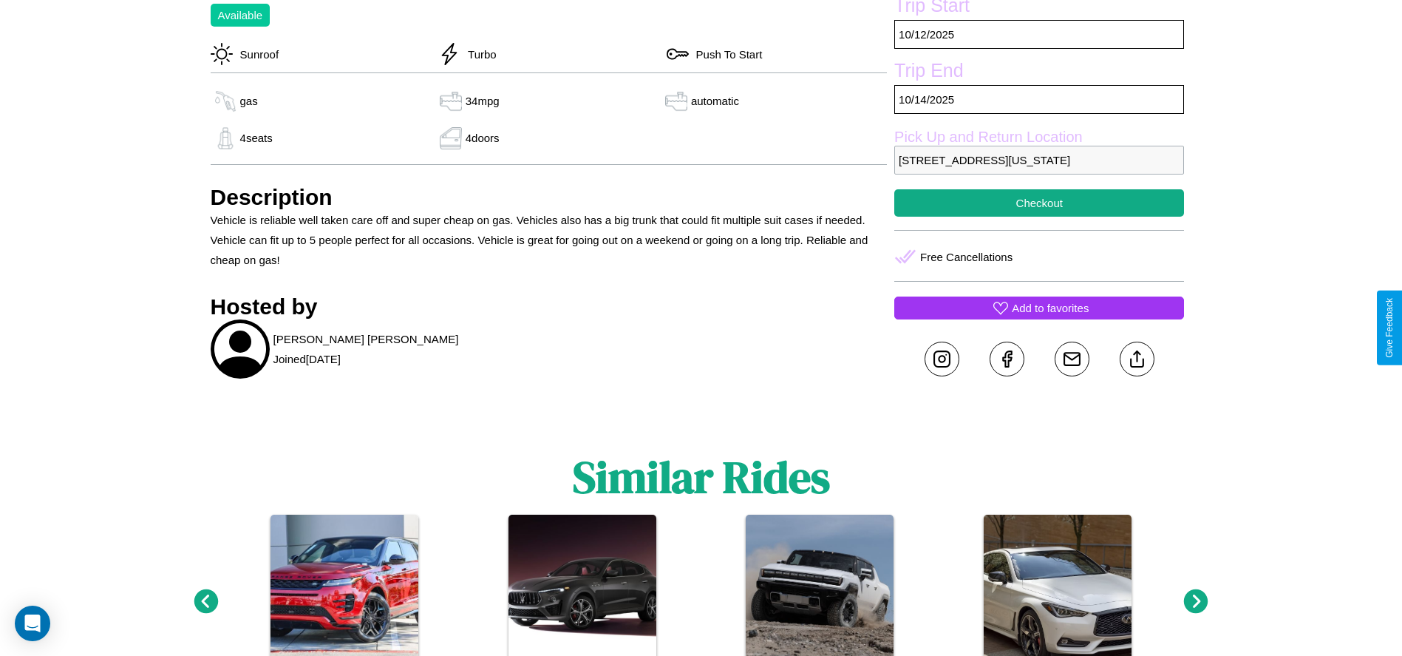
click at [1039, 318] on p "Add to favorites" at bounding box center [1050, 308] width 77 height 20
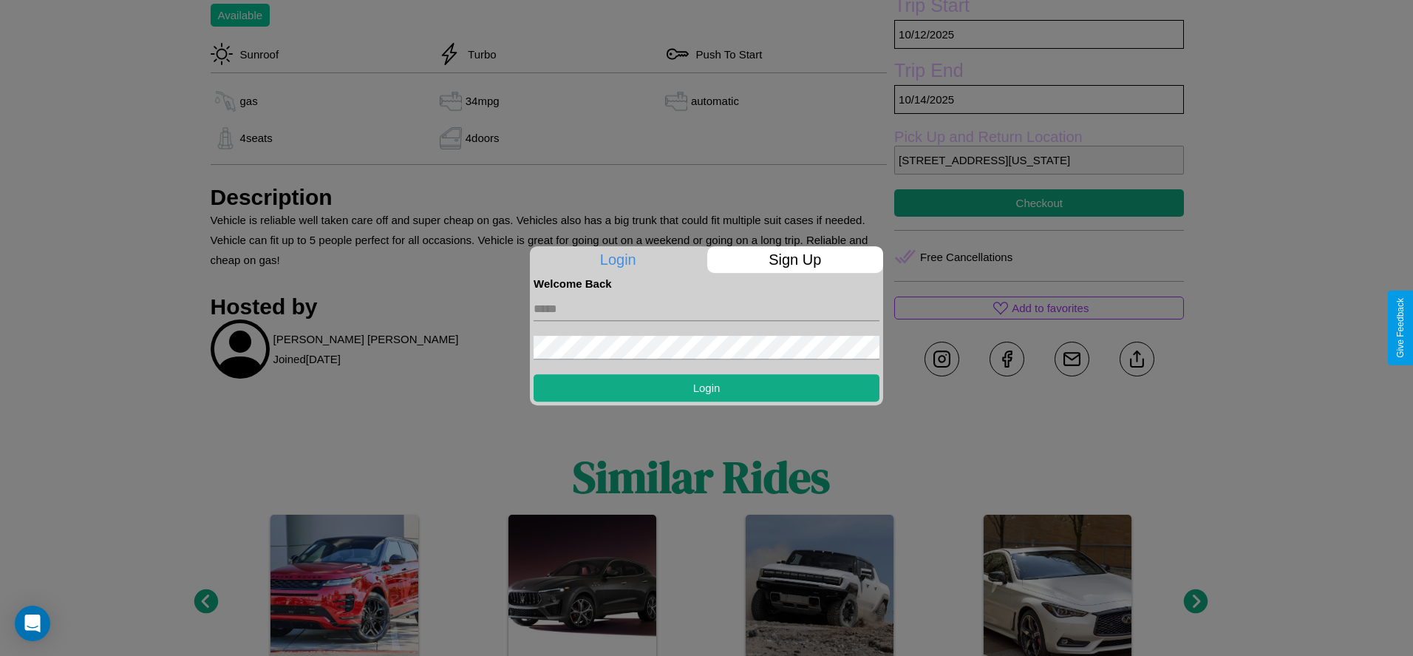
click at [795, 259] on p "Sign Up" at bounding box center [795, 259] width 177 height 27
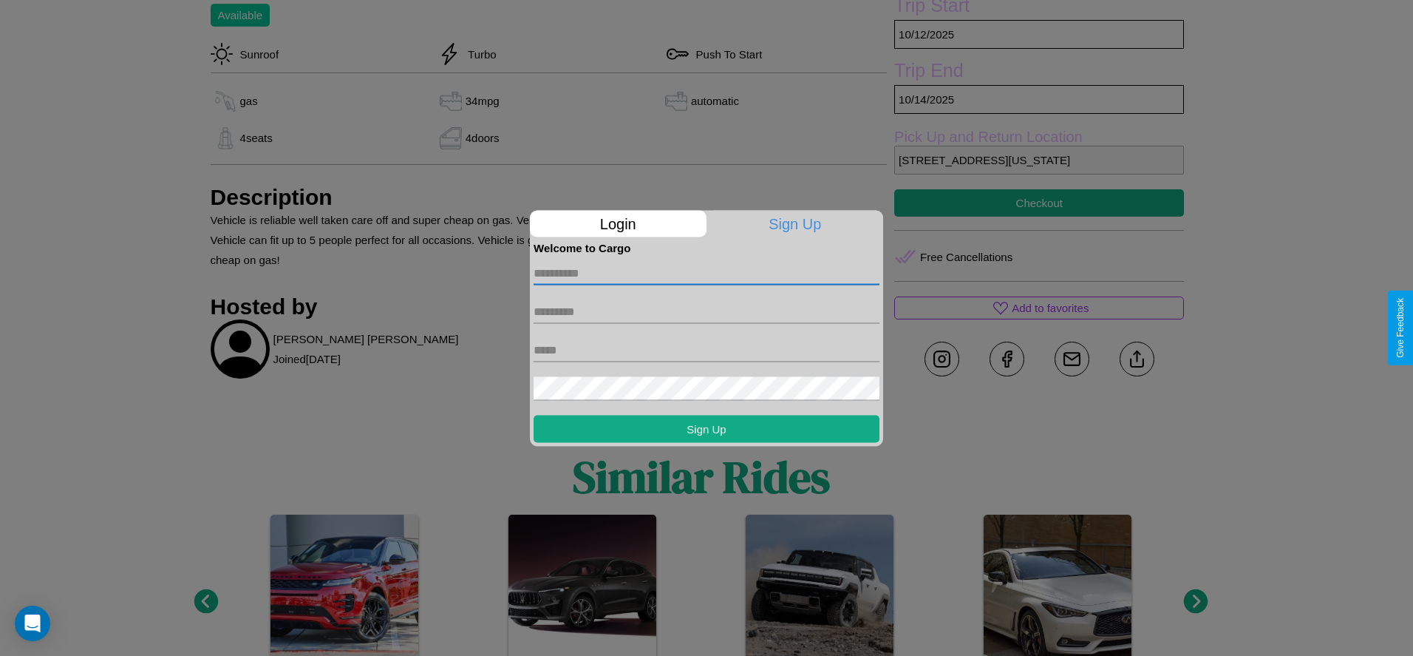
click at [707, 273] on input "text" at bounding box center [707, 273] width 346 height 24
type input "****"
click at [707, 311] on input "text" at bounding box center [707, 311] width 346 height 24
type input "*****"
click at [707, 350] on input "text" at bounding box center [707, 350] width 346 height 24
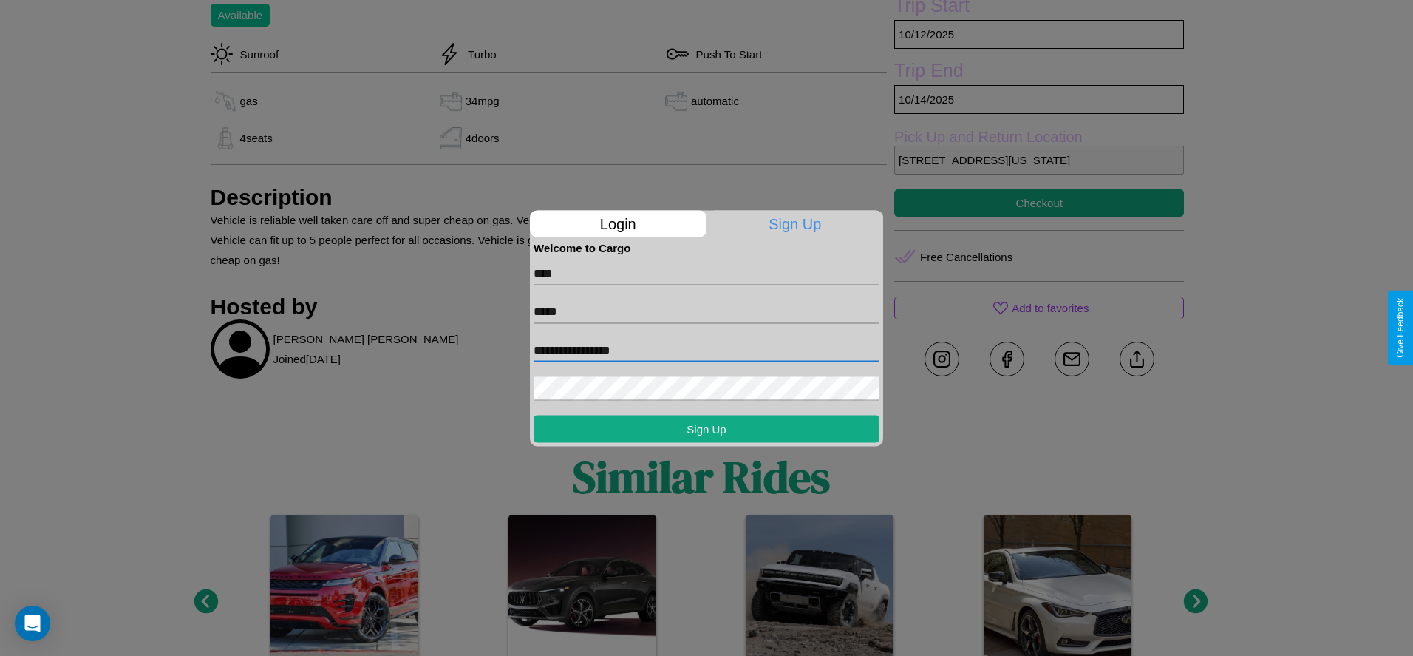
type input "**********"
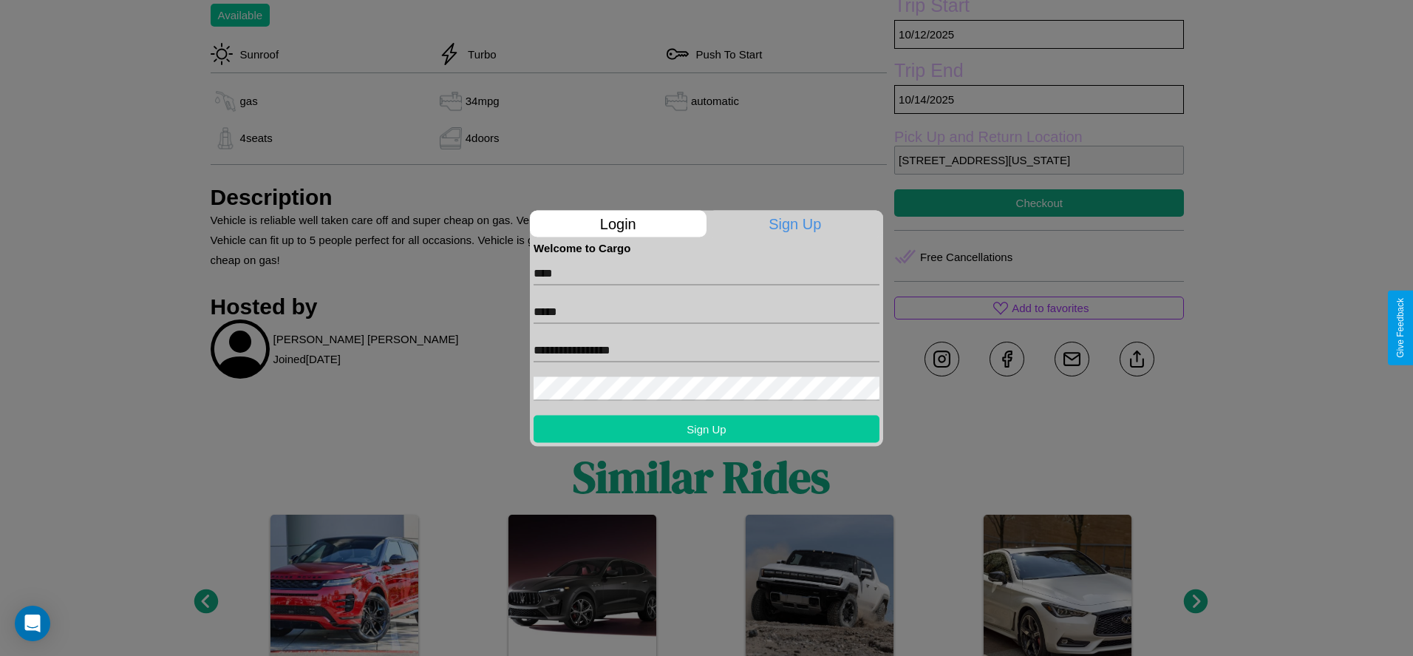
click at [707, 428] on button "Sign Up" at bounding box center [707, 428] width 346 height 27
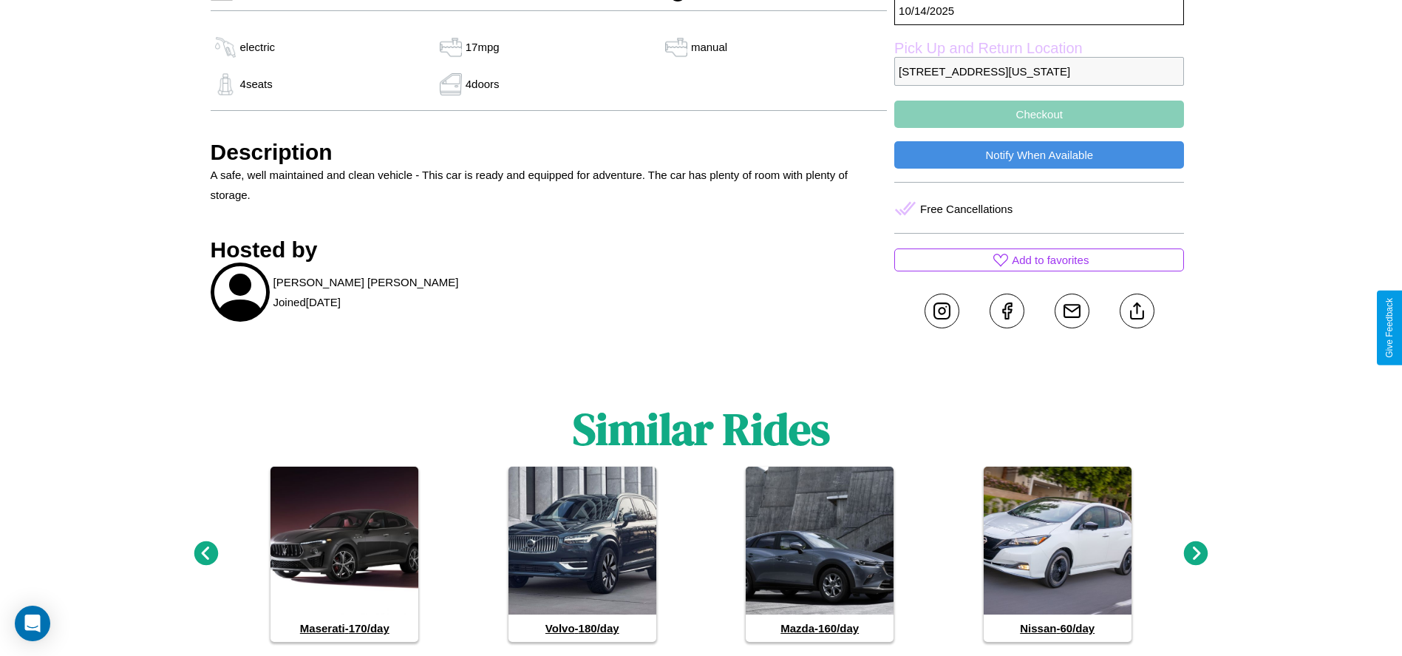
scroll to position [598, 0]
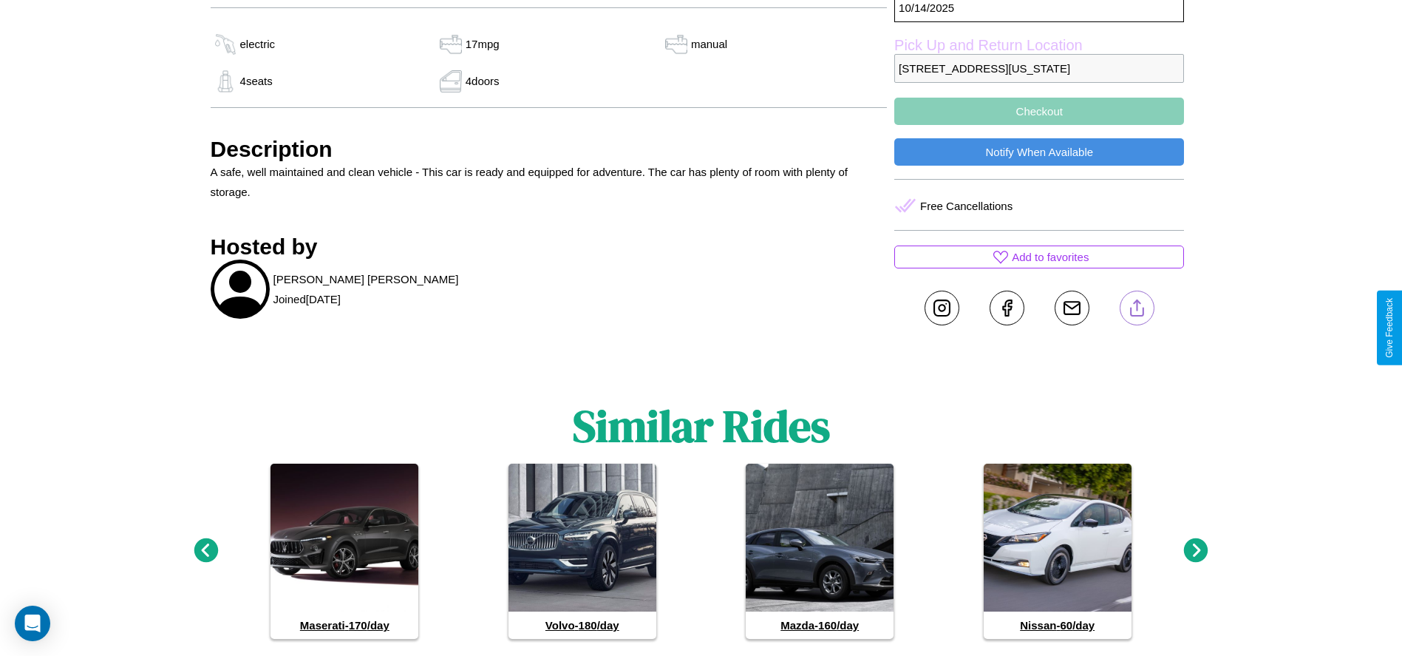
click at [1137, 310] on line at bounding box center [1137, 305] width 0 height 10
